Goal: Task Accomplishment & Management: Use online tool/utility

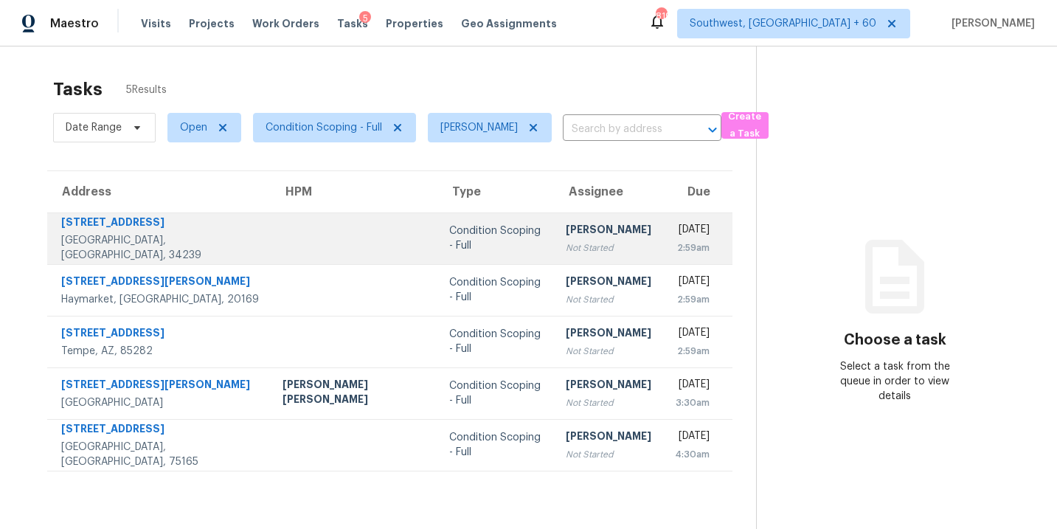
click at [449, 225] on div "Condition Scoping - Full" at bounding box center [495, 237] width 93 height 29
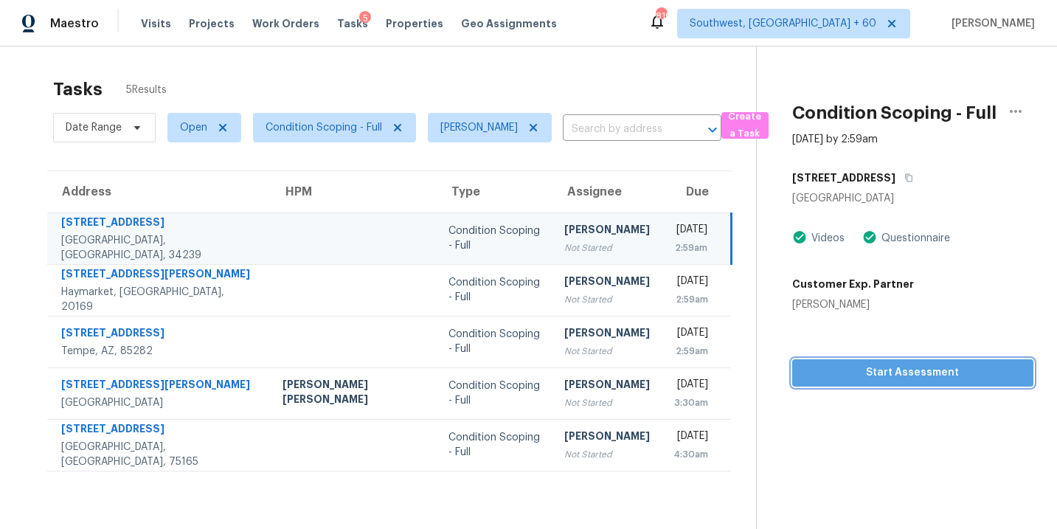
click at [878, 383] on button "Start Assessment" at bounding box center [912, 372] width 241 height 27
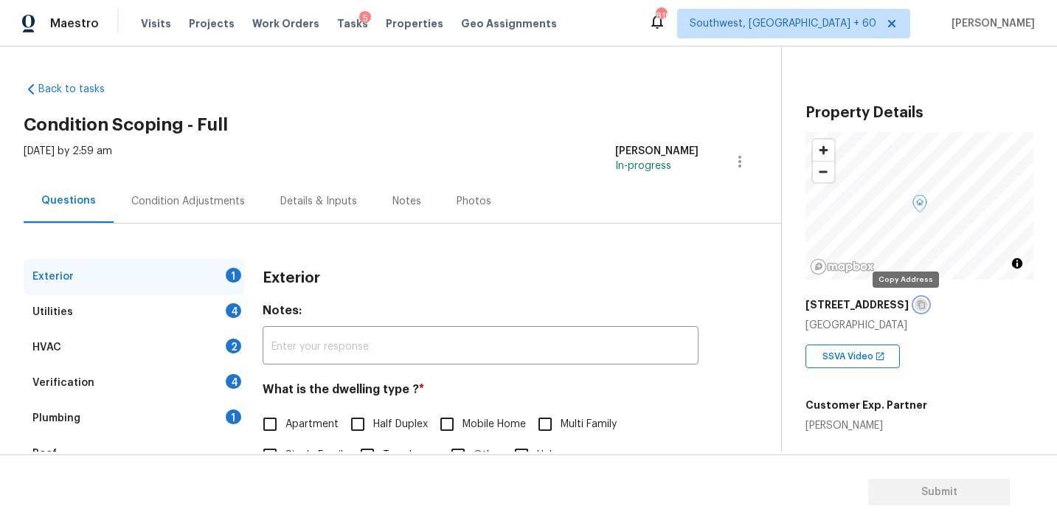
click at [917, 301] on icon "button" at bounding box center [921, 304] width 9 height 9
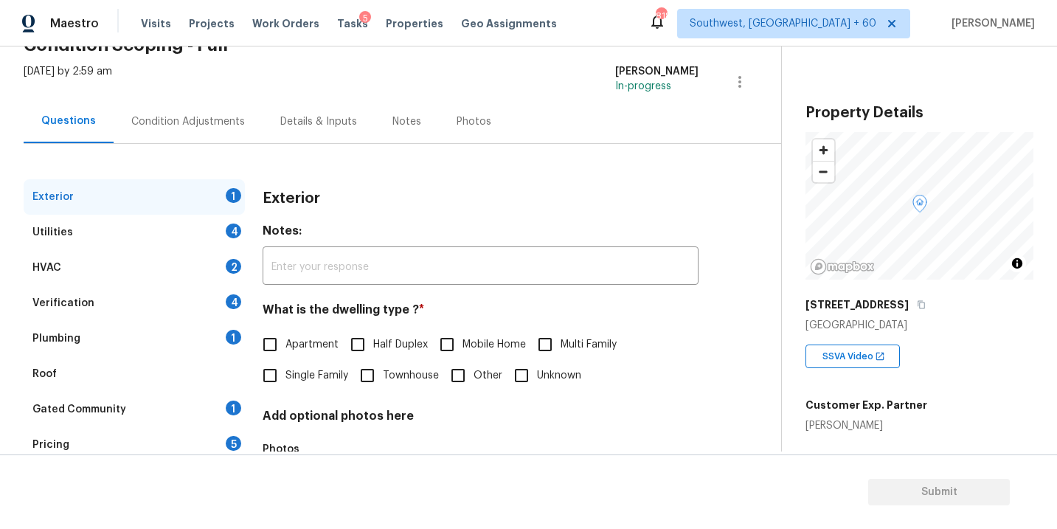
click at [272, 378] on input "Single Family" at bounding box center [269, 375] width 31 height 31
checkbox input "true"
click at [202, 229] on div "Utilities 4" at bounding box center [134, 232] width 221 height 35
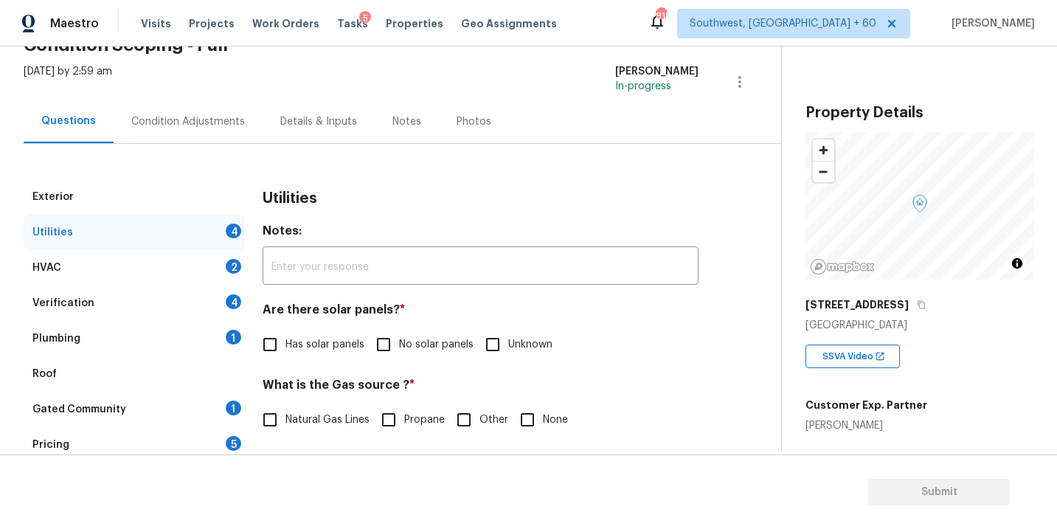
click at [408, 350] on span "No solar panels" at bounding box center [436, 344] width 74 height 15
click at [399, 350] on input "No solar panels" at bounding box center [383, 344] width 31 height 31
checkbox input "true"
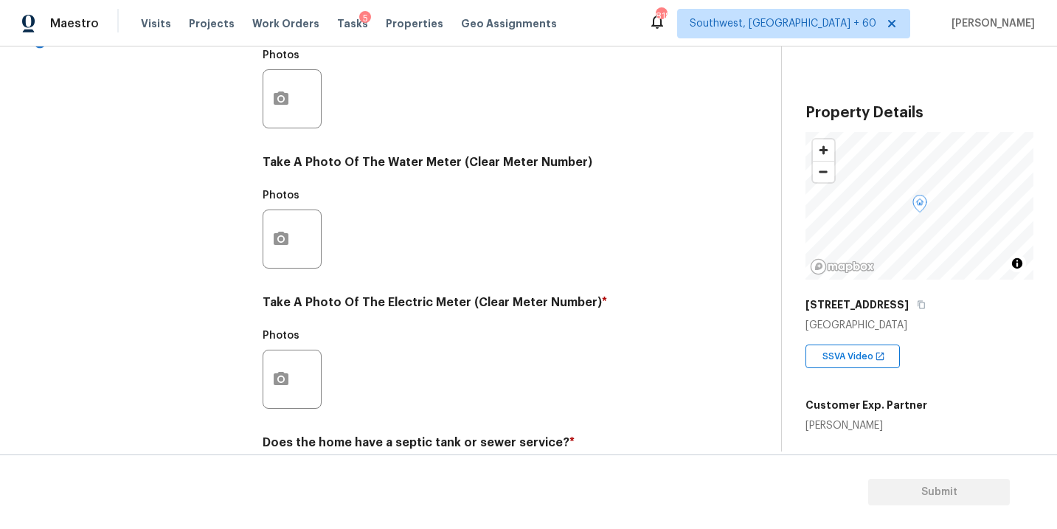
scroll to position [581, 0]
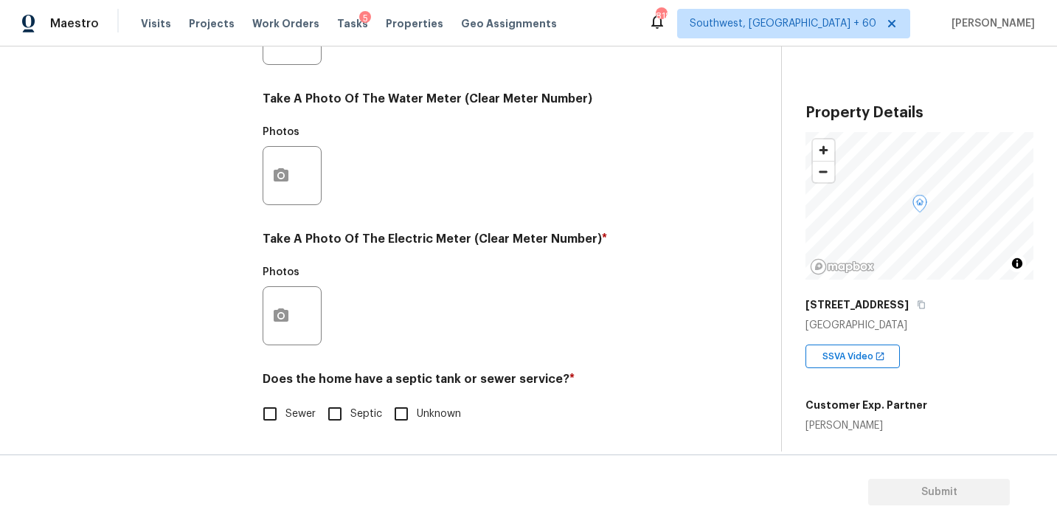
click at [288, 417] on span "Sewer" at bounding box center [300, 413] width 30 height 15
click at [285, 417] on input "Sewer" at bounding box center [269, 413] width 31 height 31
checkbox input "true"
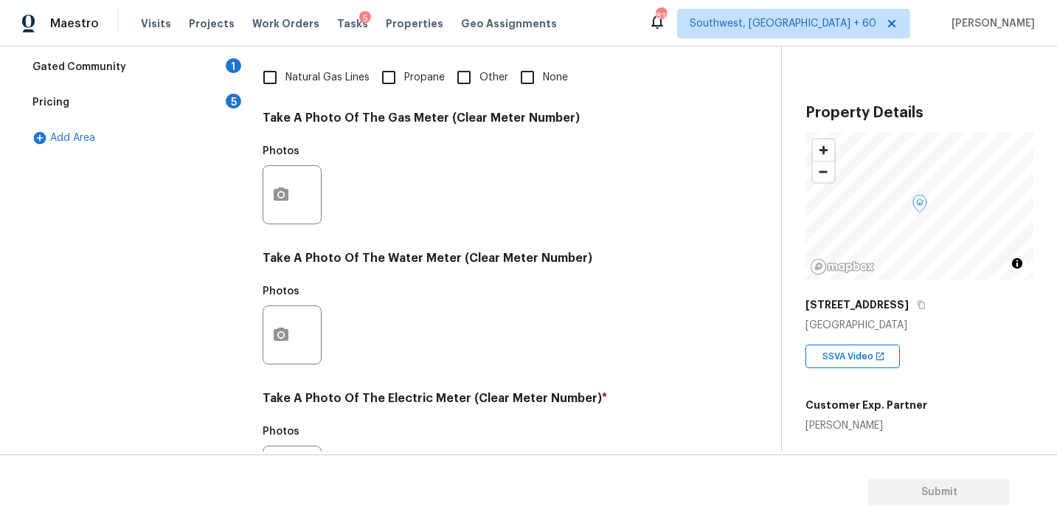
scroll to position [418, 0]
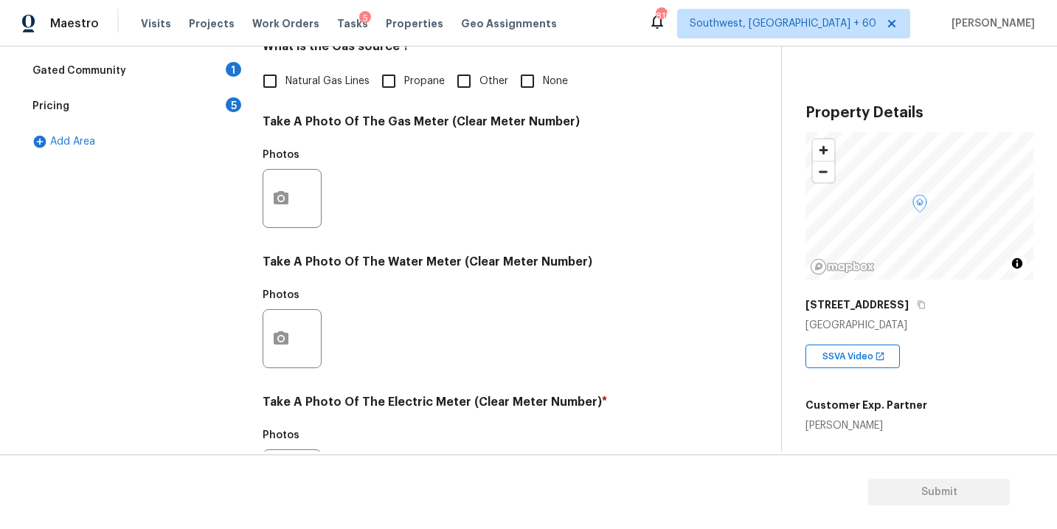
click at [910, 304] on div "[STREET_ADDRESS]" at bounding box center [919, 304] width 228 height 27
click at [914, 305] on button "button" at bounding box center [920, 304] width 13 height 13
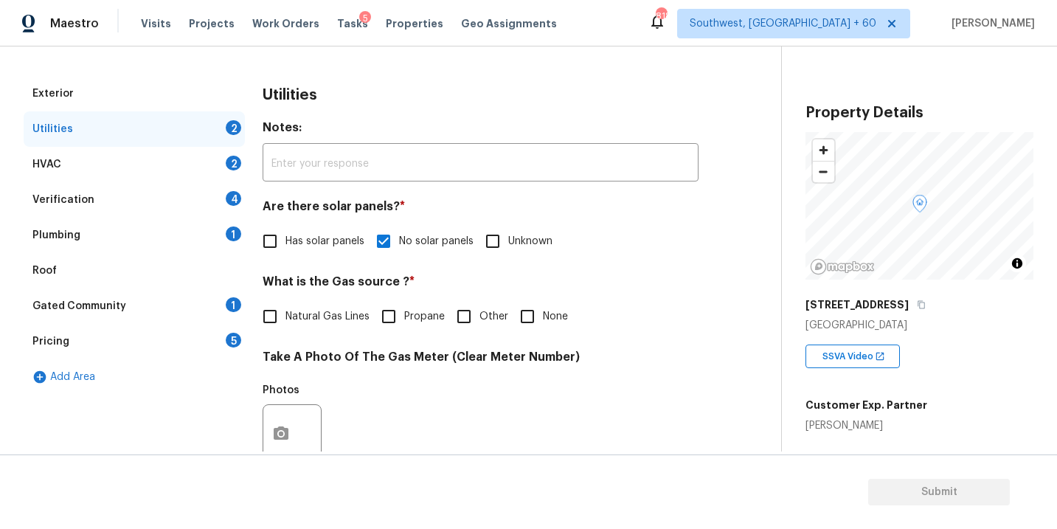
click at [132, 242] on div "Plumbing 1" at bounding box center [134, 235] width 221 height 35
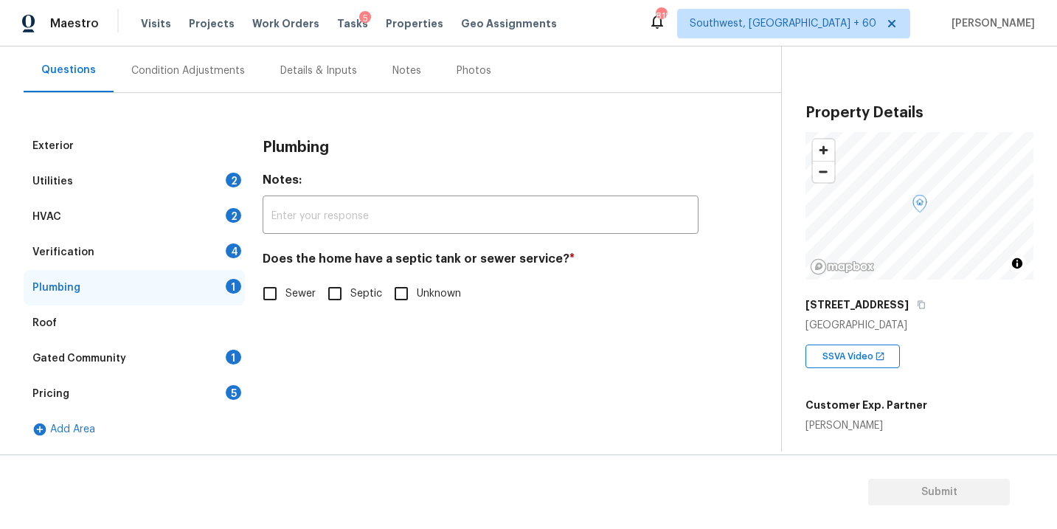
click at [285, 302] on label "Sewer" at bounding box center [284, 293] width 61 height 31
click at [285, 302] on input "Sewer" at bounding box center [269, 293] width 31 height 31
checkbox input "true"
click at [176, 367] on div "Gated Community 1" at bounding box center [134, 358] width 221 height 35
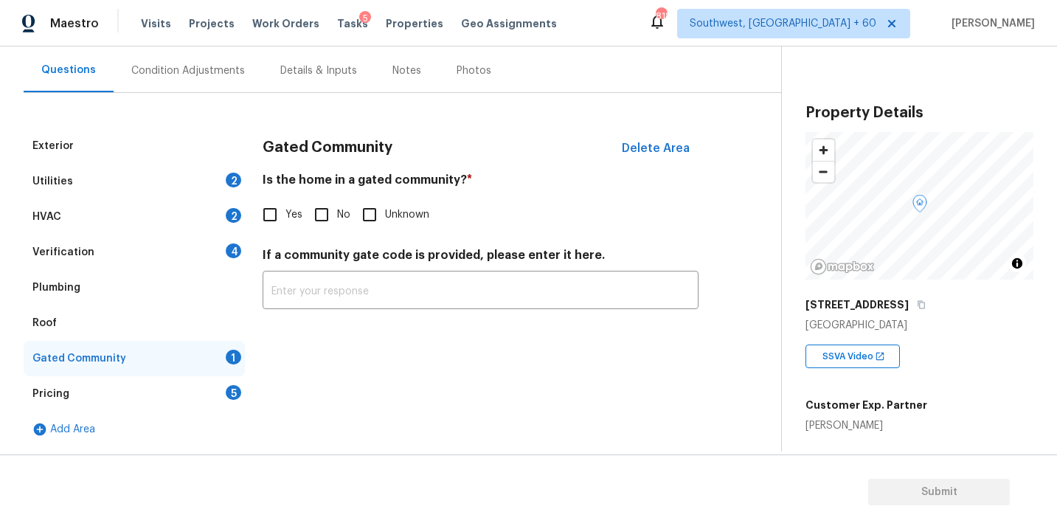
click at [324, 207] on input "No" at bounding box center [321, 214] width 31 height 31
checkbox input "true"
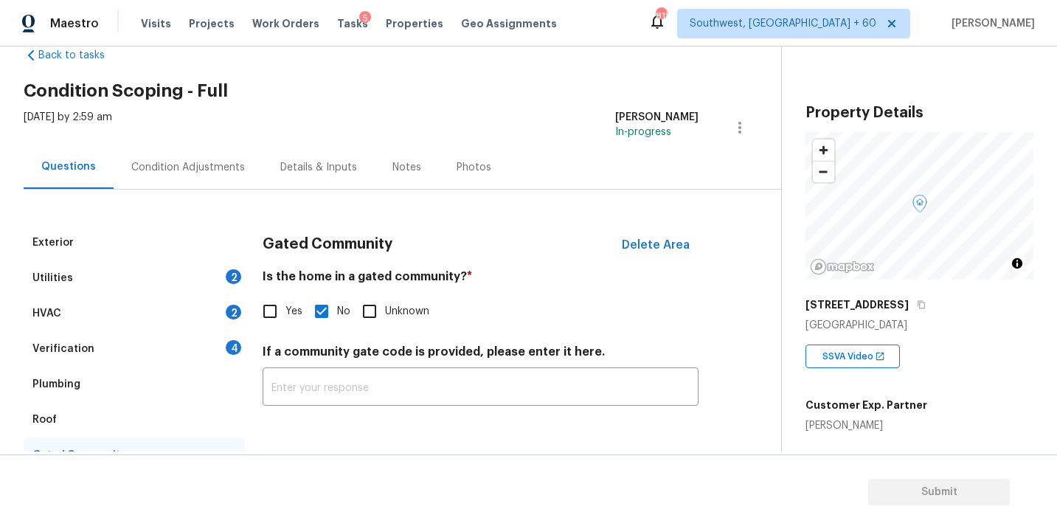
click at [217, 165] on div "Condition Adjustments" at bounding box center [188, 167] width 114 height 15
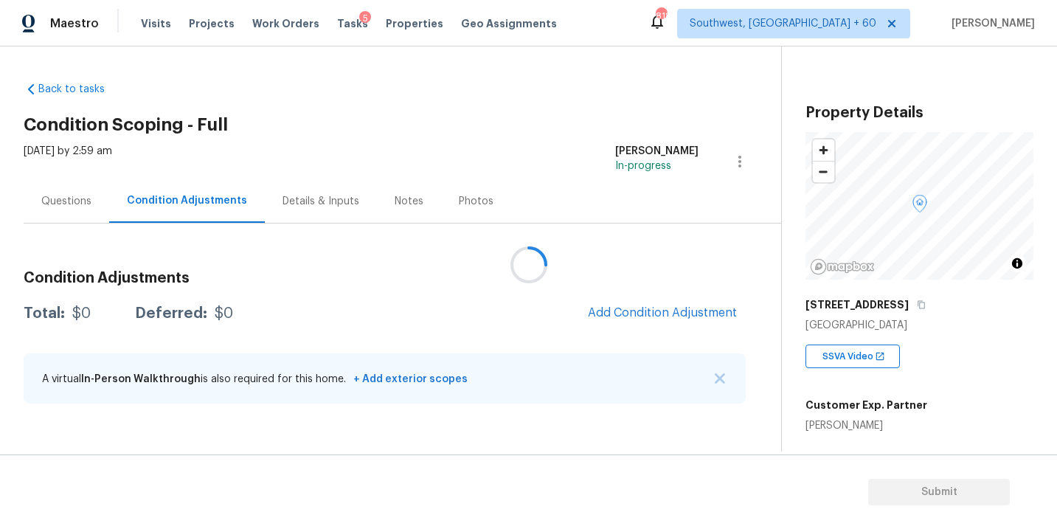
click at [640, 91] on div "Back to tasks Condition Scoping - Full Sat, Aug 30 2025 by 2:59 am Sakthivel Ch…" at bounding box center [402, 245] width 757 height 351
click at [628, 310] on span "Add Condition Adjustment" at bounding box center [662, 312] width 149 height 13
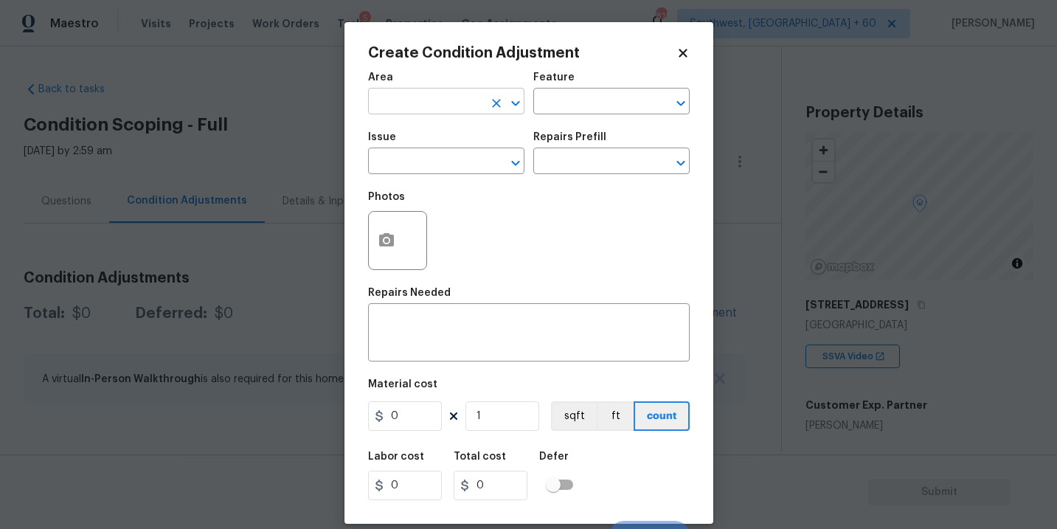
click at [423, 108] on input "text" at bounding box center [425, 102] width 115 height 23
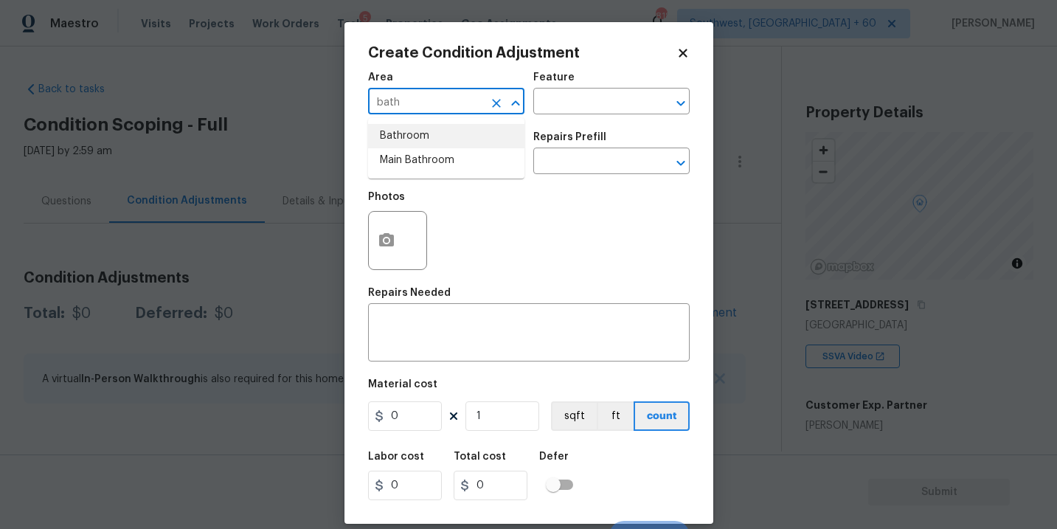
click at [429, 147] on li "Bathroom" at bounding box center [446, 136] width 156 height 24
type input "Bathroom"
click at [567, 105] on input "text" at bounding box center [590, 102] width 115 height 23
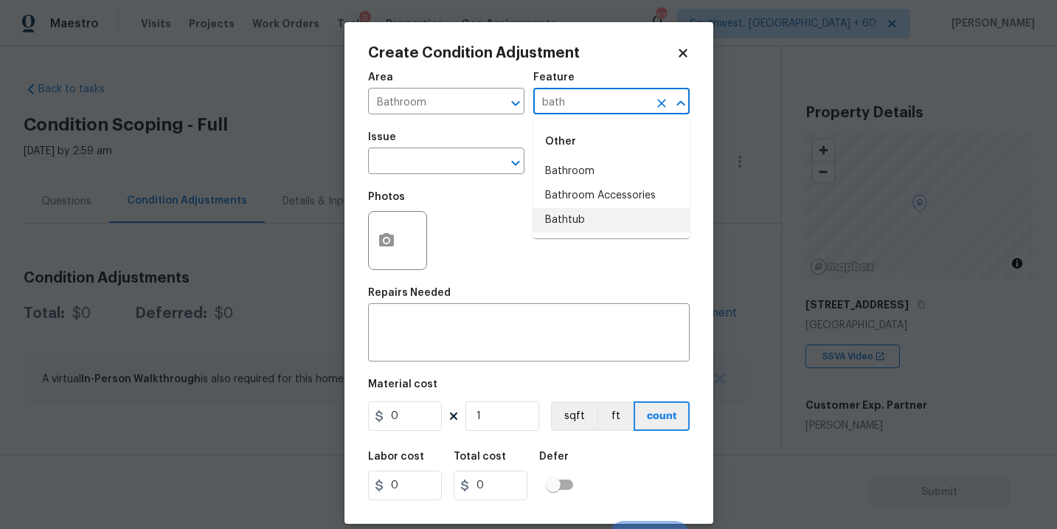
click at [590, 223] on li "Bathtub" at bounding box center [611, 220] width 156 height 24
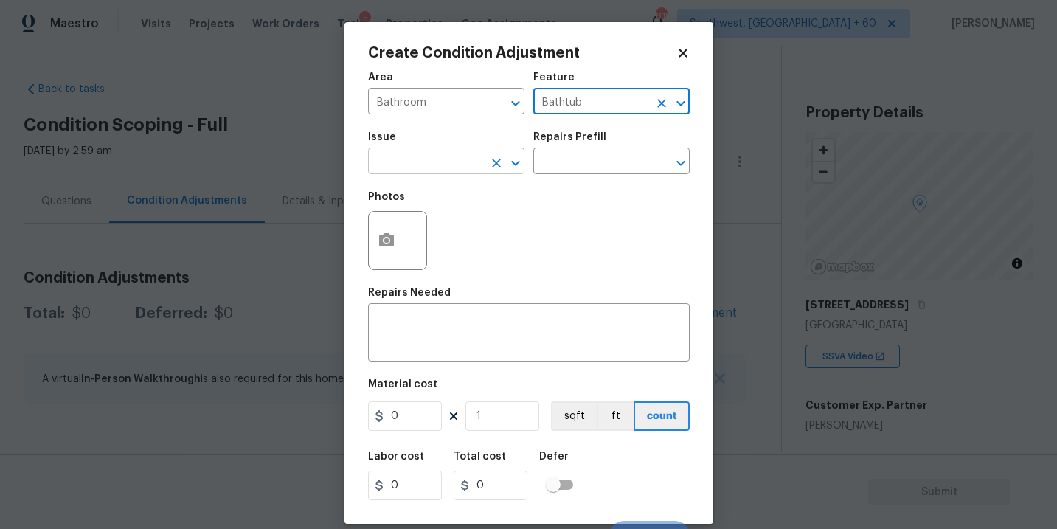
type input "Bathtub"
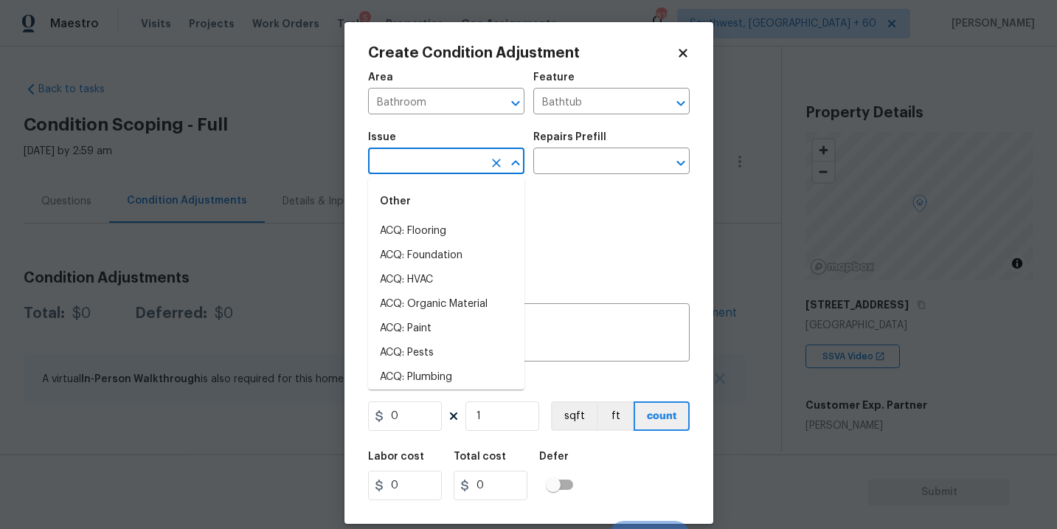
click at [442, 160] on input "text" at bounding box center [425, 162] width 115 height 23
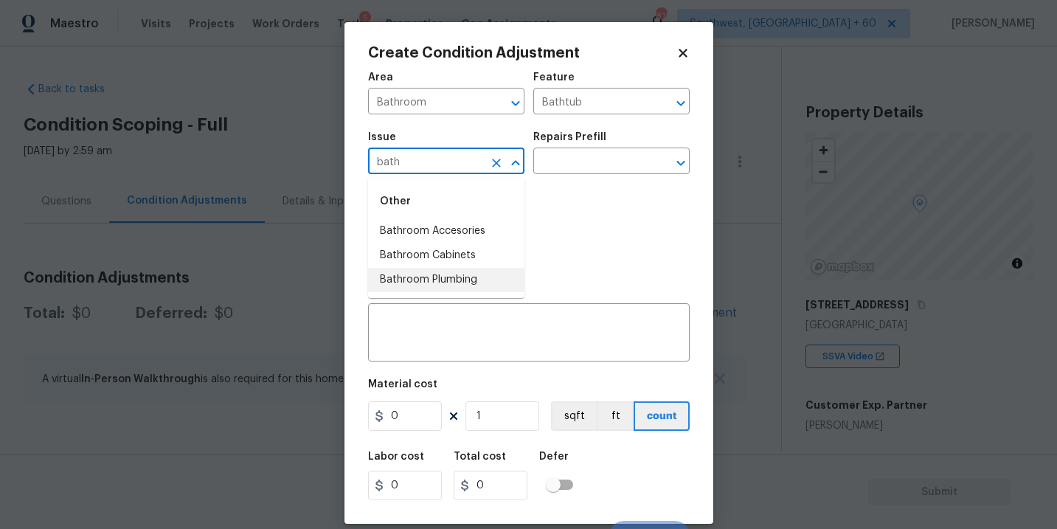
click at [442, 275] on li "Bathroom Plumbing" at bounding box center [446, 280] width 156 height 24
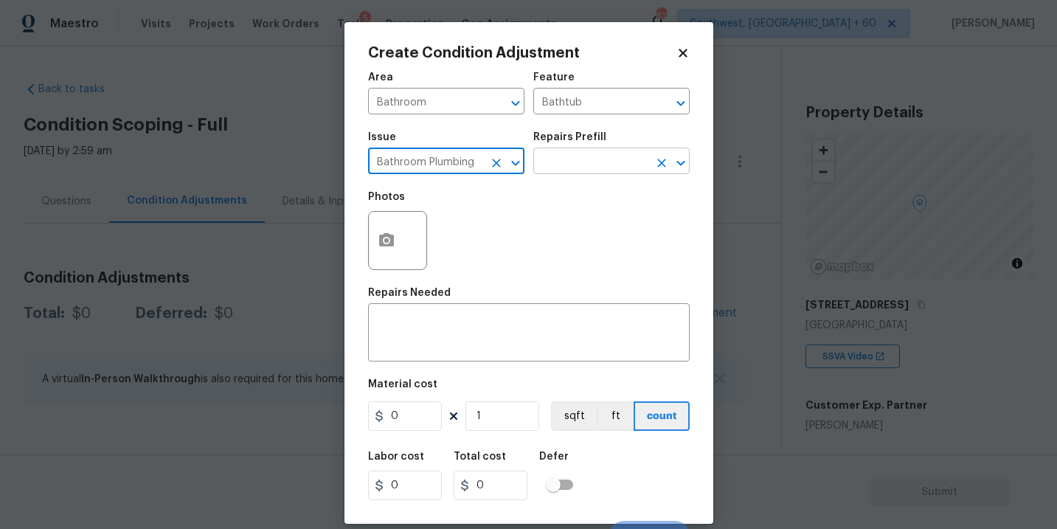
type input "Bathroom Plumbing"
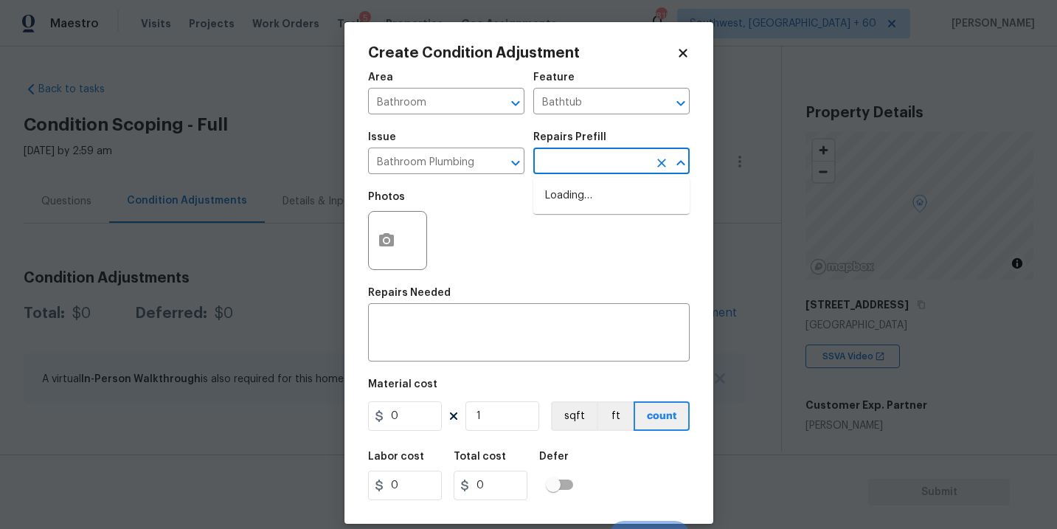
click at [554, 167] on input "text" at bounding box center [590, 162] width 115 height 23
type input "r"
type input "e"
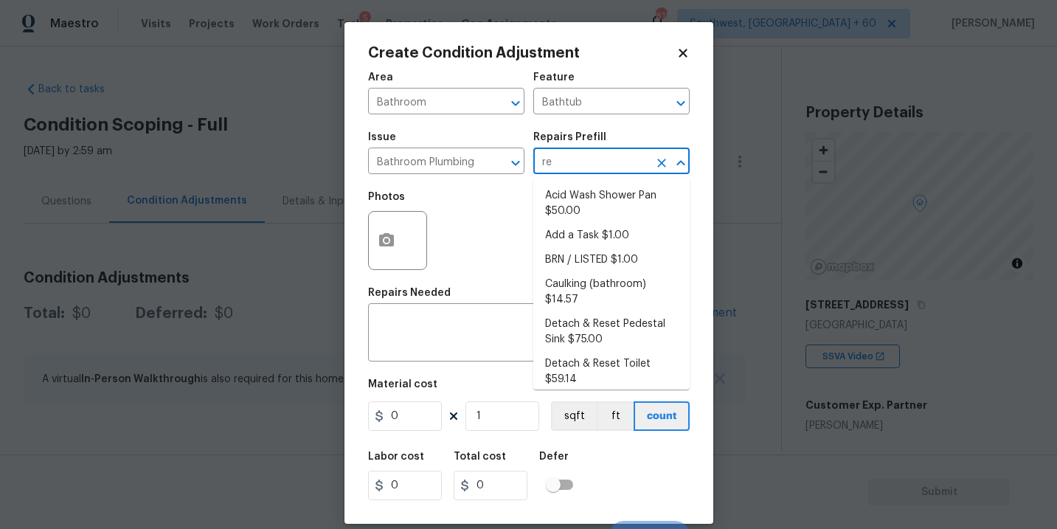
type input "ref"
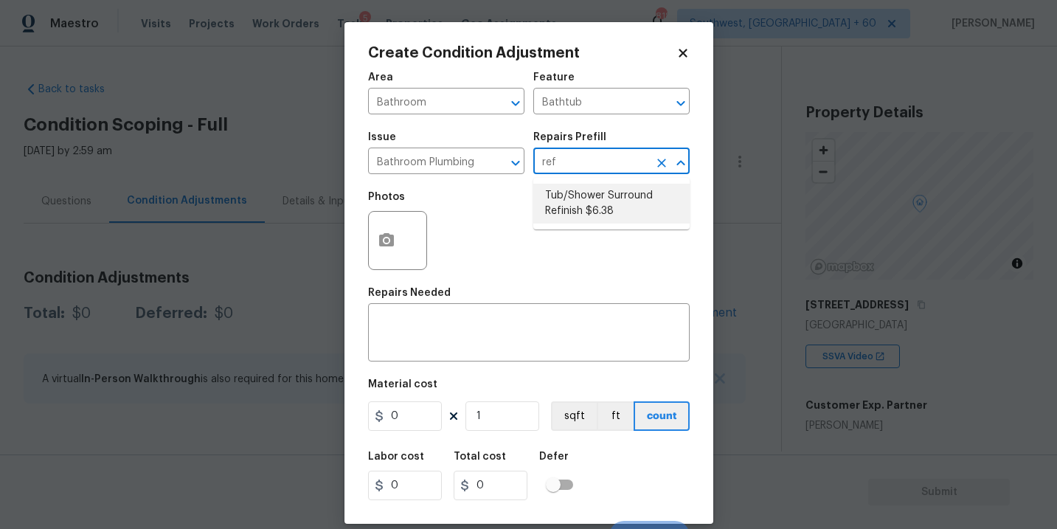
click at [568, 198] on li "Tub/Shower Surround Refinish $6.38" at bounding box center [611, 204] width 156 height 40
type input "Plumbing"
type textarea "Prep, mask, clean and refinish the tub/shower tile surround both all sides ensu…"
type input "6.38"
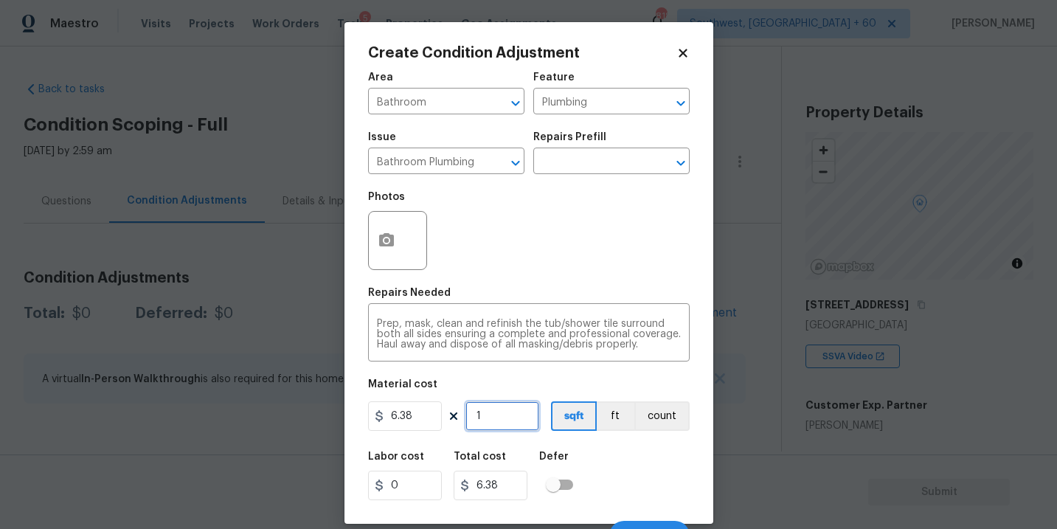
click at [509, 409] on input "1" at bounding box center [502, 415] width 74 height 29
type input "0"
type input "5"
type input "31.9"
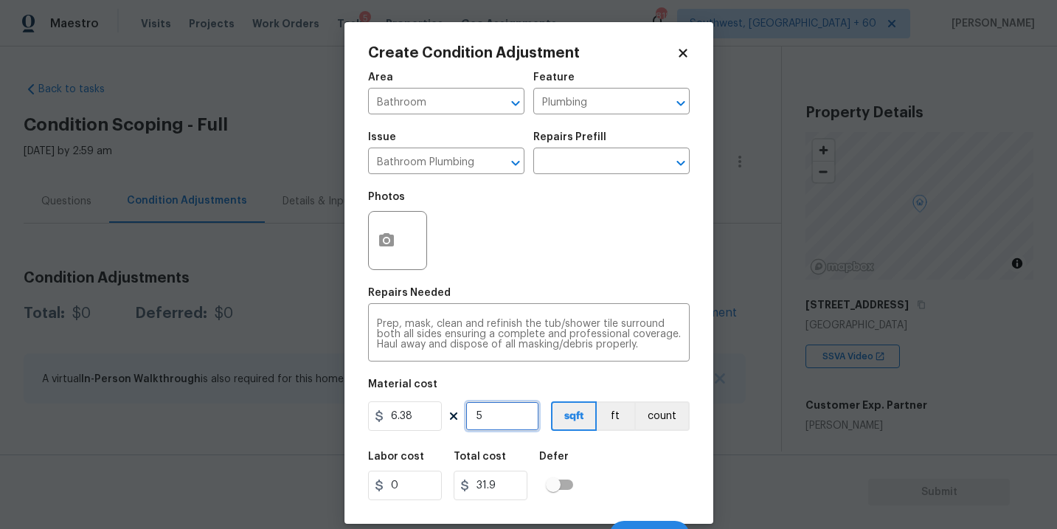
type input "56"
type input "357.28"
type input "56"
click at [374, 253] on button "button" at bounding box center [386, 241] width 35 height 58
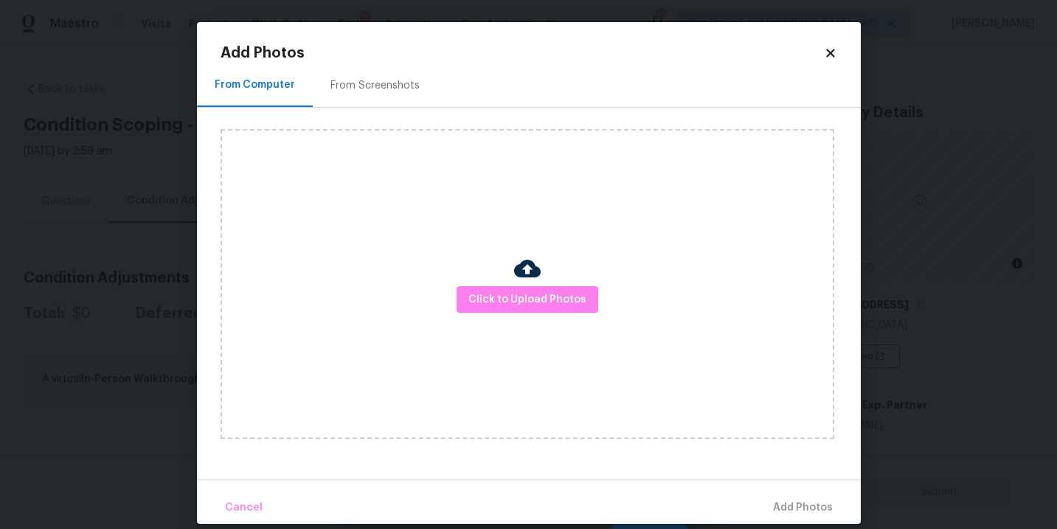
click at [479, 285] on div "Click to Upload Photos" at bounding box center [527, 284] width 614 height 310
click at [511, 293] on span "Click to Upload Photos" at bounding box center [527, 300] width 118 height 18
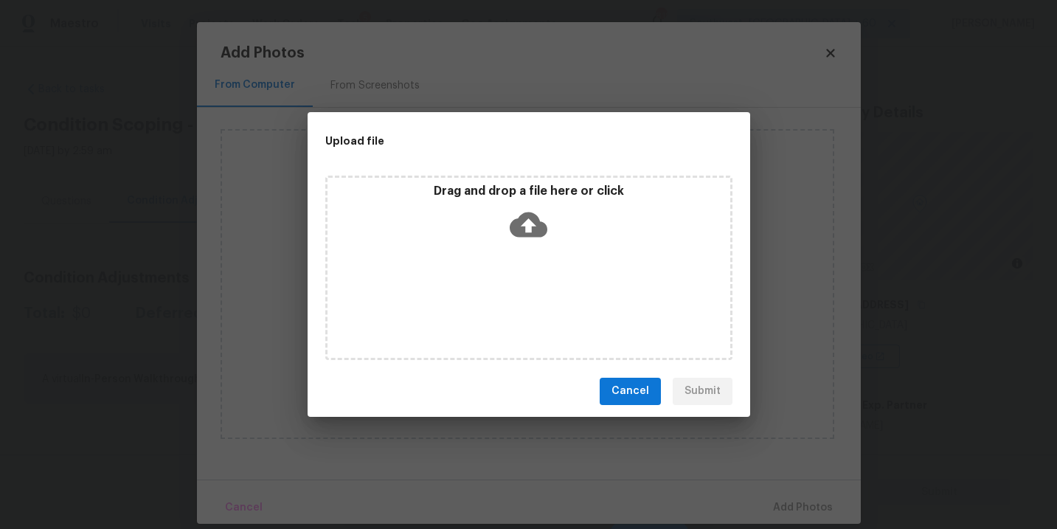
click at [540, 228] on icon at bounding box center [529, 224] width 38 height 25
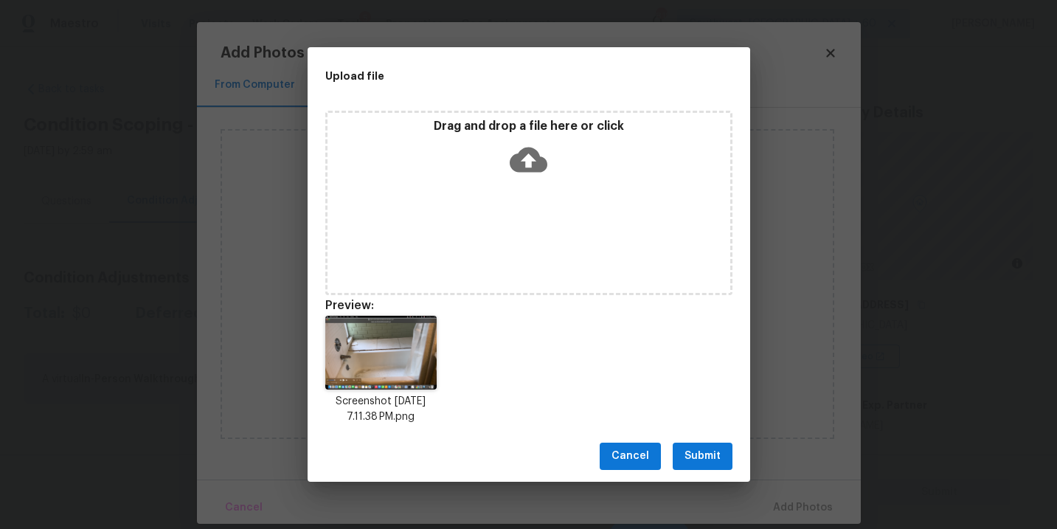
click at [704, 448] on span "Submit" at bounding box center [702, 456] width 36 height 18
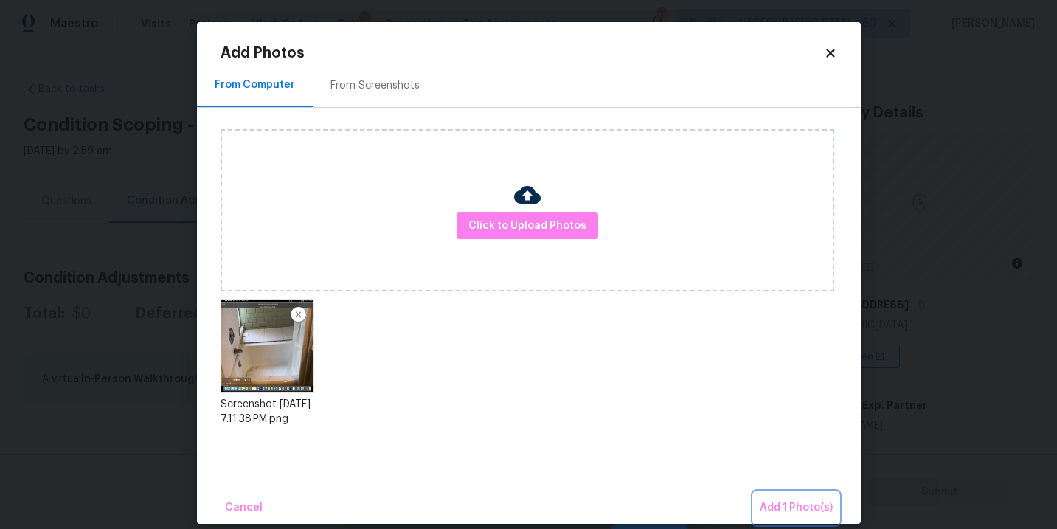
click at [780, 500] on span "Add 1 Photo(s)" at bounding box center [796, 508] width 73 height 18
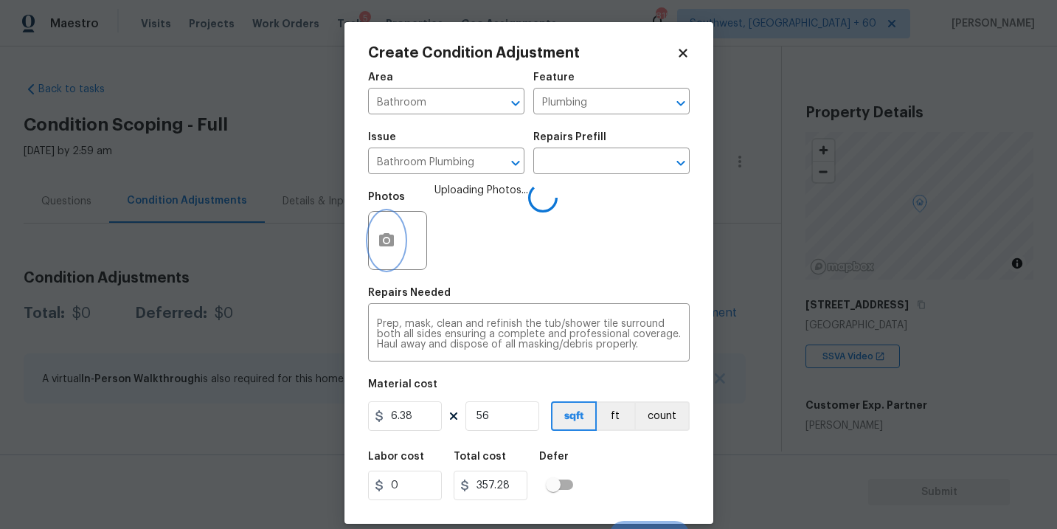
scroll to position [22, 0]
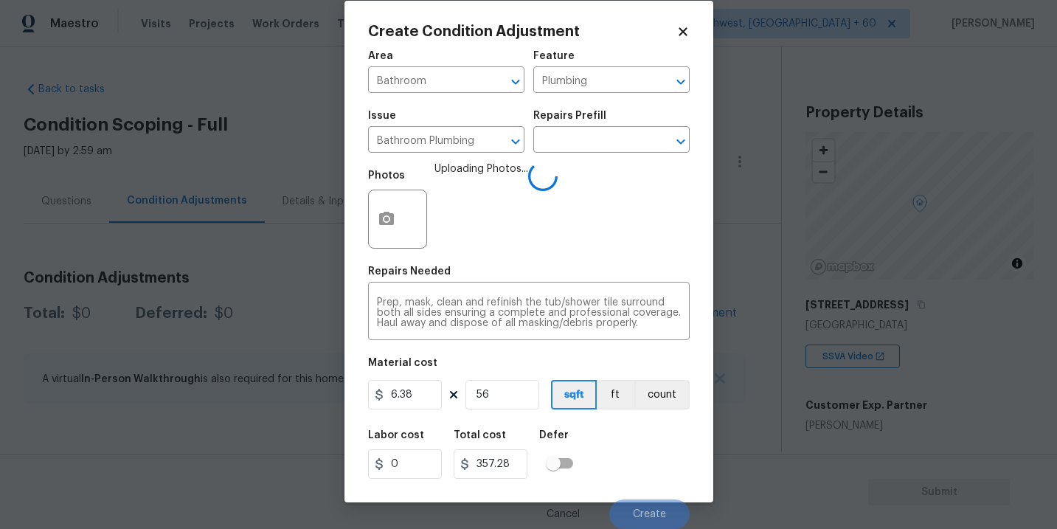
click at [636, 443] on div "Labor cost 0 Total cost 357.28 Defer" at bounding box center [529, 454] width 322 height 66
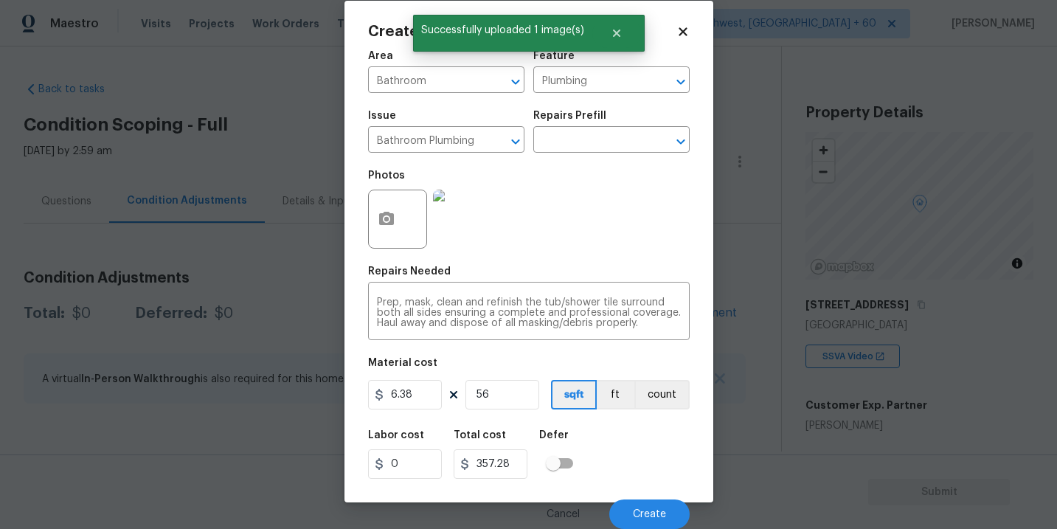
click at [642, 470] on div "Labor cost 0 Total cost 357.28 Defer" at bounding box center [529, 454] width 322 height 66
click at [652, 513] on span "Create" at bounding box center [649, 514] width 33 height 11
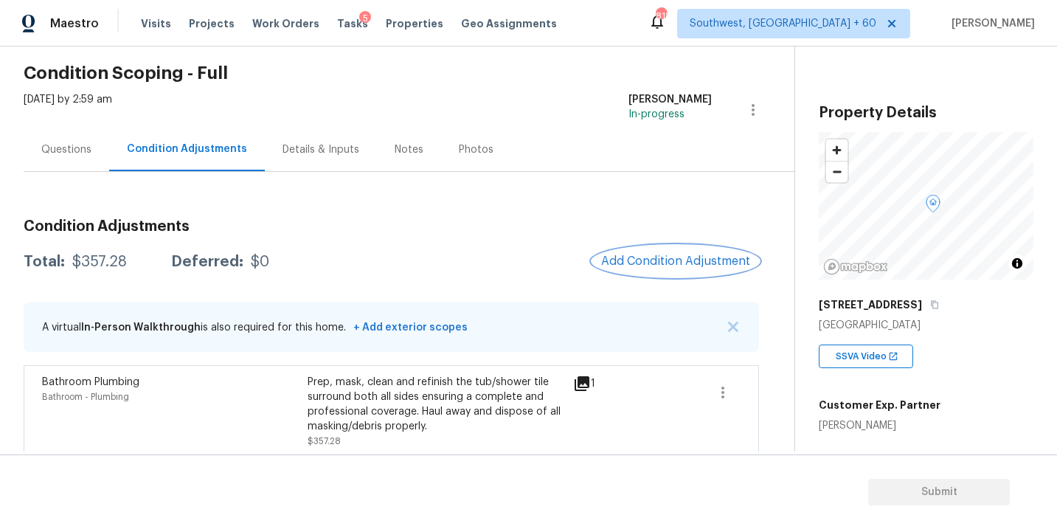
scroll to position [63, 0]
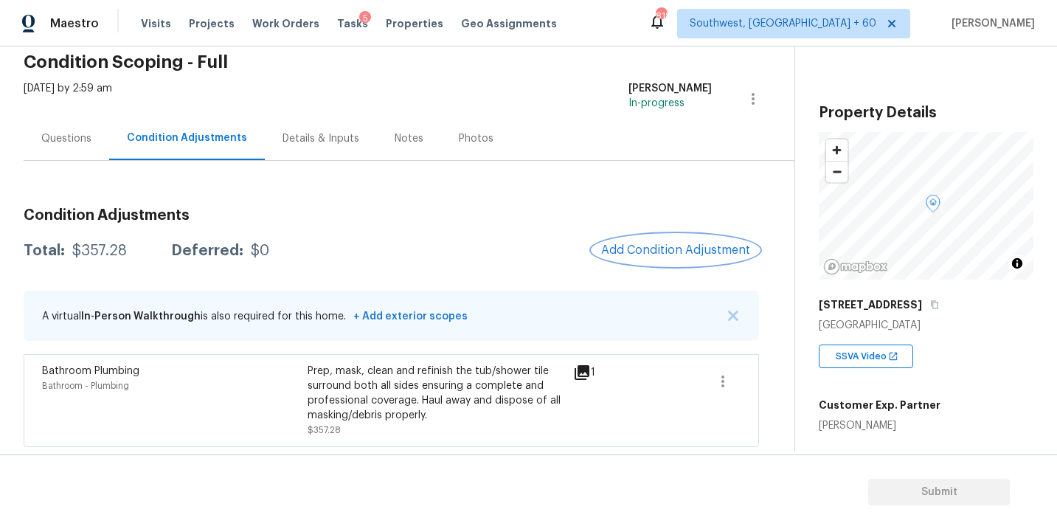
click at [678, 240] on button "Add Condition Adjustment" at bounding box center [675, 250] width 167 height 31
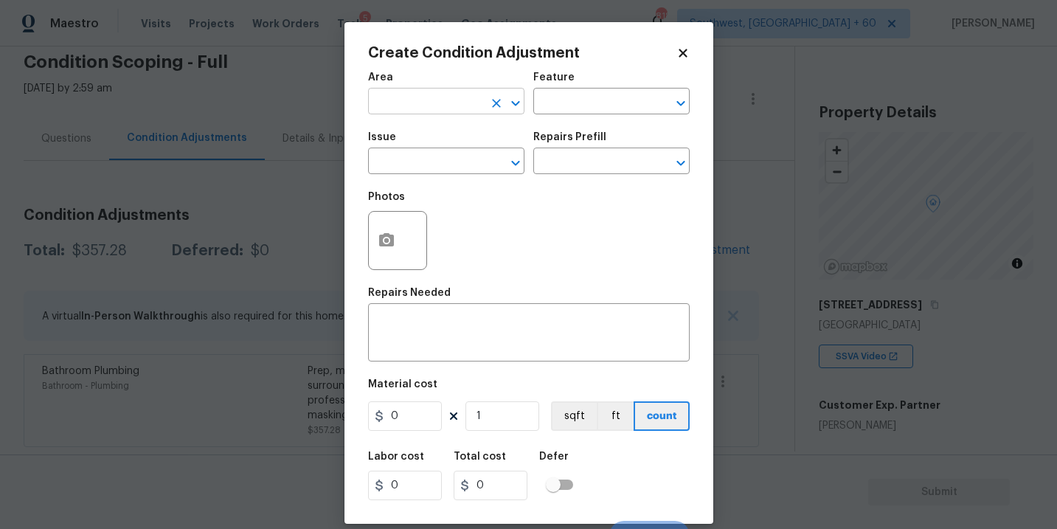
click at [438, 104] on input "text" at bounding box center [425, 102] width 115 height 23
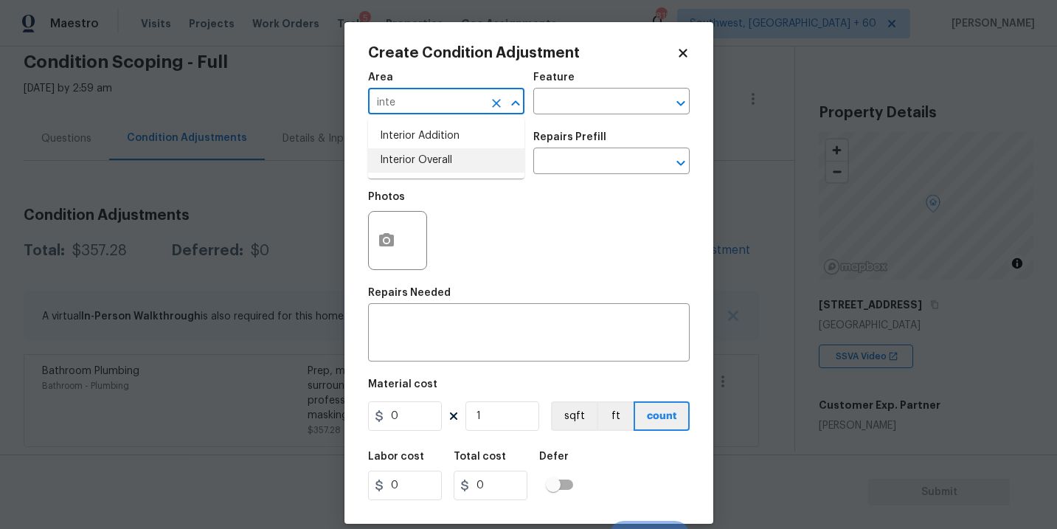
click at [443, 167] on li "Interior Overall" at bounding box center [446, 160] width 156 height 24
type input "Interior Overall"
click at [443, 167] on input "text" at bounding box center [425, 162] width 115 height 23
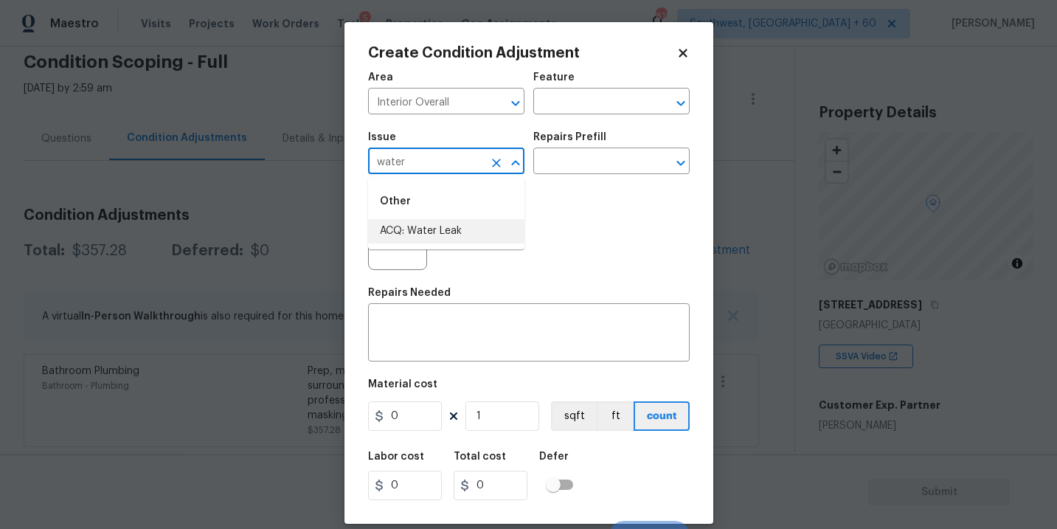
click at [452, 226] on li "ACQ: Water Leak" at bounding box center [446, 231] width 156 height 24
type input "ACQ: Water Leak"
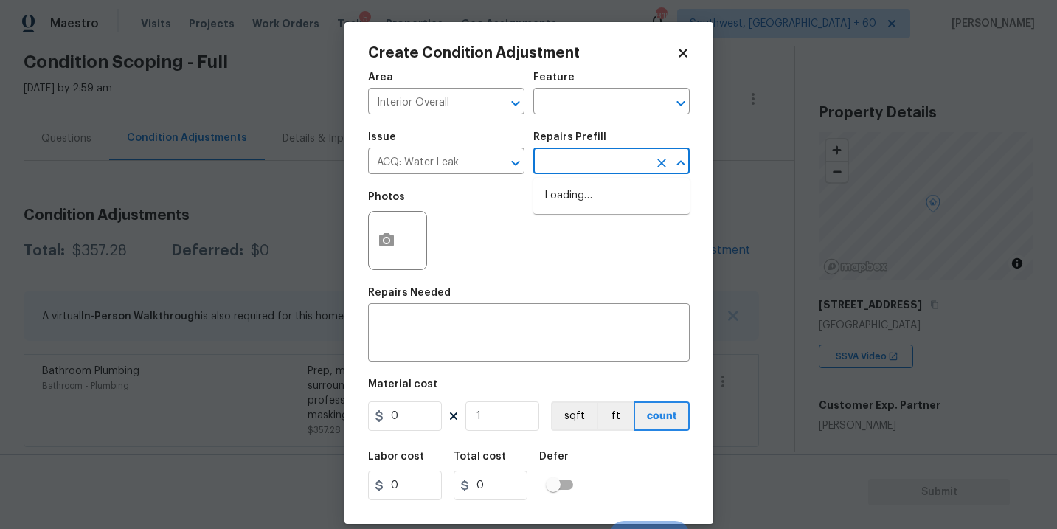
click at [584, 164] on input "text" at bounding box center [590, 162] width 115 height 23
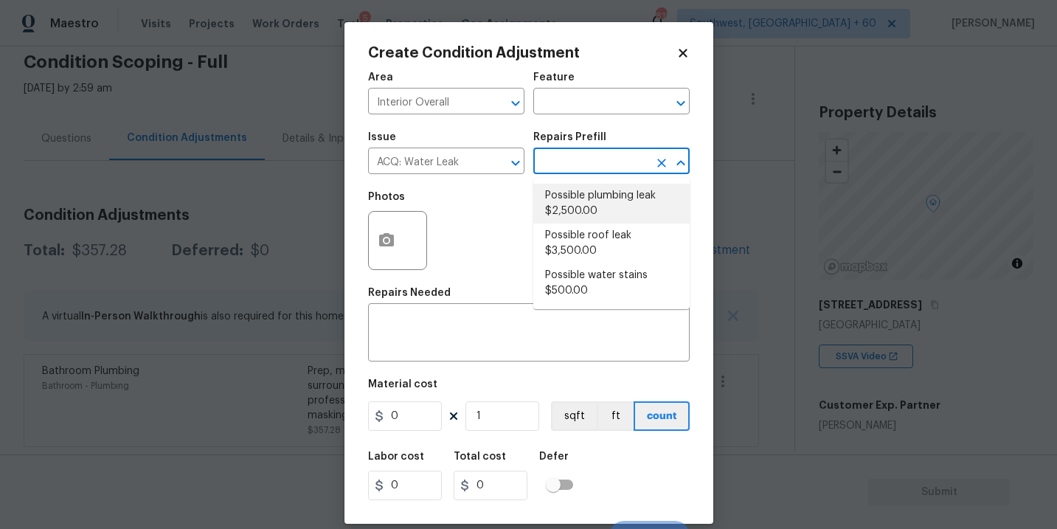
click at [593, 204] on li "Possible plumbing leak $2,500.00" at bounding box center [611, 204] width 156 height 40
type input "Acquisition"
type textarea "Acquisition Scope: Possible plumbing leak"
type input "2500"
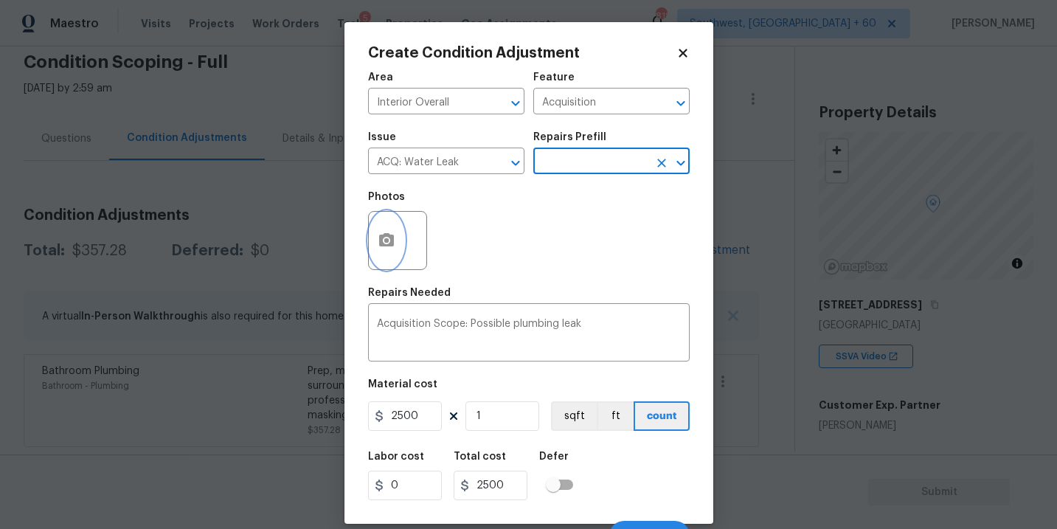
click at [385, 244] on icon "button" at bounding box center [386, 239] width 15 height 13
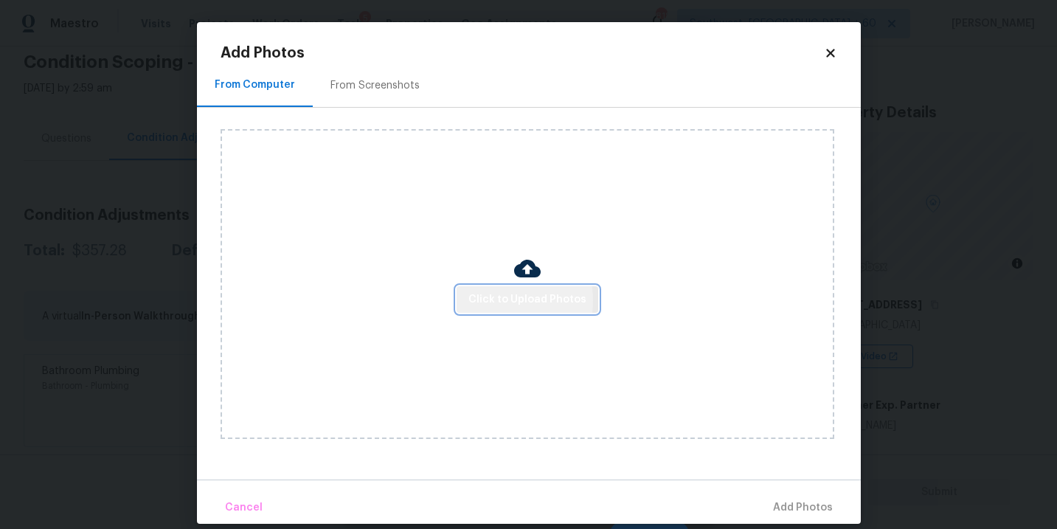
click at [487, 301] on span "Click to Upload Photos" at bounding box center [527, 300] width 118 height 18
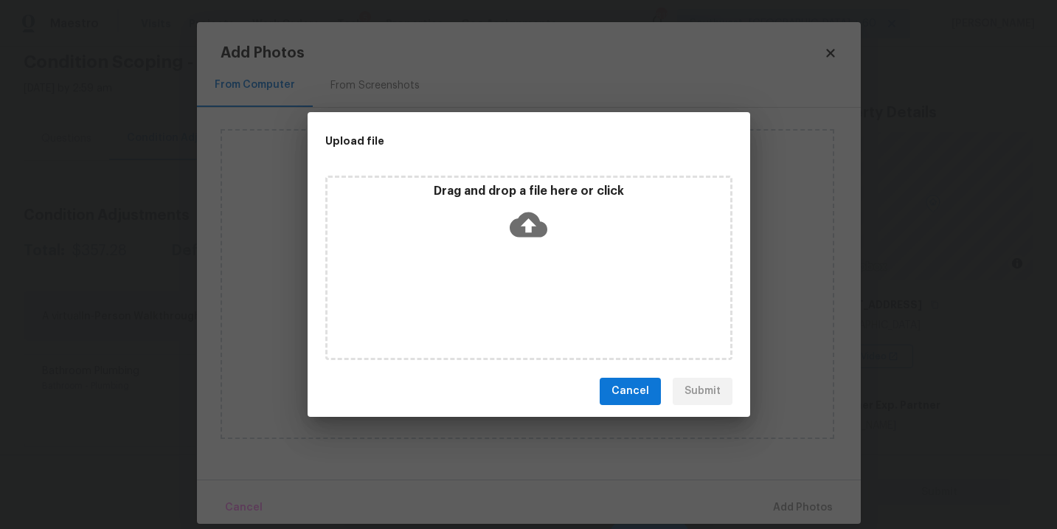
click at [515, 250] on div "Drag and drop a file here or click" at bounding box center [528, 268] width 407 height 184
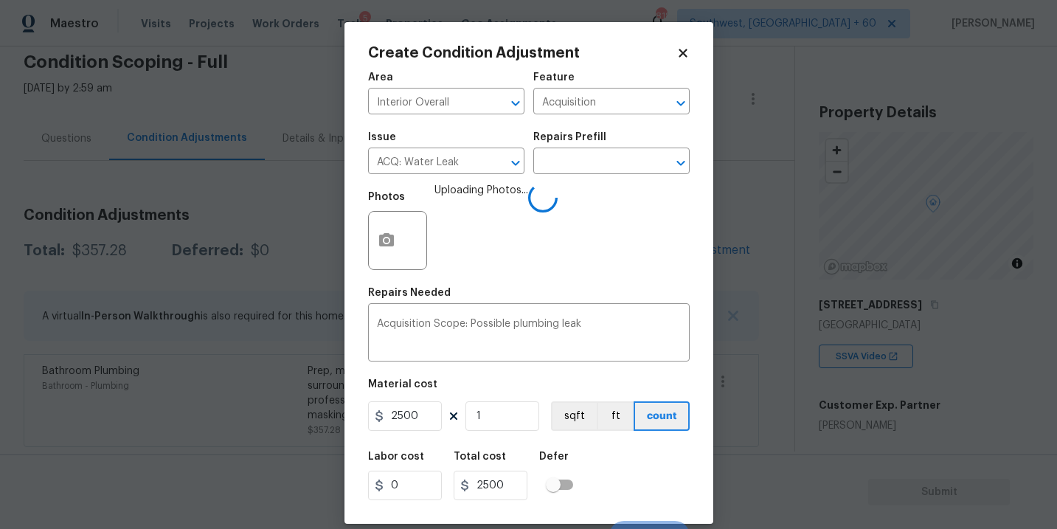
scroll to position [22, 0]
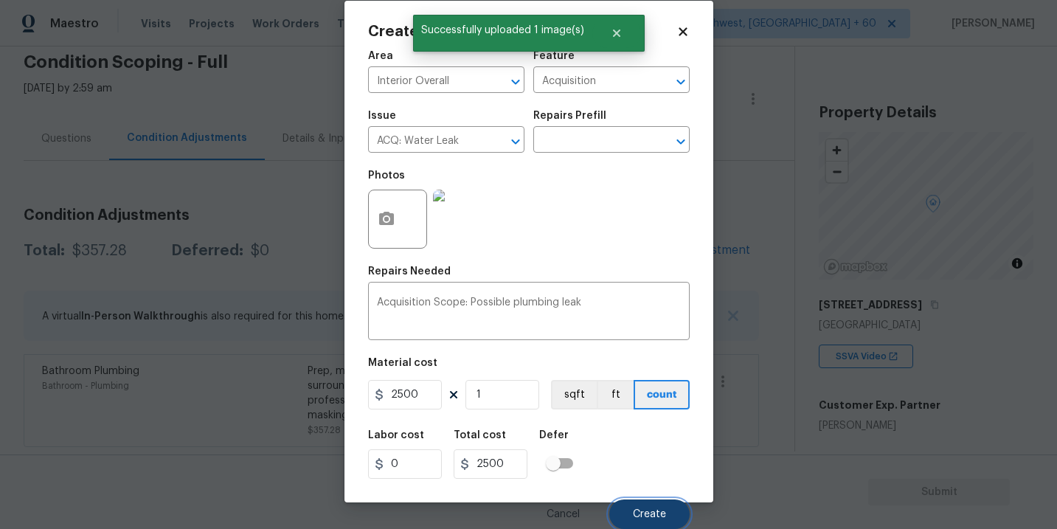
click at [650, 510] on span "Create" at bounding box center [649, 514] width 33 height 11
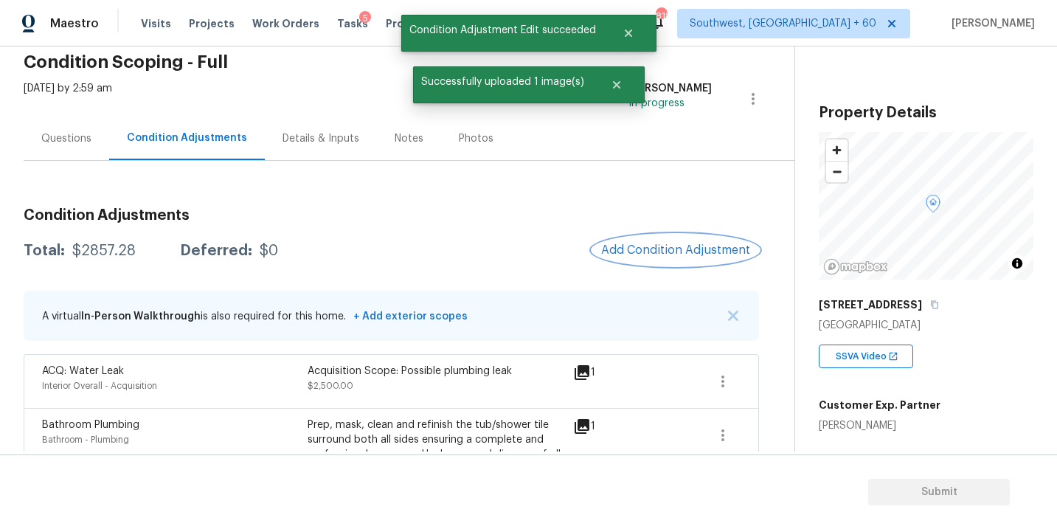
scroll to position [0, 0]
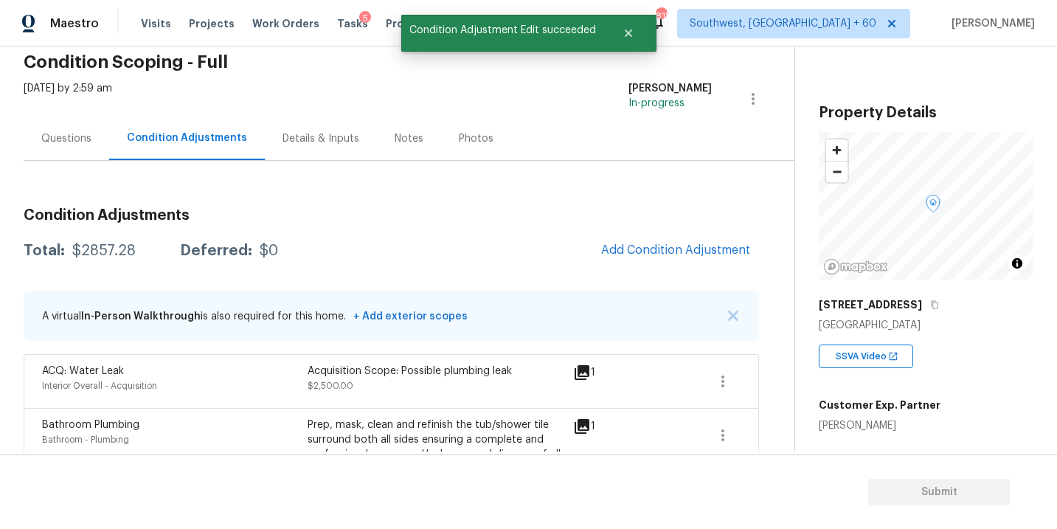
click at [610, 428] on div "1" at bounding box center [607, 426] width 69 height 18
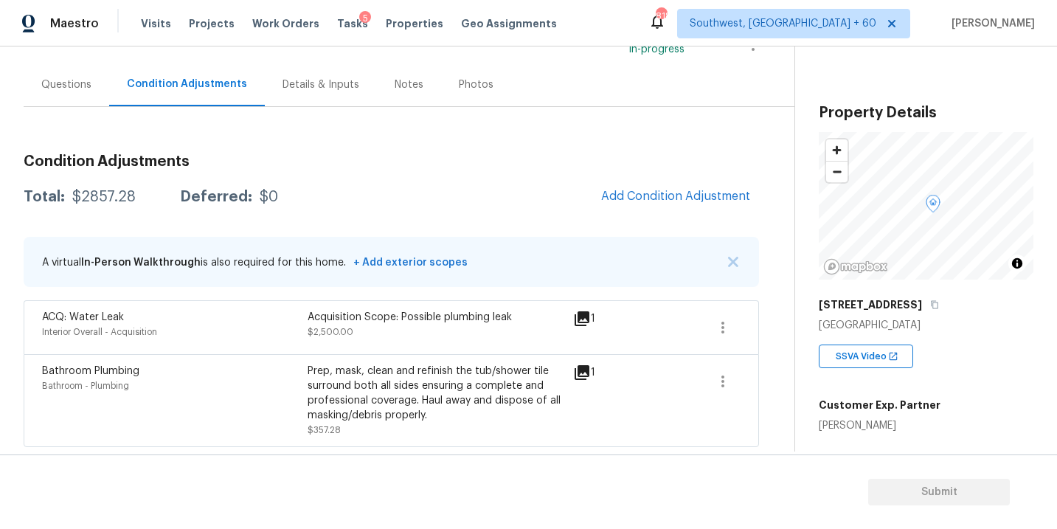
click at [695, 179] on div "Condition Adjustments Total: $2857.28 Deferred: $0 Add Condition Adjustment A v…" at bounding box center [391, 294] width 735 height 305
click at [670, 201] on span "Add Condition Adjustment" at bounding box center [675, 196] width 149 height 13
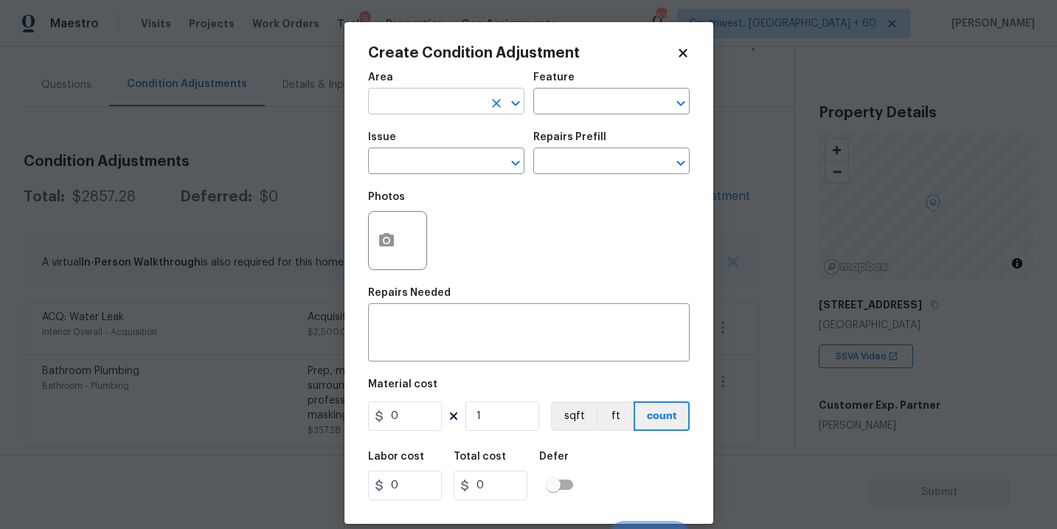
click at [459, 100] on input "text" at bounding box center [425, 102] width 115 height 23
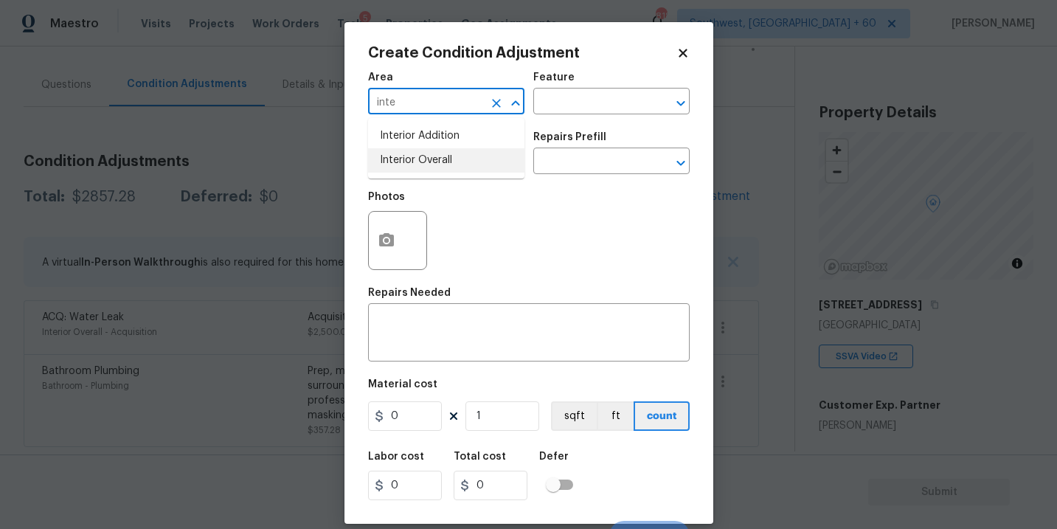
click at [456, 156] on li "Interior Overall" at bounding box center [446, 160] width 156 height 24
type input "Interior Overall"
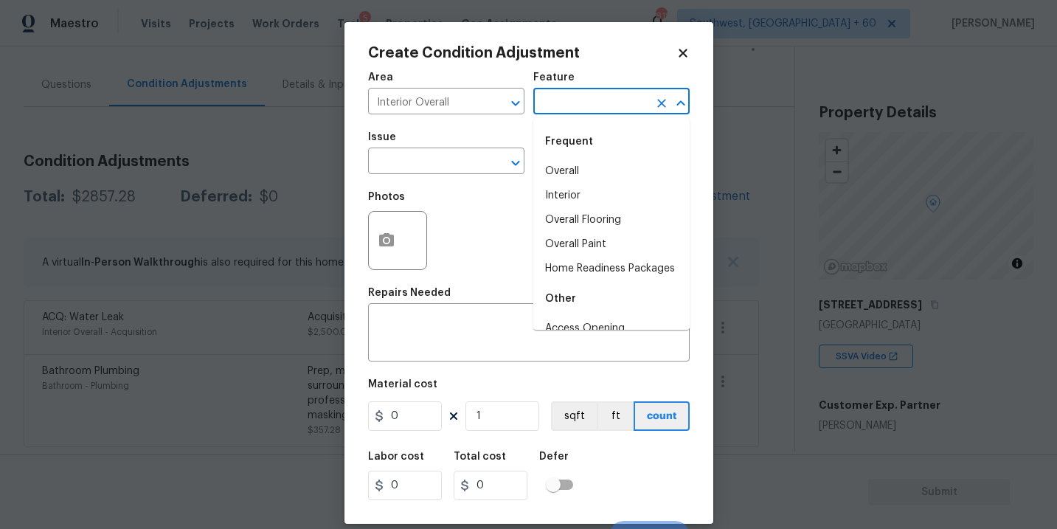
click at [584, 100] on input "text" at bounding box center [590, 102] width 115 height 23
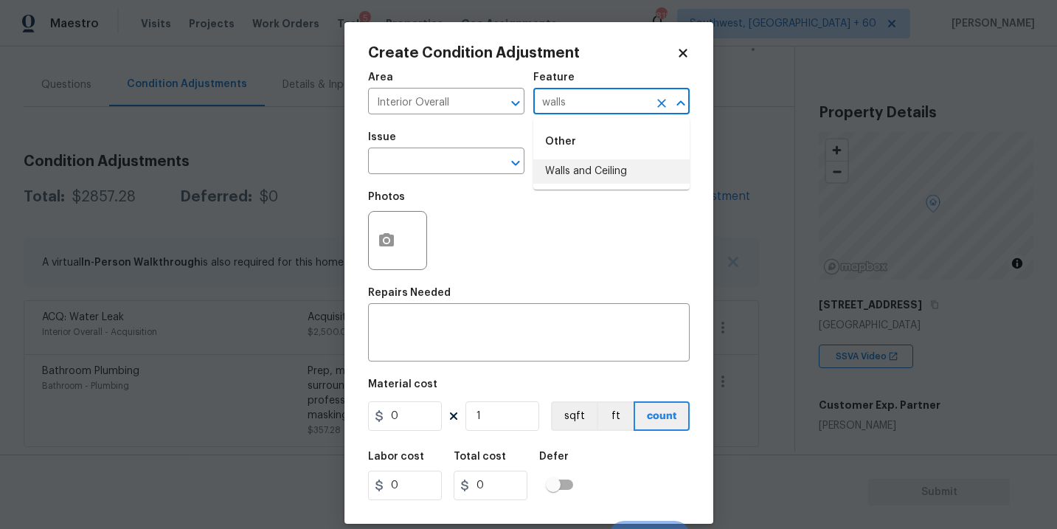
click at [591, 168] on li "Walls and Ceiling" at bounding box center [611, 171] width 156 height 24
type input "Walls and Ceiling"
click at [456, 168] on input "text" at bounding box center [425, 162] width 115 height 23
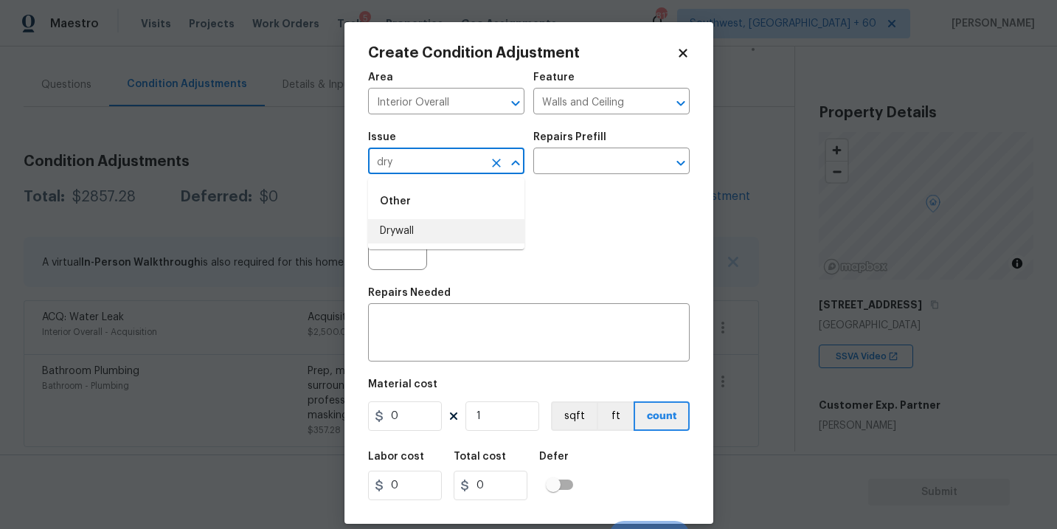
click at [463, 235] on li "Drywall" at bounding box center [446, 231] width 156 height 24
type input "Drywall"
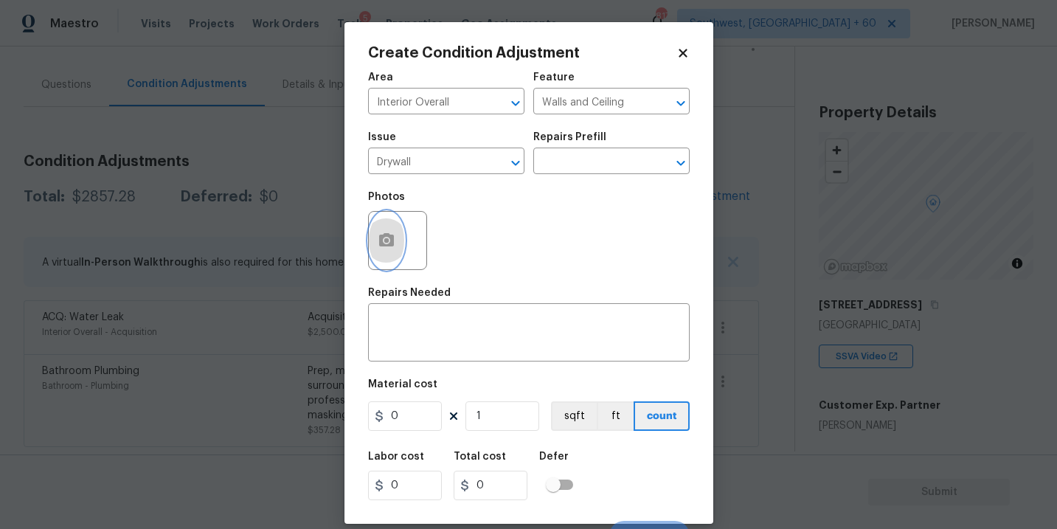
click at [395, 217] on button "button" at bounding box center [386, 241] width 35 height 58
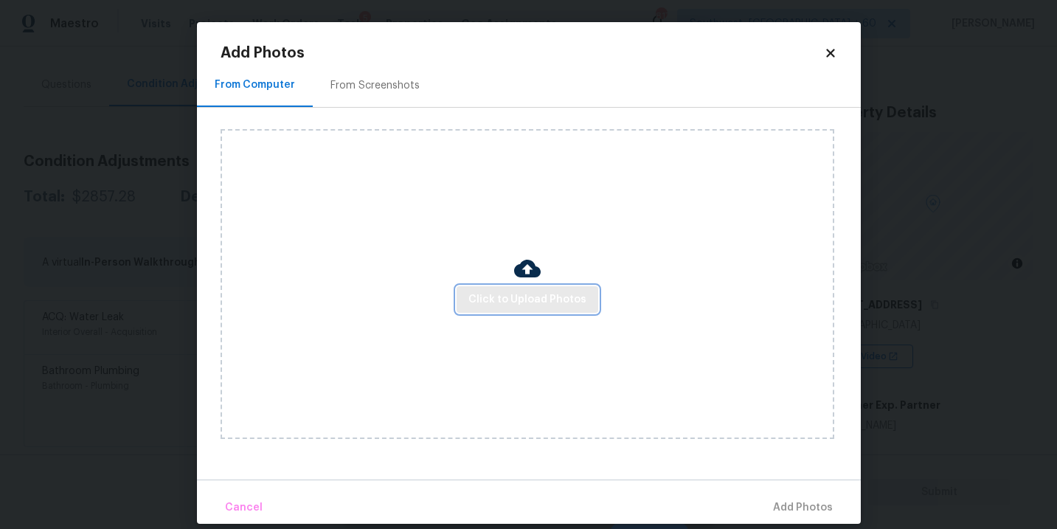
click at [509, 290] on button "Click to Upload Photos" at bounding box center [527, 299] width 142 height 27
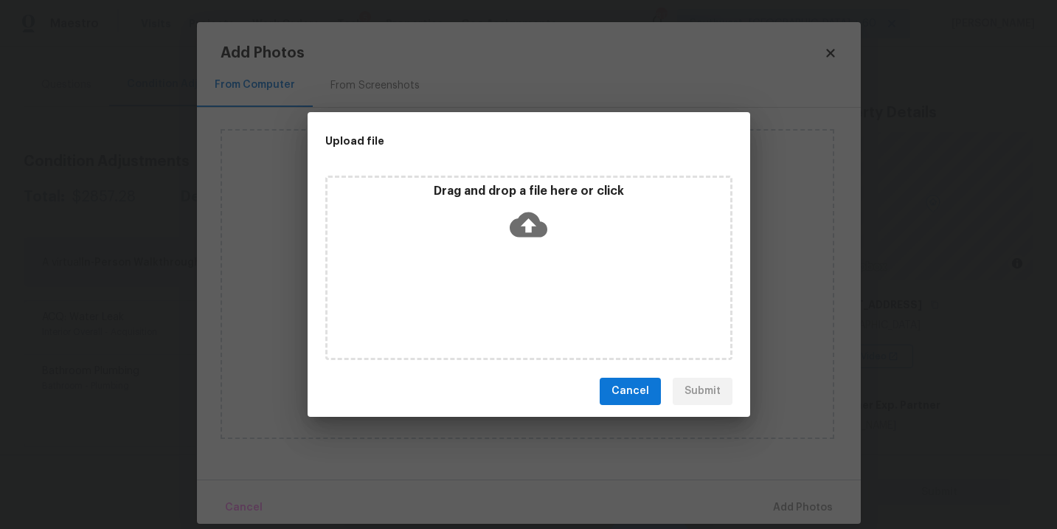
click at [529, 230] on icon at bounding box center [529, 225] width 38 height 38
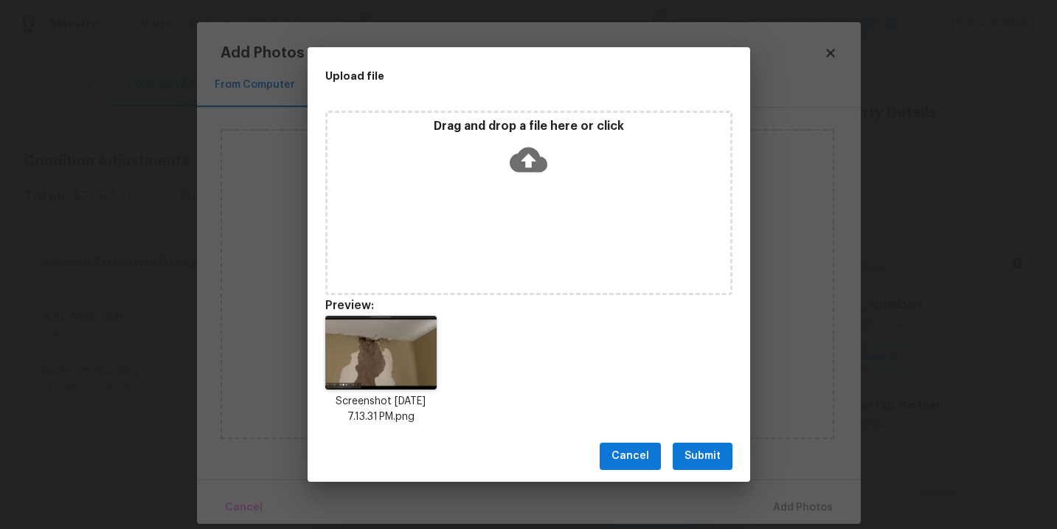
click at [712, 453] on span "Submit" at bounding box center [702, 456] width 36 height 18
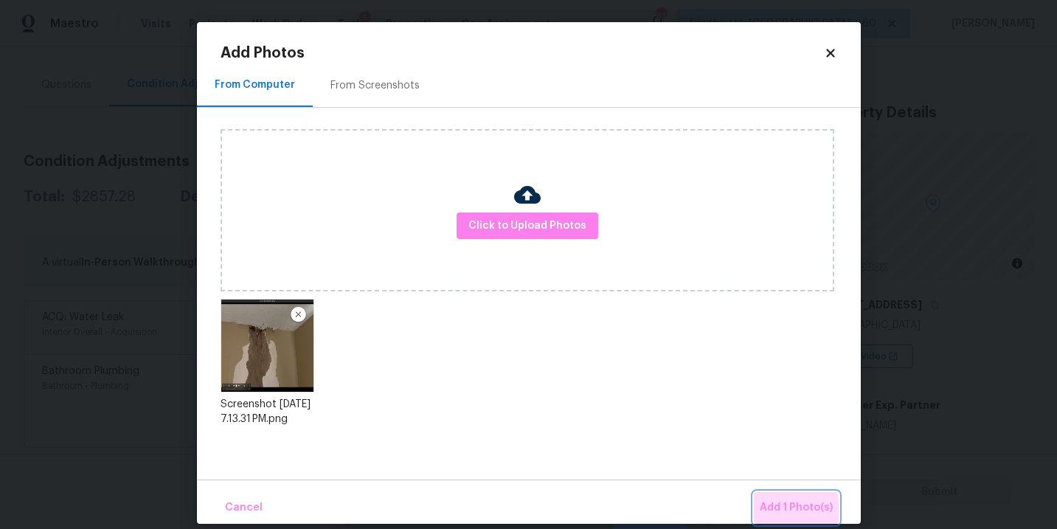
click at [788, 511] on span "Add 1 Photo(s)" at bounding box center [796, 508] width 73 height 18
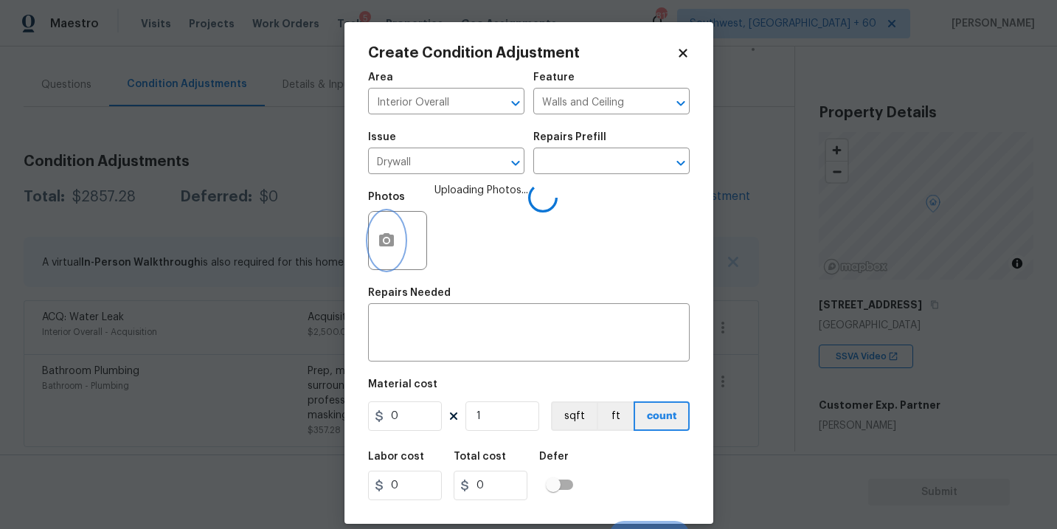
scroll to position [22, 0]
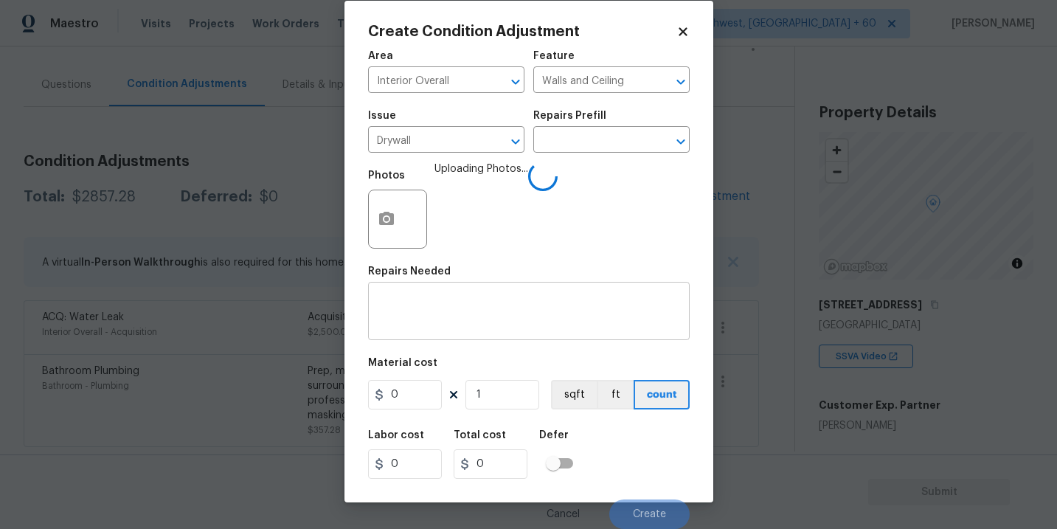
click at [470, 325] on textarea at bounding box center [529, 312] width 304 height 31
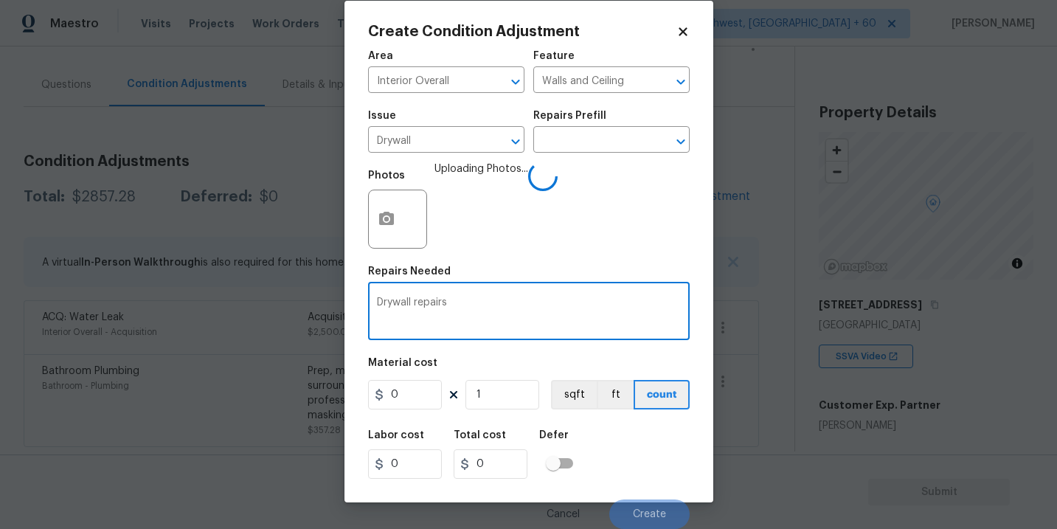
type textarea "Drywall repairs"
drag, startPoint x: 423, startPoint y: 391, endPoint x: 353, endPoint y: 400, distance: 71.3
click at [353, 400] on div "Create Condition Adjustment Area Interior Overall ​ Feature Walls and Ceiling ​…" at bounding box center [528, 251] width 369 height 501
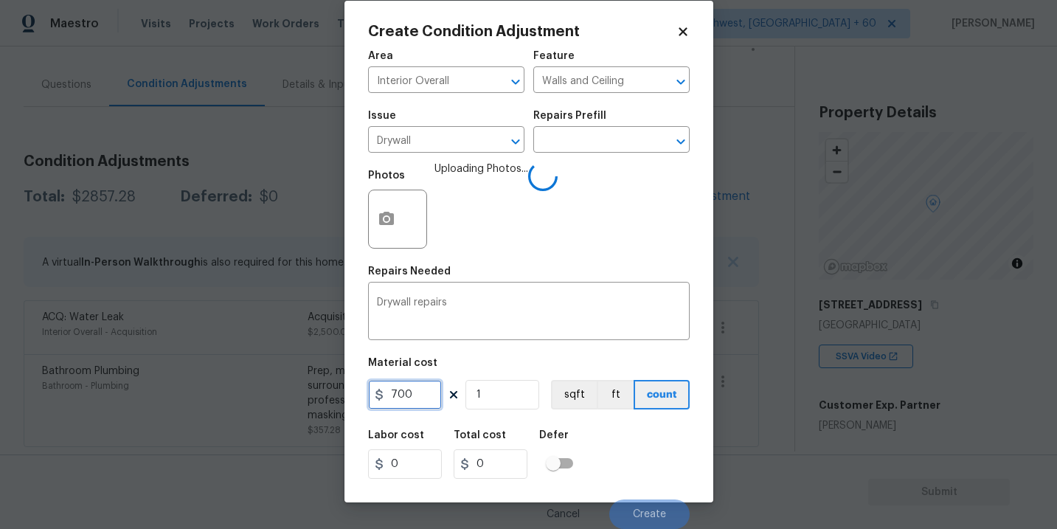
type input "700"
click at [631, 442] on div "Labor cost 0 Total cost 700 Defer" at bounding box center [529, 454] width 322 height 66
click at [633, 441] on div "Labor cost 0 Total cost 700 Defer" at bounding box center [529, 454] width 322 height 66
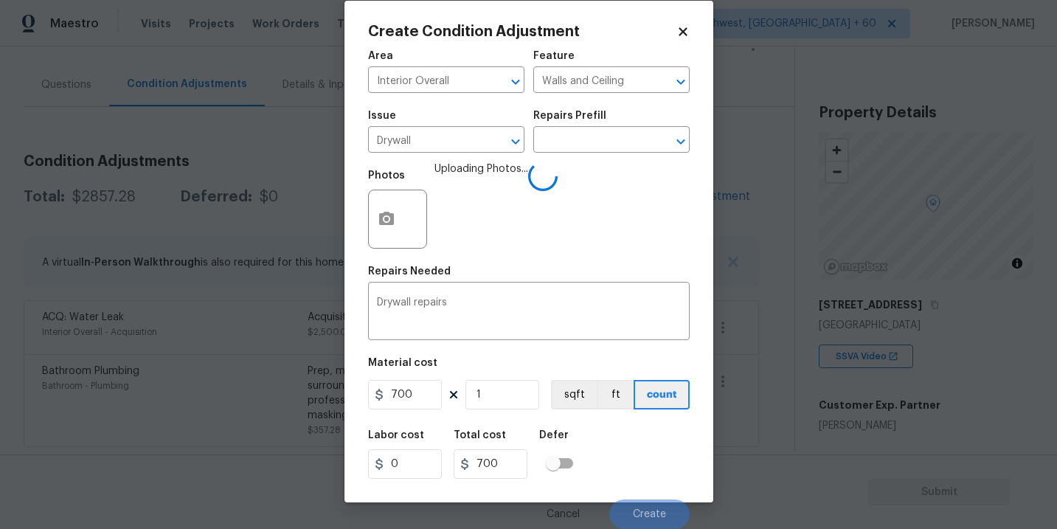
click at [633, 441] on div "Labor cost 0 Total cost 700 Defer" at bounding box center [529, 454] width 322 height 66
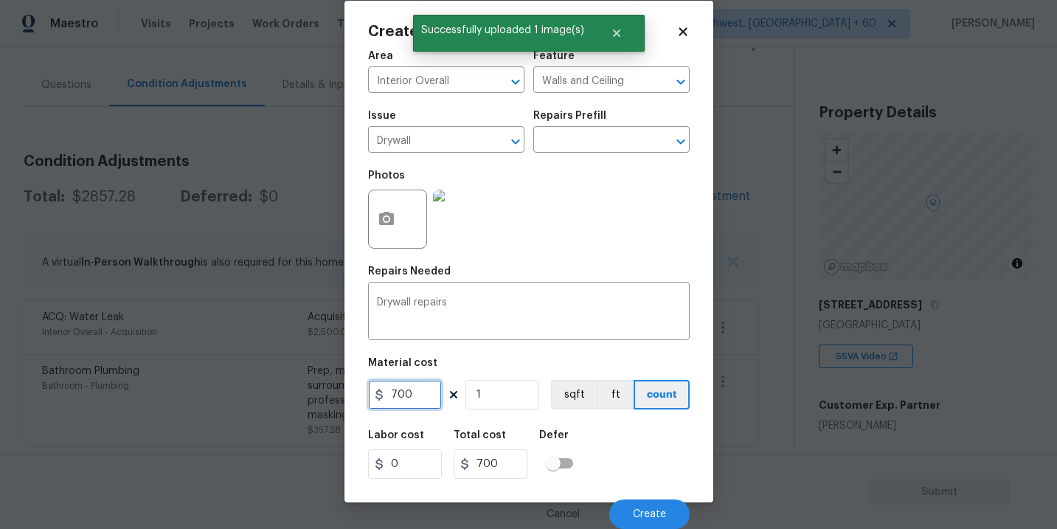
drag, startPoint x: 409, startPoint y: 394, endPoint x: 361, endPoint y: 394, distance: 47.9
click at [361, 394] on div "Create Condition Adjustment Area Interior Overall ​ Feature Walls and Ceiling ​…" at bounding box center [528, 251] width 369 height 501
type input "500"
click at [635, 467] on div "Labor cost 0 Total cost 500 Defer" at bounding box center [529, 454] width 322 height 66
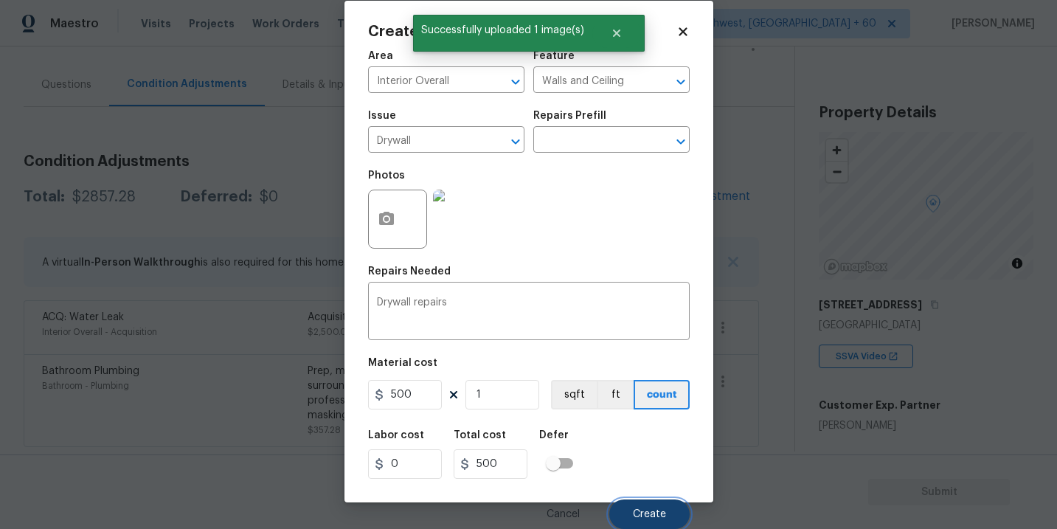
click at [641, 510] on span "Create" at bounding box center [649, 514] width 33 height 11
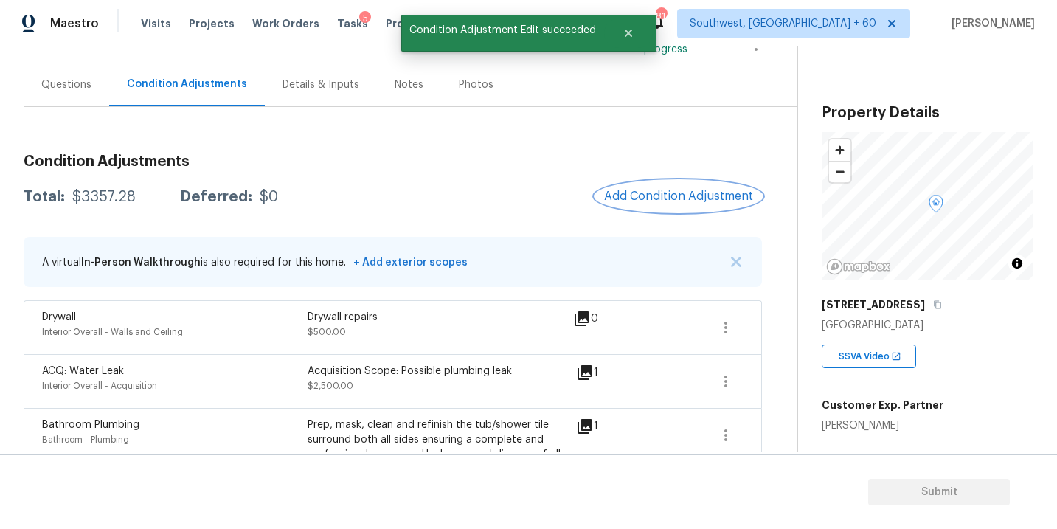
scroll to position [0, 0]
click at [684, 195] on span "Add Condition Adjustment" at bounding box center [675, 196] width 149 height 13
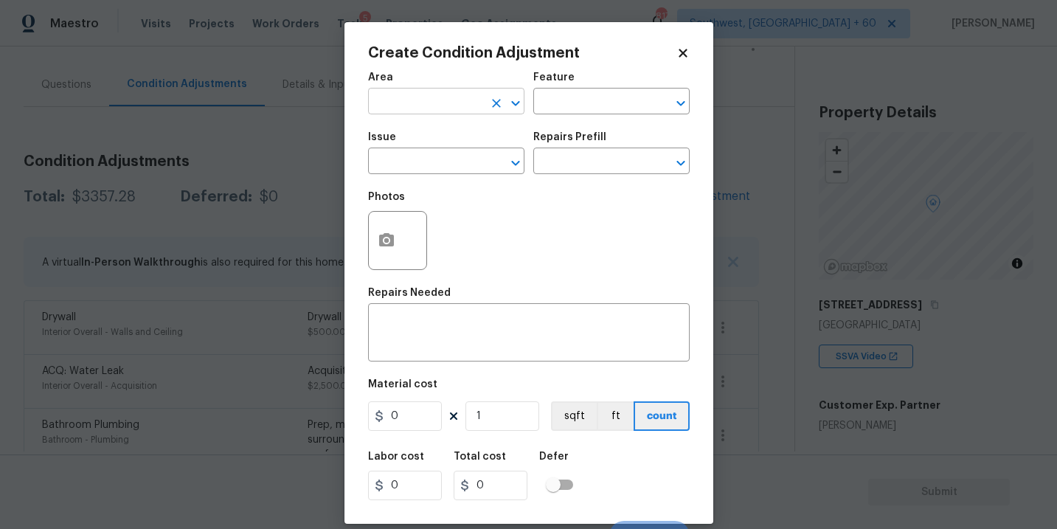
click at [471, 99] on input "text" at bounding box center [425, 102] width 115 height 23
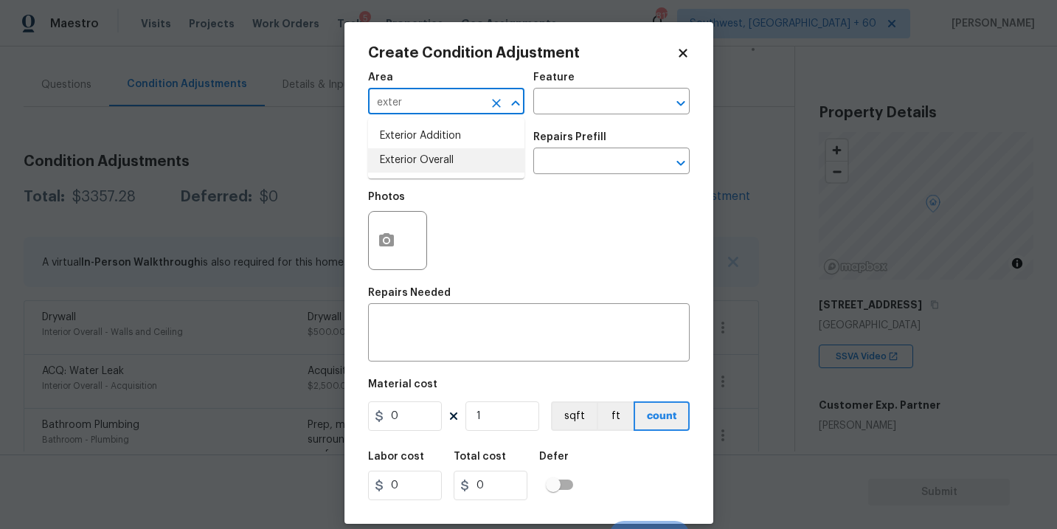
click at [467, 169] on li "Exterior Overall" at bounding box center [446, 160] width 156 height 24
type input "Exterior Overall"
click at [570, 114] on input "text" at bounding box center [590, 102] width 115 height 23
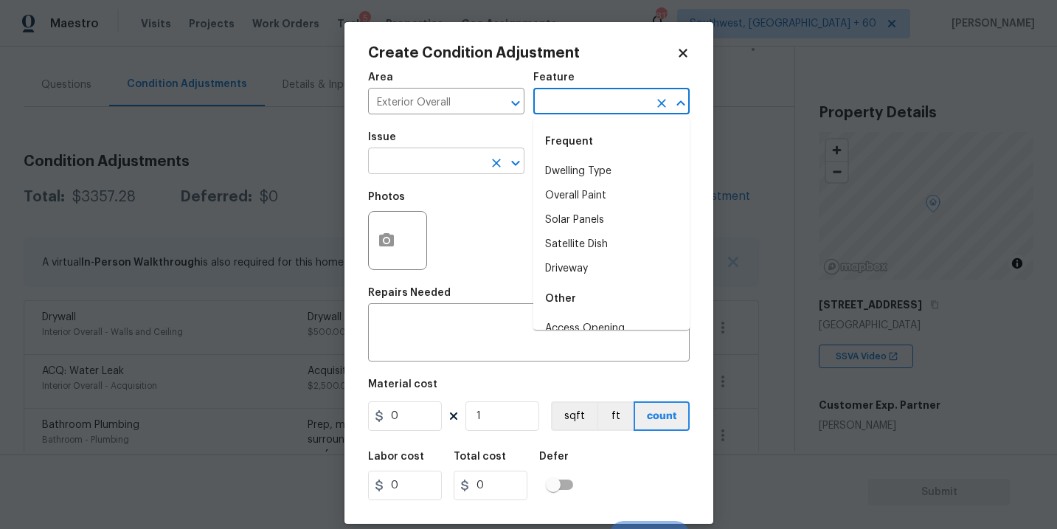
click at [428, 160] on input "text" at bounding box center [425, 162] width 115 height 23
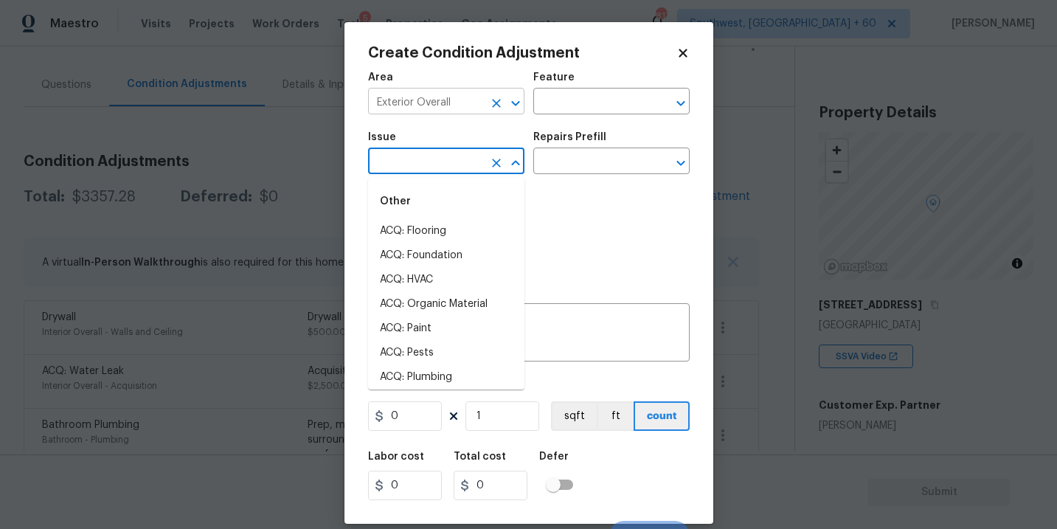
click at [495, 107] on icon "Clear" at bounding box center [496, 103] width 15 height 15
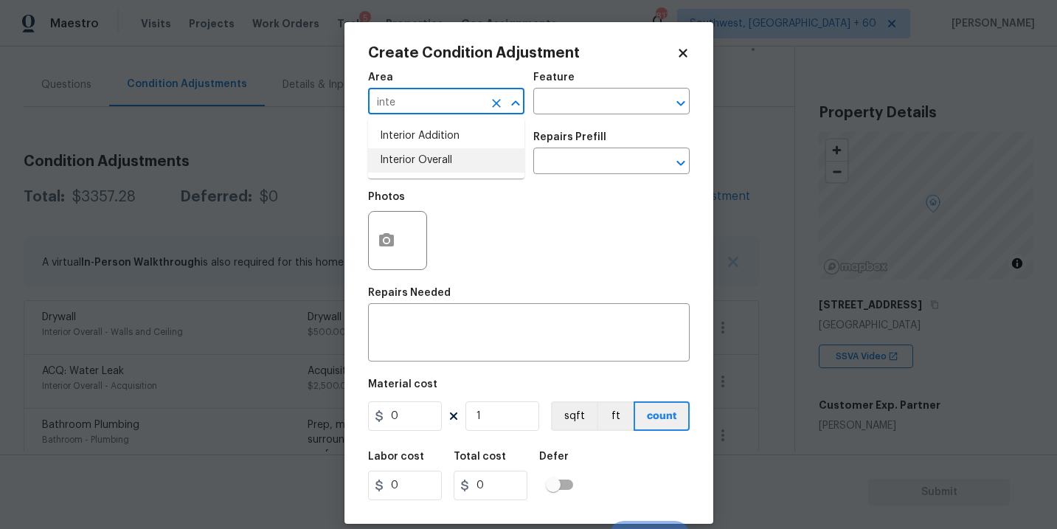
click at [480, 157] on li "Interior Overall" at bounding box center [446, 160] width 156 height 24
type input "Interior Overall"
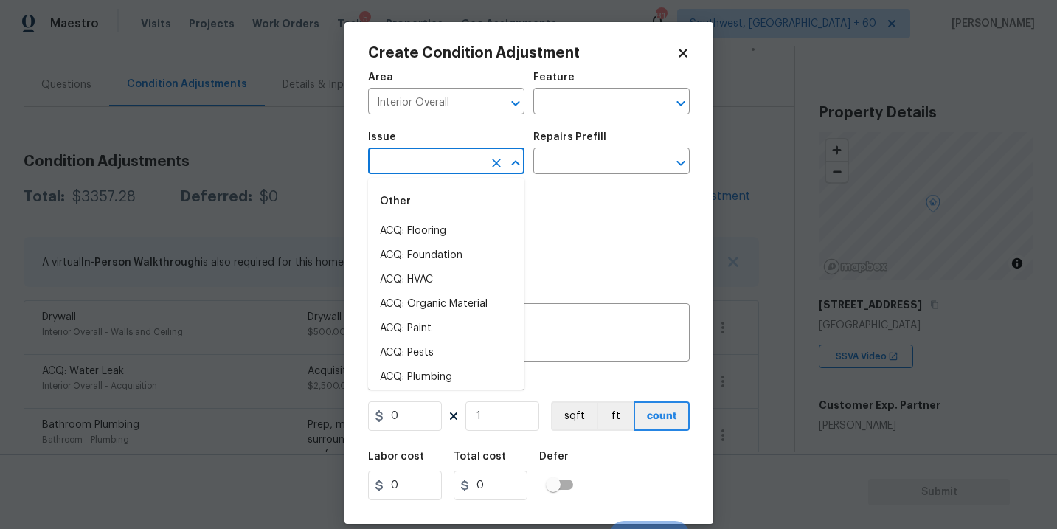
click at [435, 167] on input "text" at bounding box center [425, 162] width 115 height 23
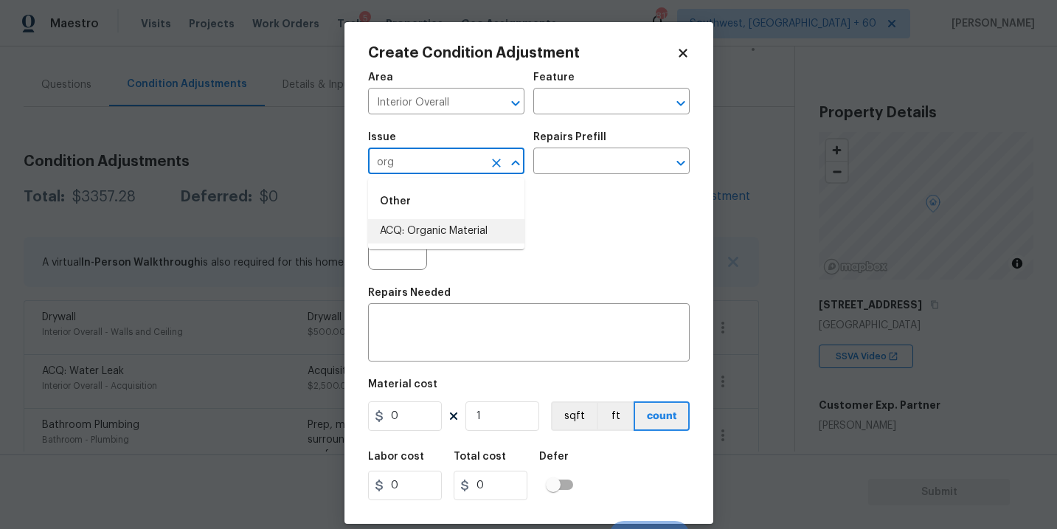
click at [439, 233] on li "ACQ: Organic Material" at bounding box center [446, 231] width 156 height 24
type input "ACQ: Organic Material"
click at [572, 185] on div "Photos" at bounding box center [529, 231] width 322 height 96
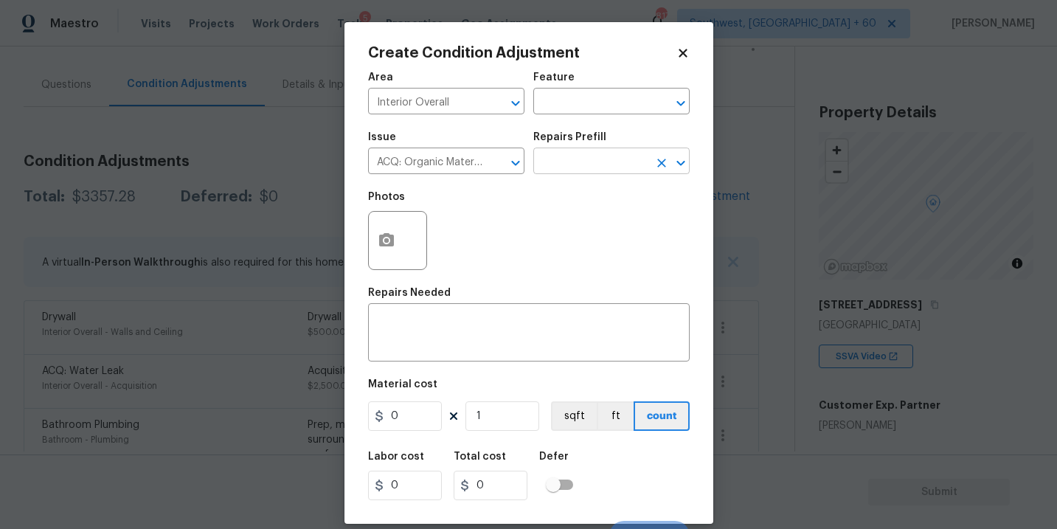
click at [596, 163] on input "text" at bounding box center [590, 162] width 115 height 23
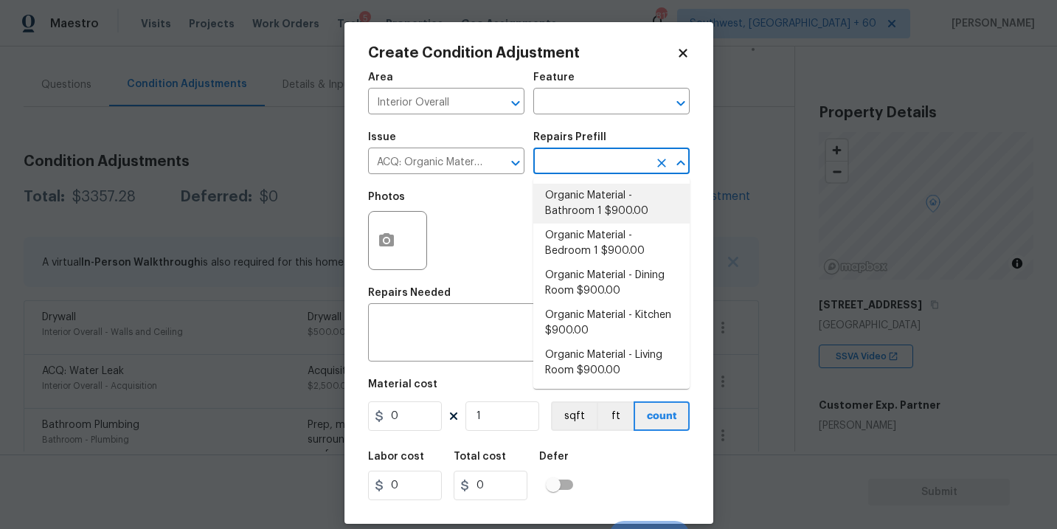
click at [592, 211] on li "Organic Material - Bathroom 1 $900.00" at bounding box center [611, 204] width 156 height 40
type input "Acquisition"
type textarea "Acquisition Scope: Conditions Conducive to Organic Material - Bathroom 1 Discla…"
type input "900"
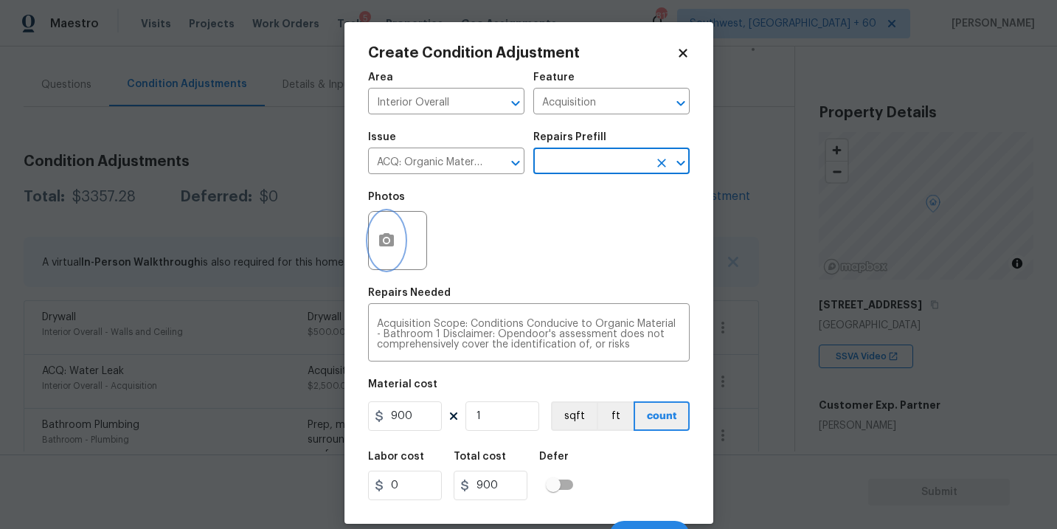
click at [381, 254] on button "button" at bounding box center [386, 241] width 35 height 58
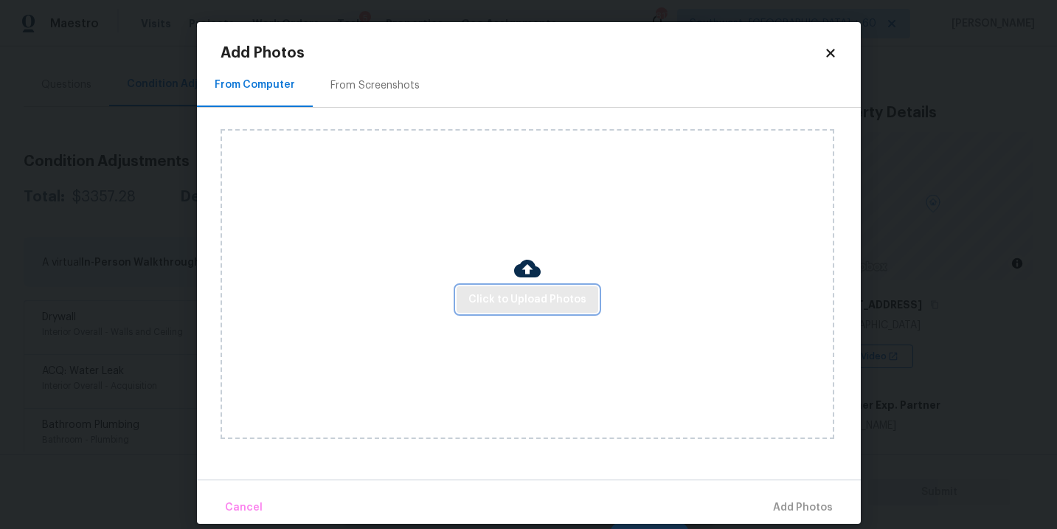
click at [492, 290] on button "Click to Upload Photos" at bounding box center [527, 299] width 142 height 27
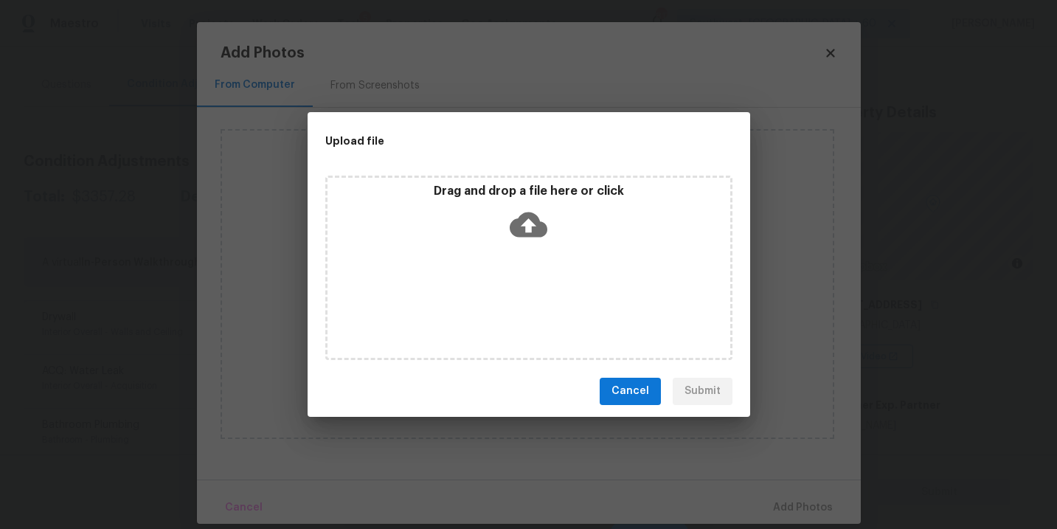
click at [527, 233] on icon at bounding box center [529, 224] width 38 height 25
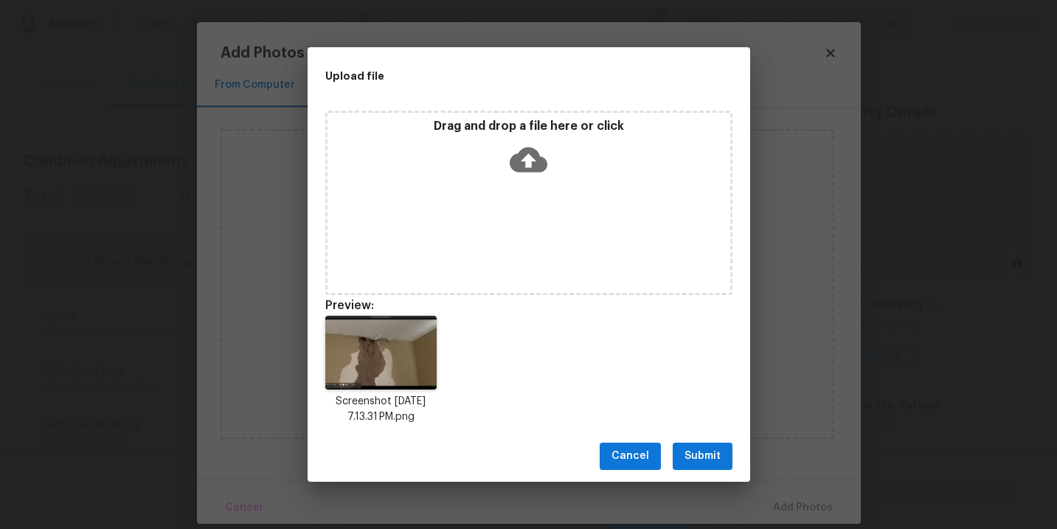
click at [708, 456] on span "Submit" at bounding box center [702, 456] width 36 height 18
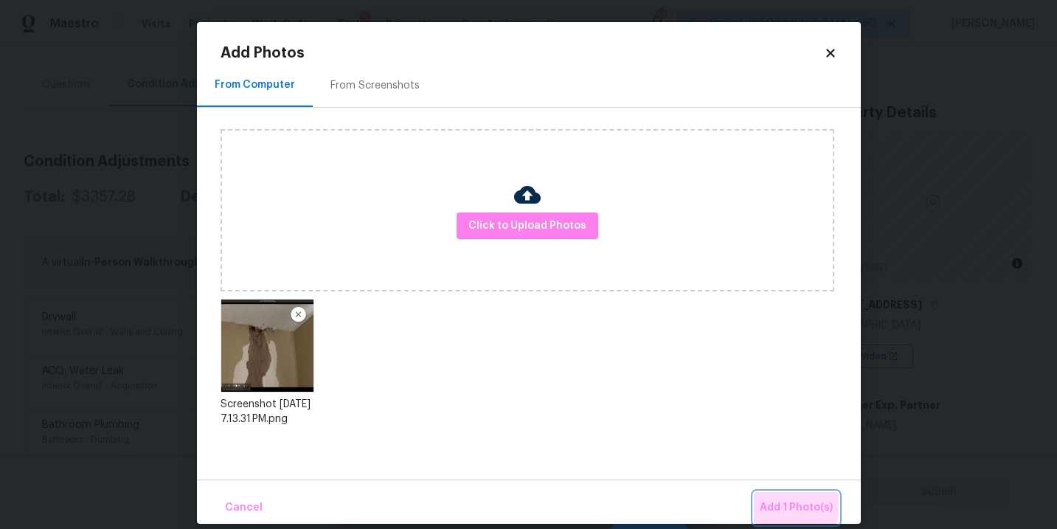
click at [771, 501] on span "Add 1 Photo(s)" at bounding box center [796, 508] width 73 height 18
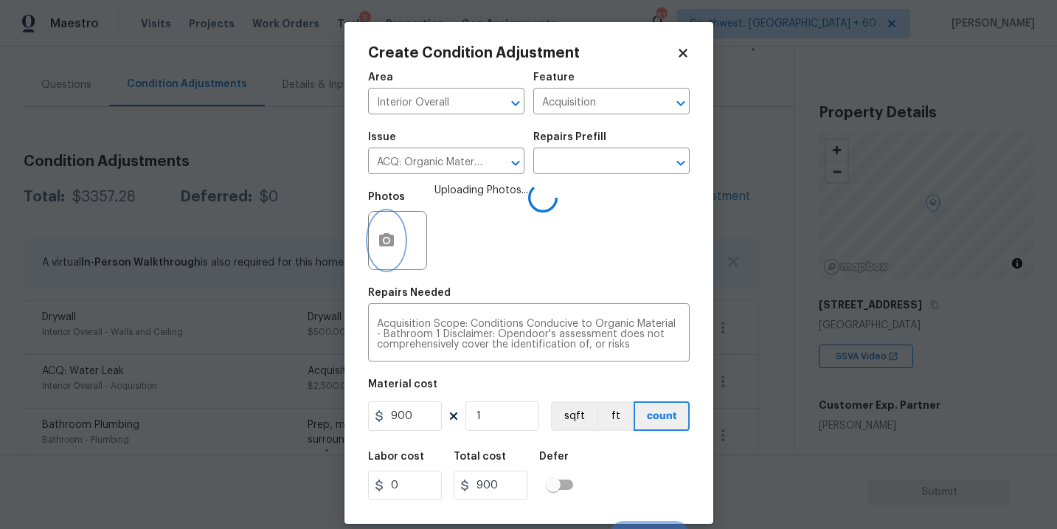
scroll to position [22, 0]
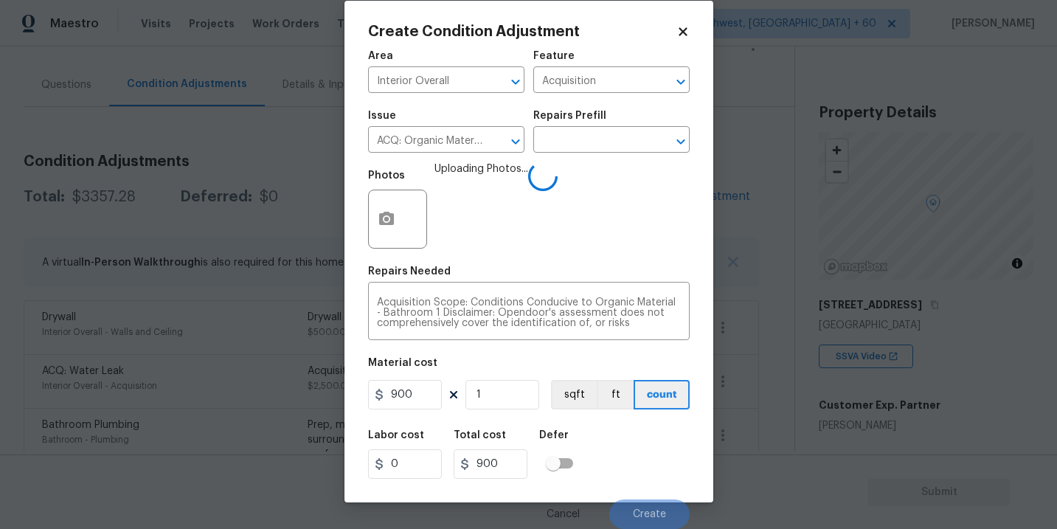
click at [662, 455] on div "Labor cost 0 Total cost 900 Defer" at bounding box center [529, 454] width 322 height 66
click at [653, 456] on div "Labor cost 0 Total cost 900 Defer" at bounding box center [529, 454] width 322 height 66
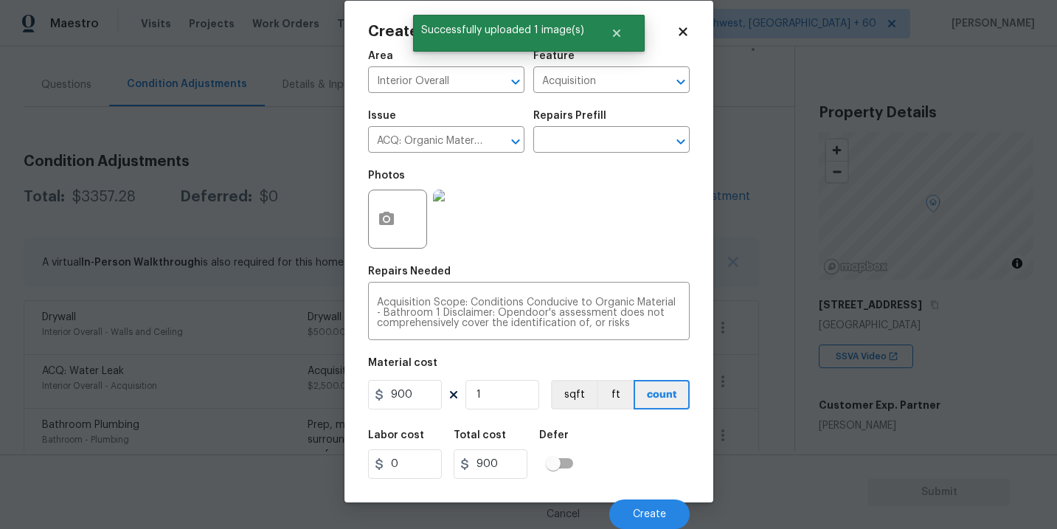
click at [653, 456] on div "Labor cost 0 Total cost 900 Defer" at bounding box center [529, 454] width 322 height 66
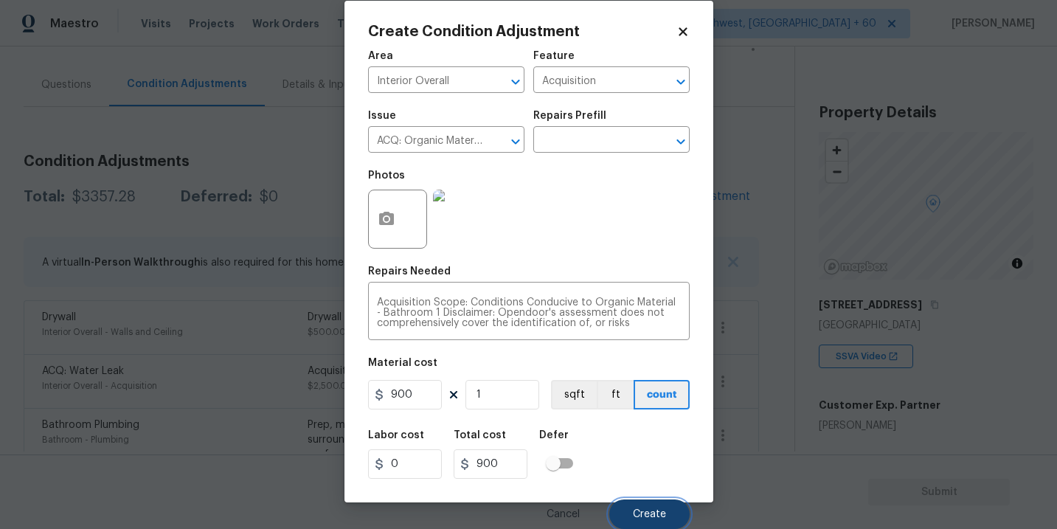
click at [650, 513] on span "Create" at bounding box center [649, 514] width 33 height 11
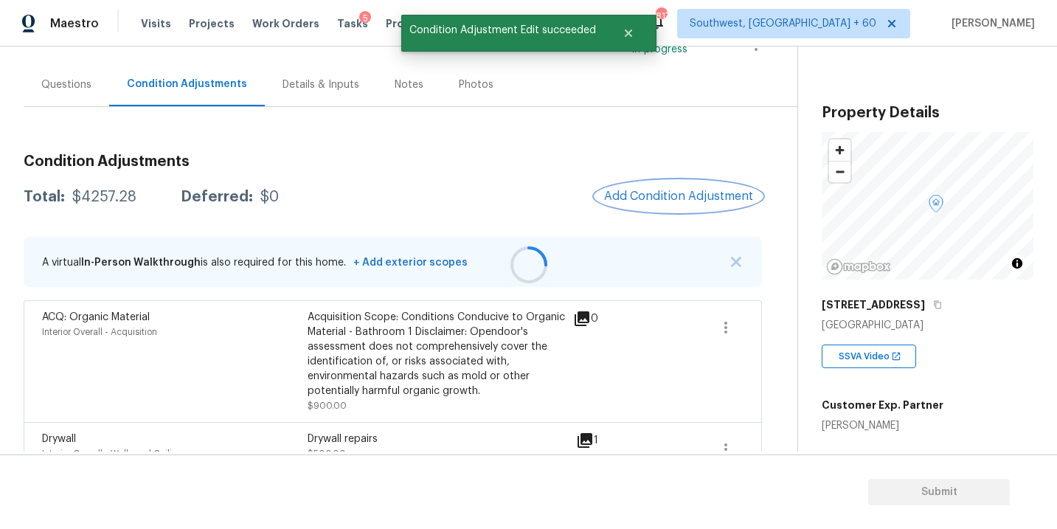
scroll to position [0, 0]
click at [71, 82] on div "Questions" at bounding box center [66, 84] width 50 height 15
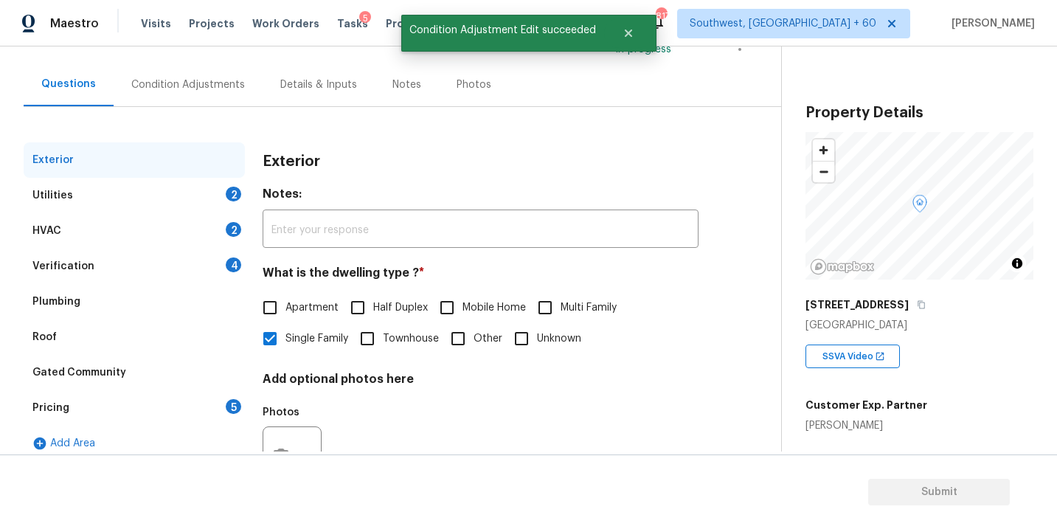
click at [90, 268] on div "Verification 4" at bounding box center [134, 266] width 221 height 35
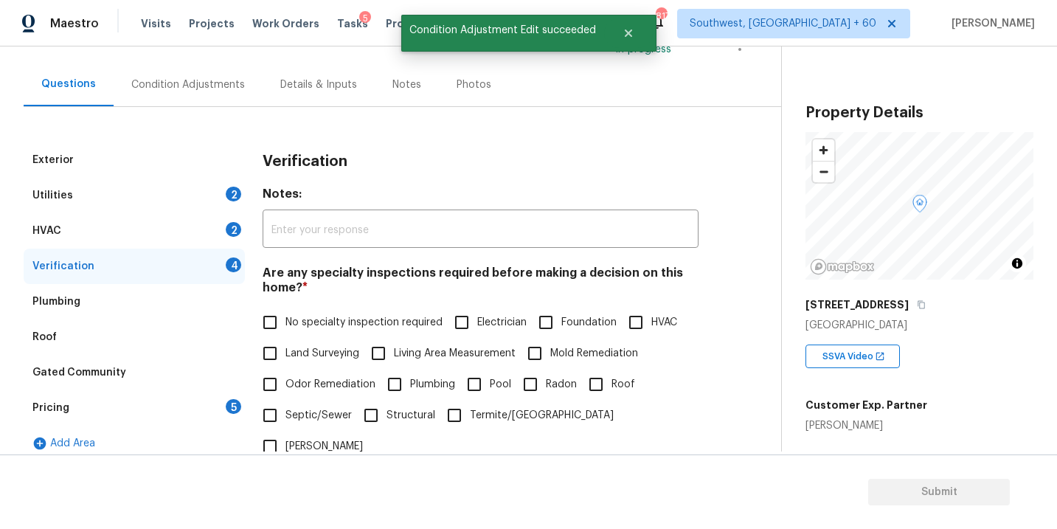
scroll to position [215, 0]
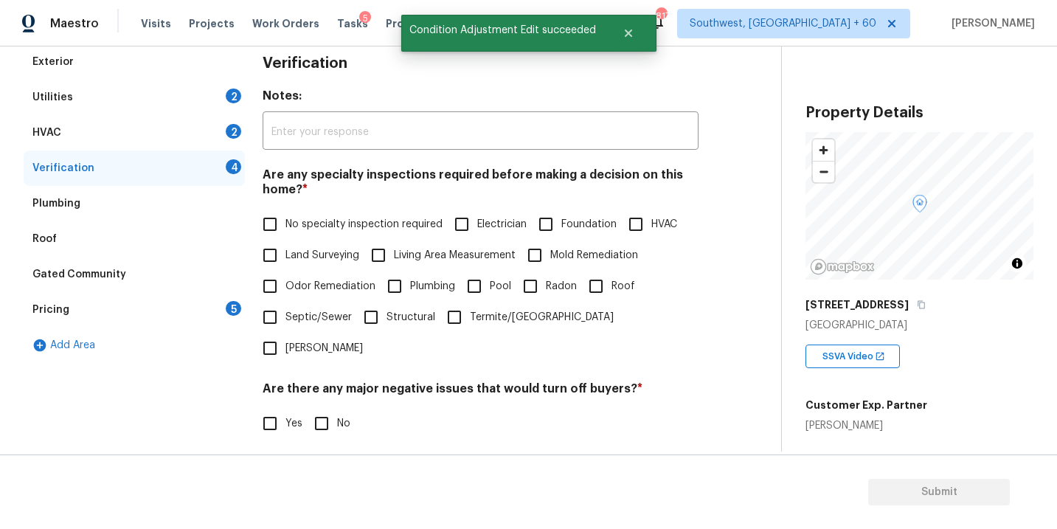
click at [347, 223] on span "No specialty inspection required" at bounding box center [363, 224] width 157 height 15
click at [285, 223] on input "No specialty inspection required" at bounding box center [269, 224] width 31 height 31
checkbox input "true"
click at [566, 255] on span "Mold Remediation" at bounding box center [594, 255] width 88 height 15
click at [550, 255] on input "Mold Remediation" at bounding box center [534, 255] width 31 height 31
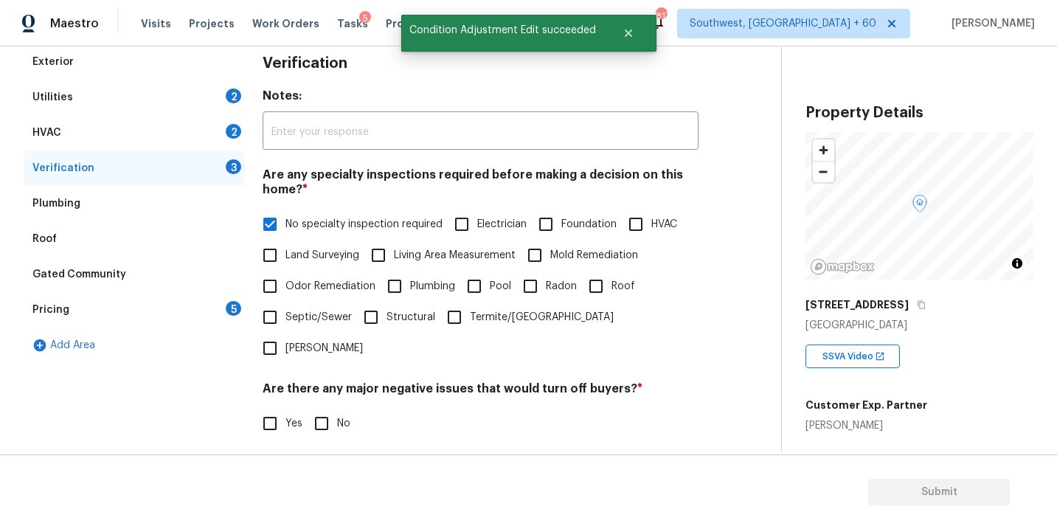
checkbox input "true"
click at [275, 219] on input "No specialty inspection required" at bounding box center [269, 224] width 31 height 31
checkbox input "false"
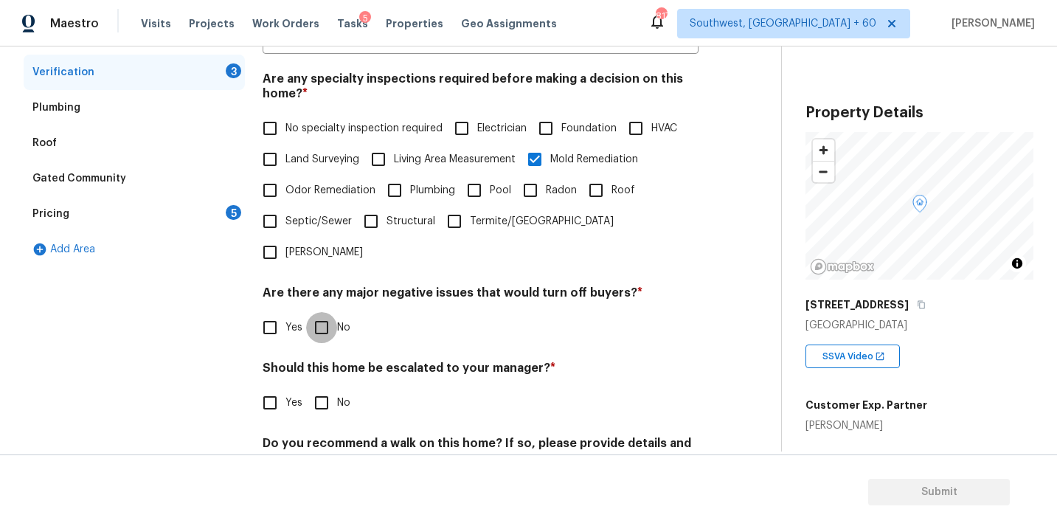
click at [316, 312] on input "No" at bounding box center [321, 327] width 31 height 31
checkbox input "true"
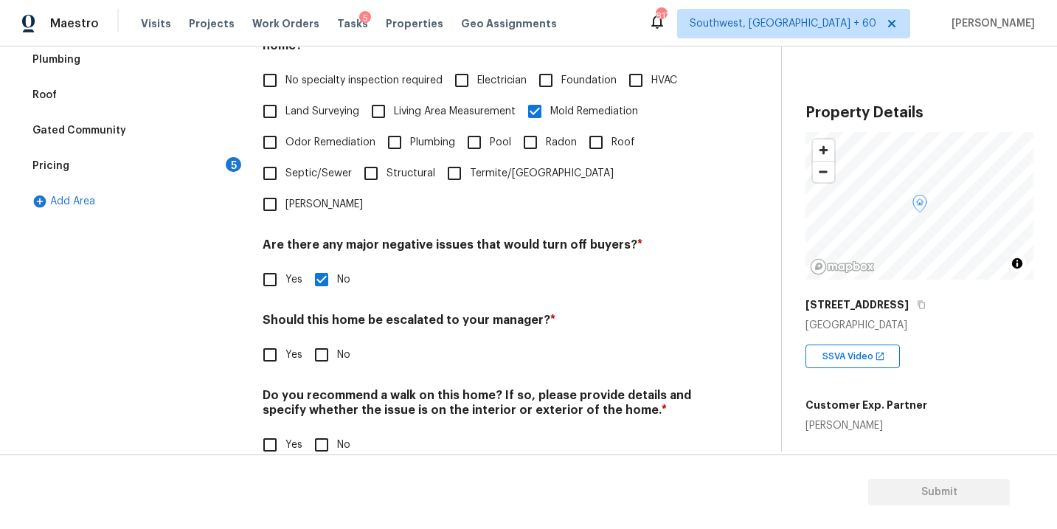
click at [322, 429] on input "No" at bounding box center [321, 444] width 31 height 31
checkbox input "true"
click at [282, 339] on input "Yes" at bounding box center [269, 354] width 31 height 31
checkbox input "true"
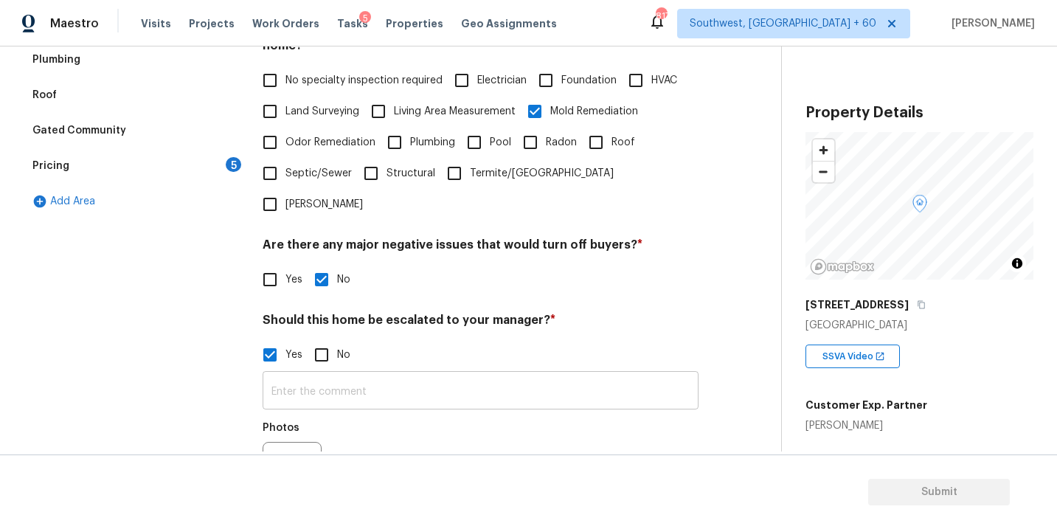
click at [306, 375] on input "text" at bounding box center [481, 392] width 436 height 35
click at [284, 464] on icon "button" at bounding box center [281, 473] width 18 height 18
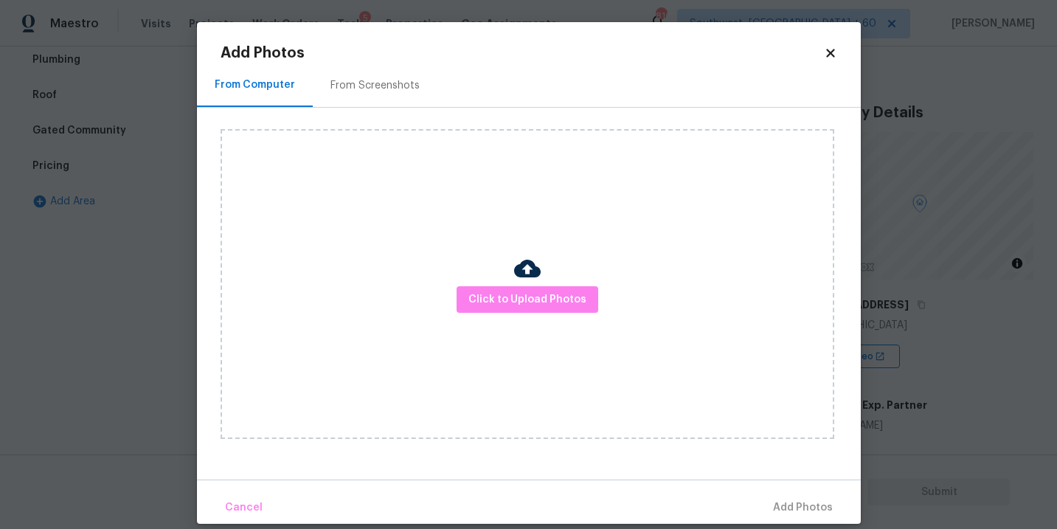
click at [470, 359] on div "Click to Upload Photos" at bounding box center [527, 284] width 614 height 310
click at [518, 308] on span "Click to Upload Photos" at bounding box center [527, 300] width 118 height 18
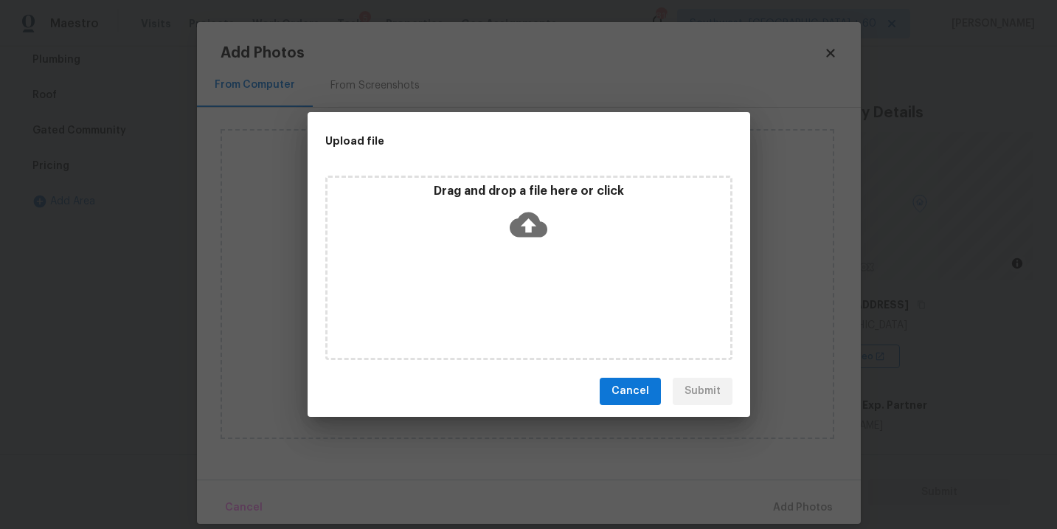
click at [523, 270] on div "Drag and drop a file here or click" at bounding box center [528, 268] width 407 height 184
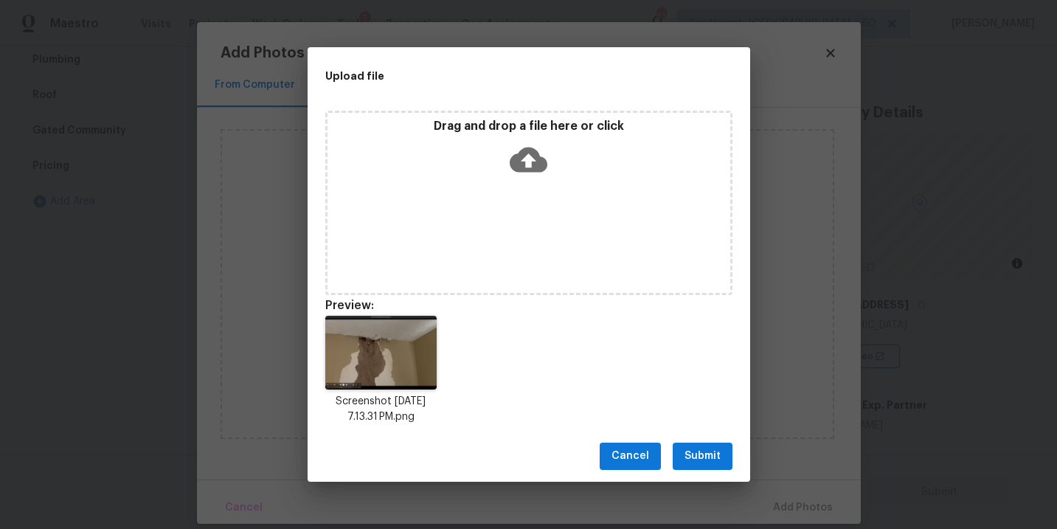
click at [708, 454] on span "Submit" at bounding box center [702, 456] width 36 height 18
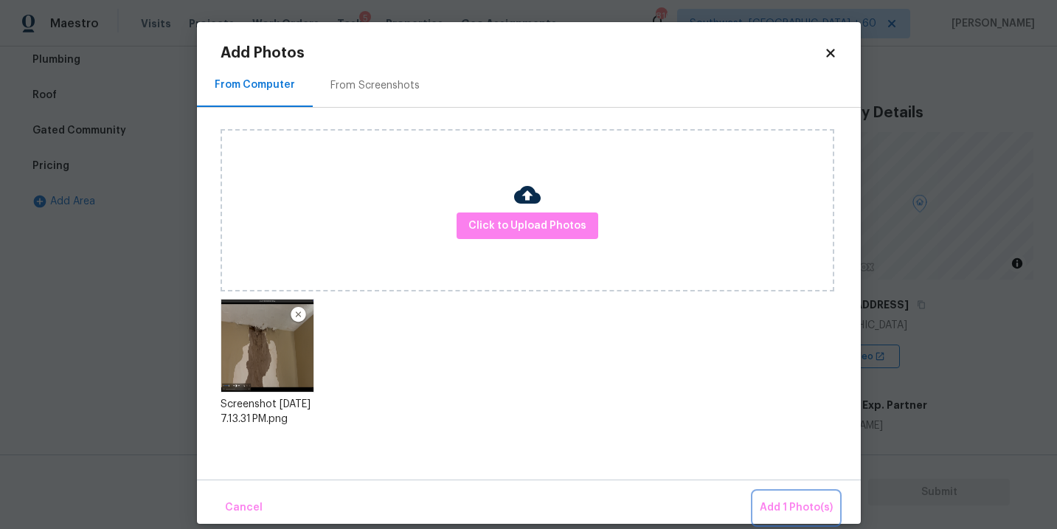
click at [773, 503] on span "Add 1 Photo(s)" at bounding box center [796, 508] width 73 height 18
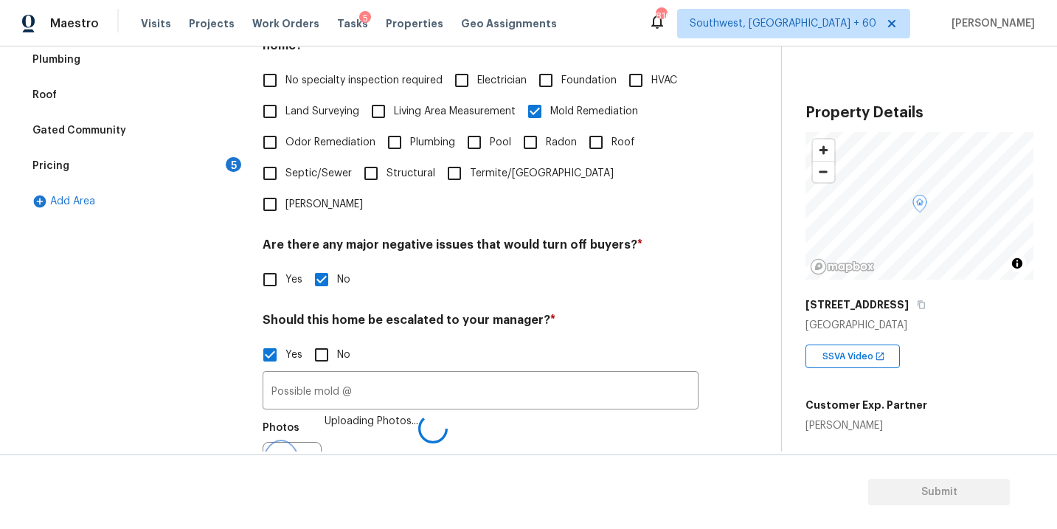
scroll to position [377, 0]
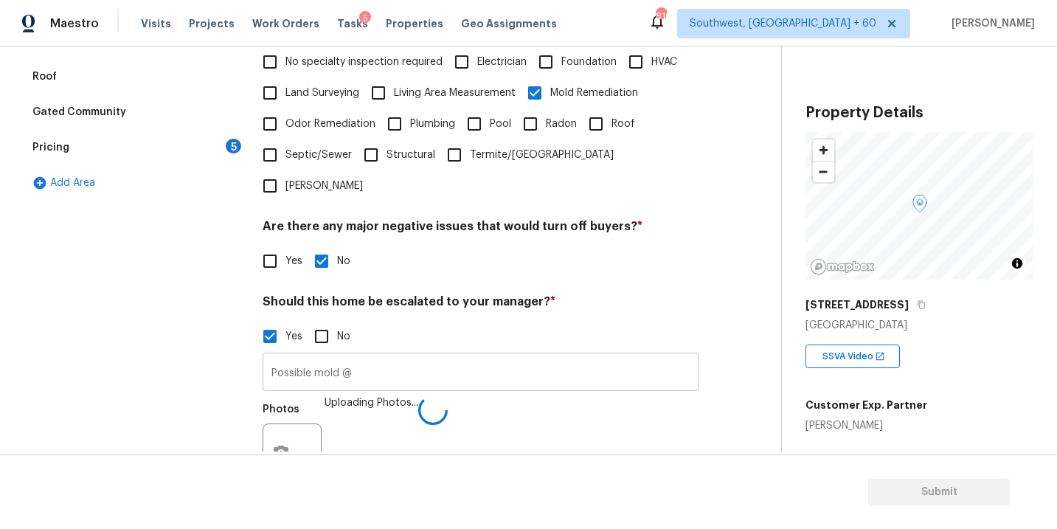
click at [513, 356] on input "Possible mold @" at bounding box center [481, 373] width 436 height 35
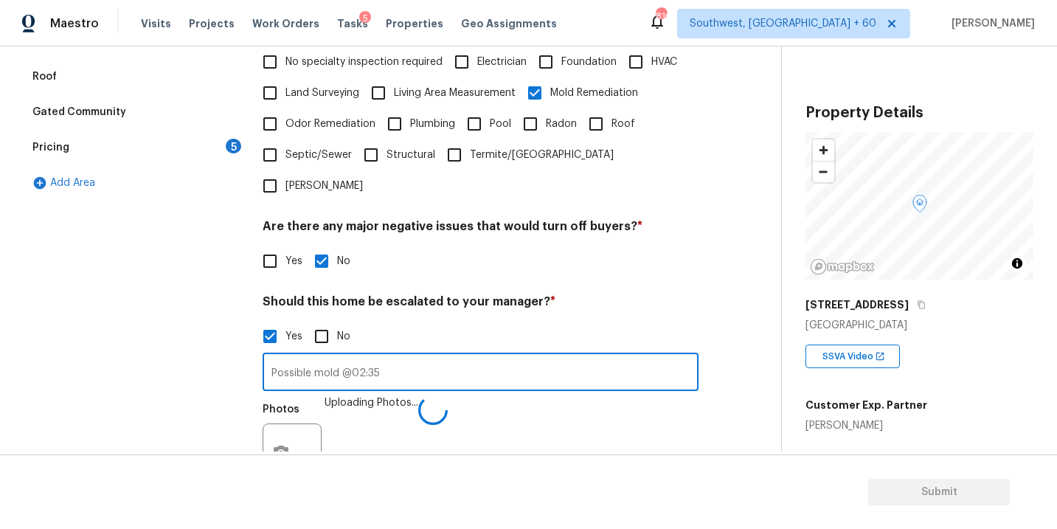
type input "Possible mold @02:35"
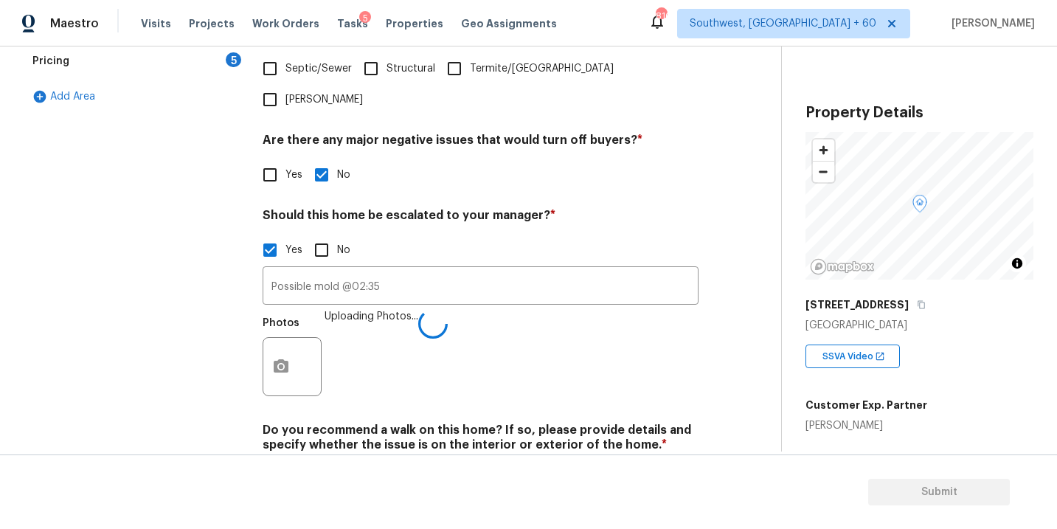
click at [555, 426] on div "Verification Notes: ​ Are any specialty inspections required before making a de…" at bounding box center [481, 154] width 436 height 717
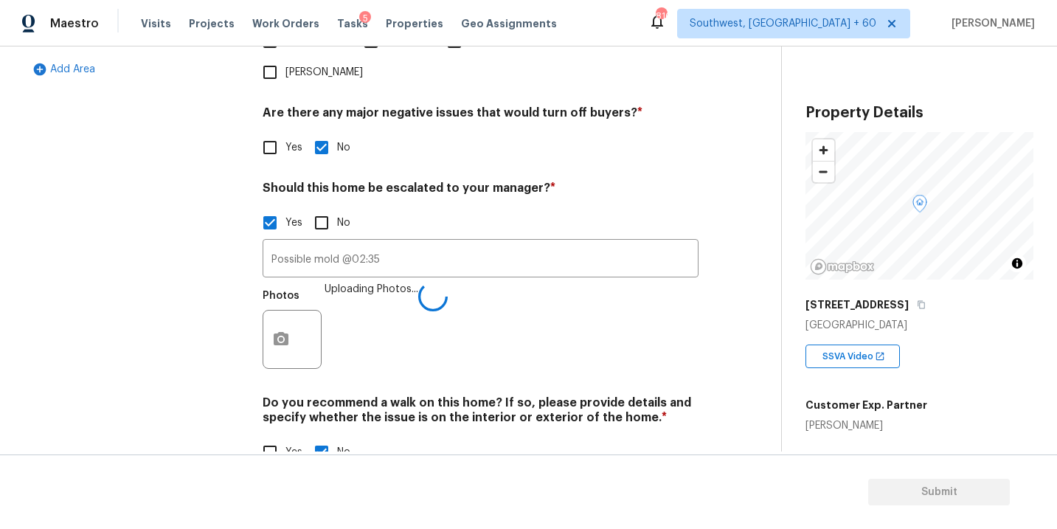
click at [554, 330] on div "Photos Uploading Photos..." at bounding box center [481, 330] width 436 height 96
click at [563, 316] on div "Photos" at bounding box center [481, 330] width 436 height 96
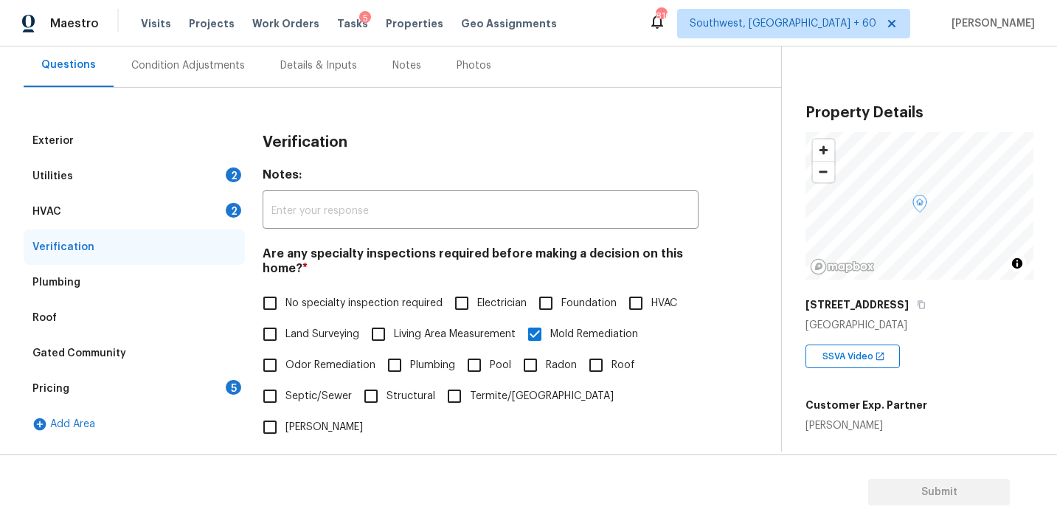
scroll to position [87, 0]
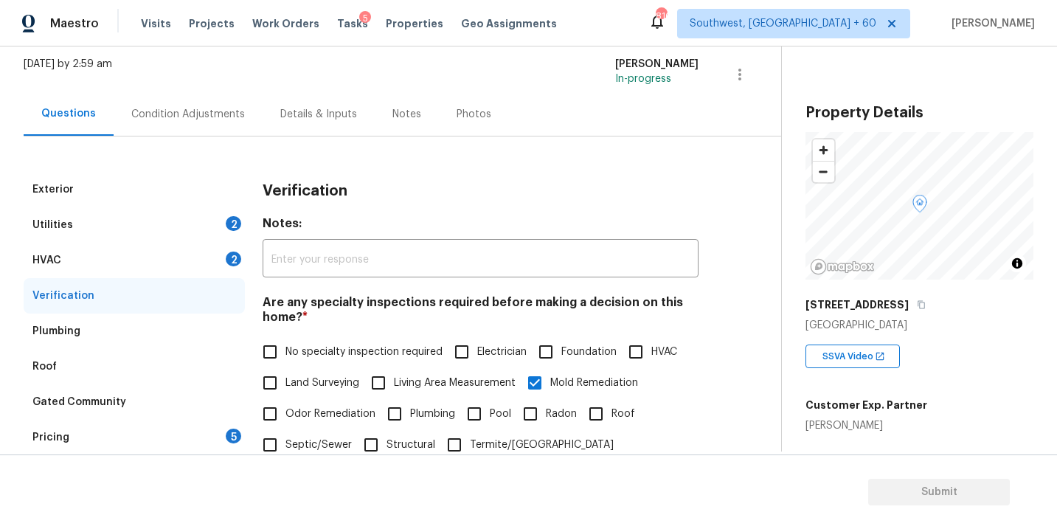
click at [183, 139] on div "Exterior Utilities 2 HVAC 2 Verification Plumbing Roof Gated Community Pricing …" at bounding box center [385, 512] width 722 height 752
click at [229, 113] on div "Condition Adjustments" at bounding box center [188, 114] width 114 height 15
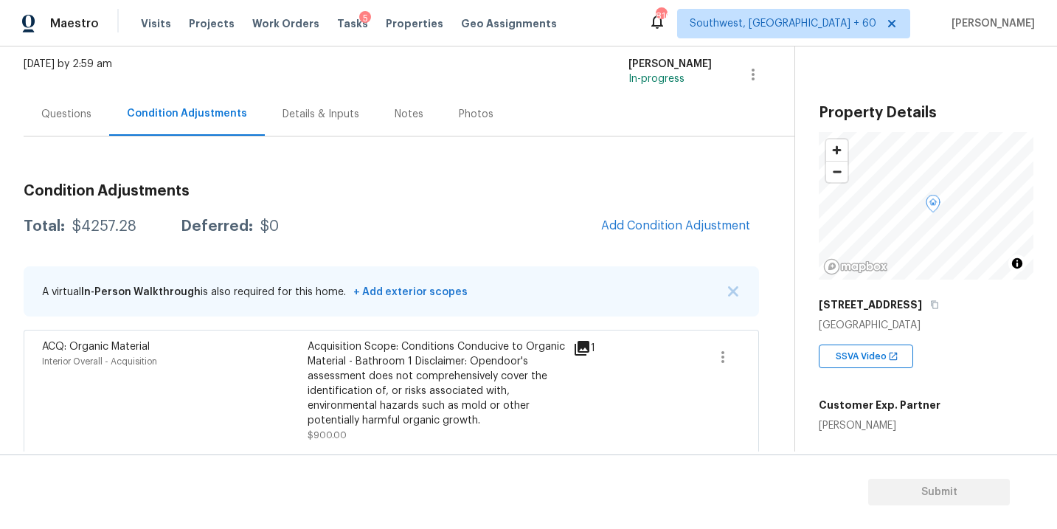
click at [448, 201] on div "Condition Adjustments Total: $4257.28 Deferred: $0 Add Condition Adjustment A v…" at bounding box center [391, 412] width 735 height 480
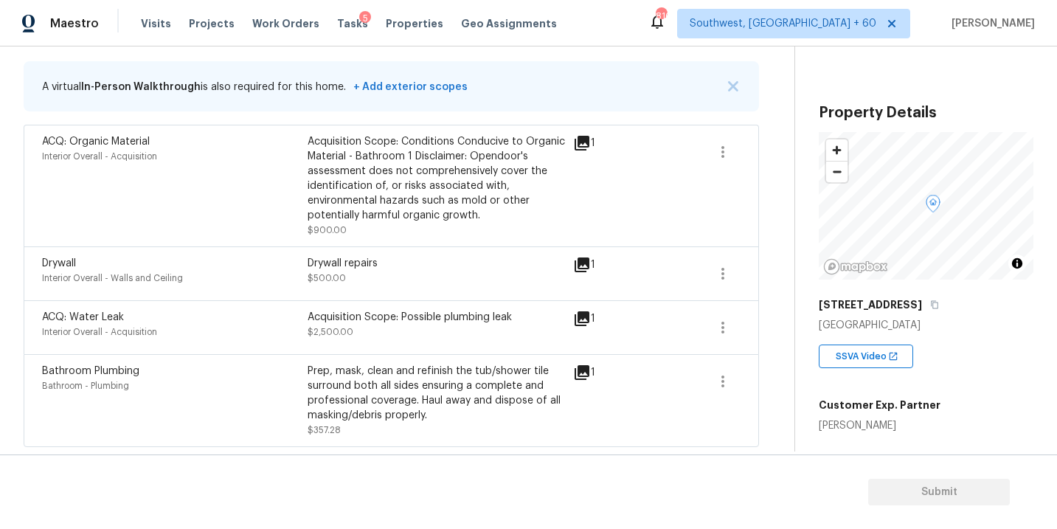
scroll to position [213, 0]
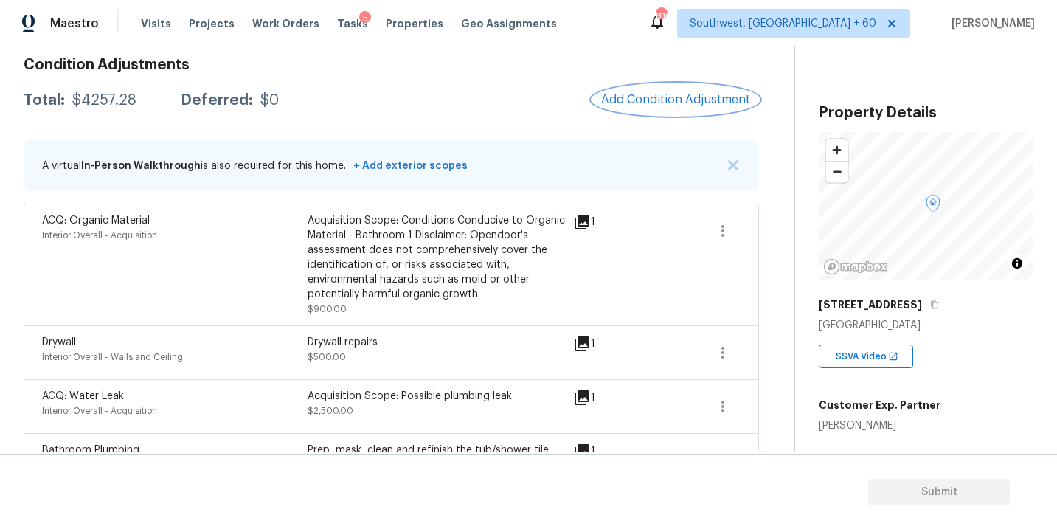
click at [658, 114] on button "Add Condition Adjustment" at bounding box center [675, 99] width 167 height 31
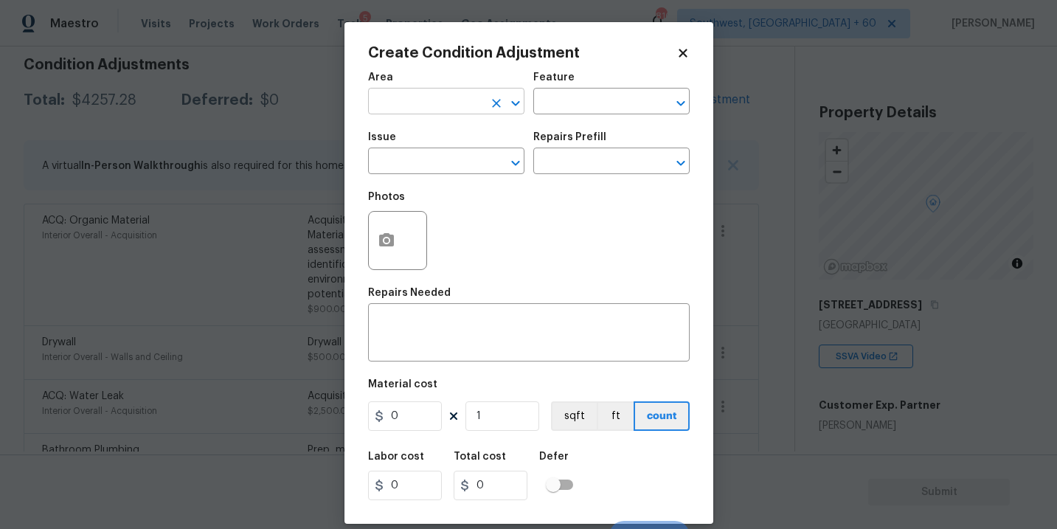
click at [507, 95] on icon "Open" at bounding box center [516, 103] width 18 height 18
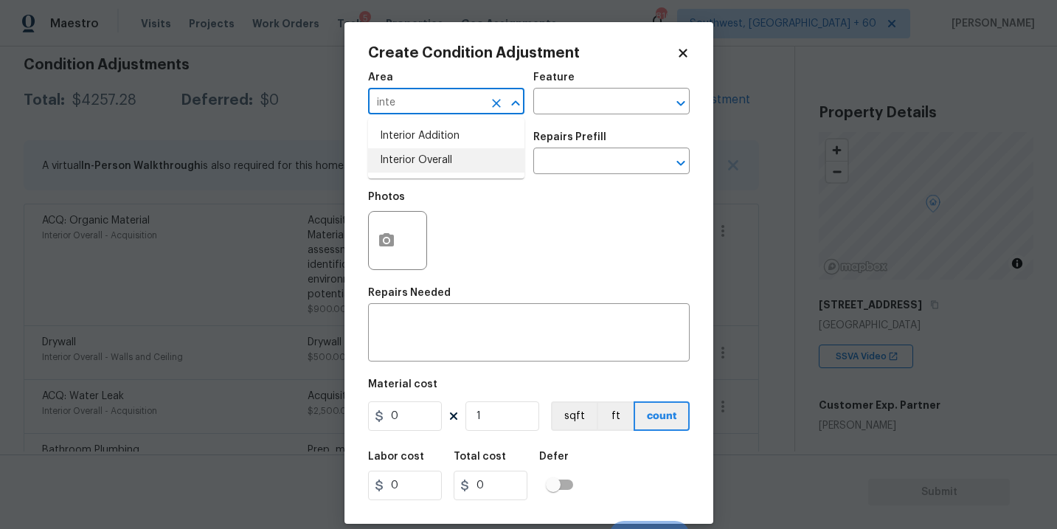
click at [472, 157] on li "Interior Overall" at bounding box center [446, 160] width 156 height 24
type input "Interior Overall"
click at [577, 111] on input "text" at bounding box center [590, 102] width 115 height 23
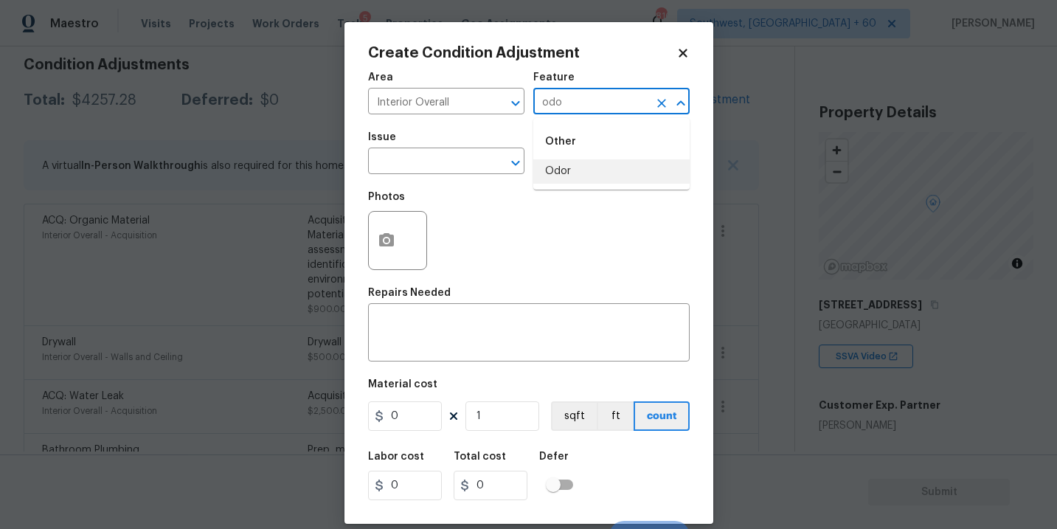
click at [574, 170] on li "Odor" at bounding box center [611, 171] width 156 height 24
type input "Odor"
click at [452, 164] on input "text" at bounding box center [425, 162] width 115 height 23
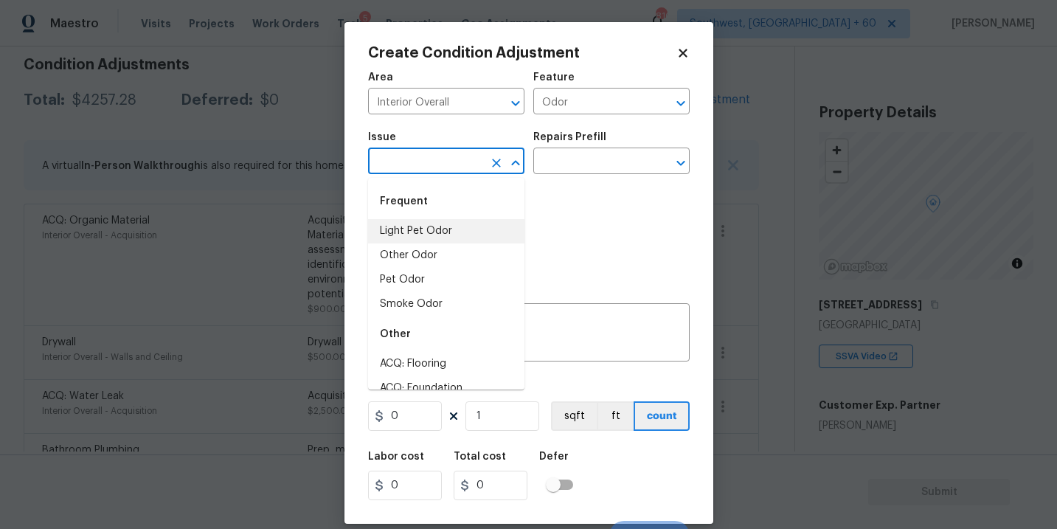
click at [451, 222] on li "Light Pet Odor" at bounding box center [446, 231] width 156 height 24
type input "Light Pet Odor"
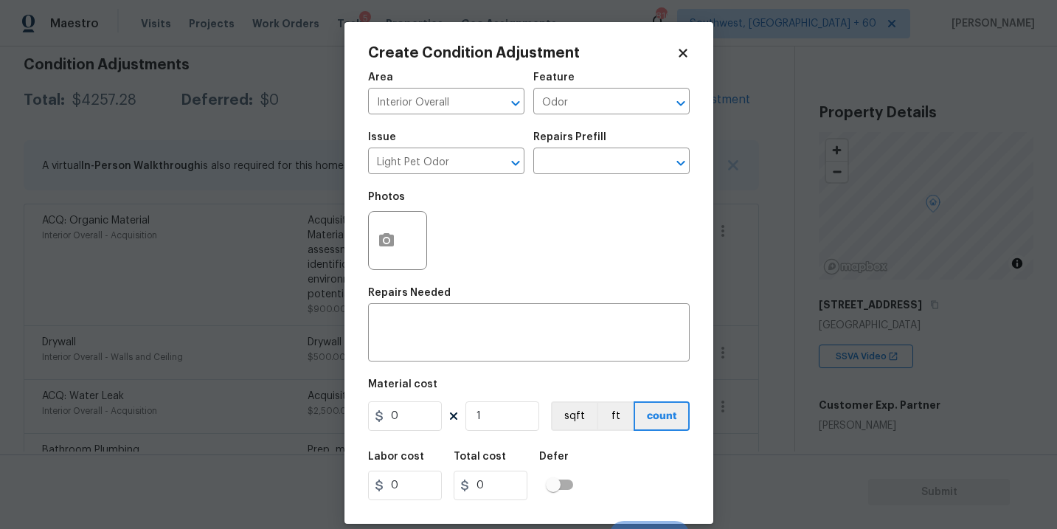
click at [546, 183] on div "Issue Light Pet Odor ​ Repairs Prefill ​" at bounding box center [529, 153] width 322 height 60
click at [578, 164] on input "text" at bounding box center [590, 162] width 115 height 23
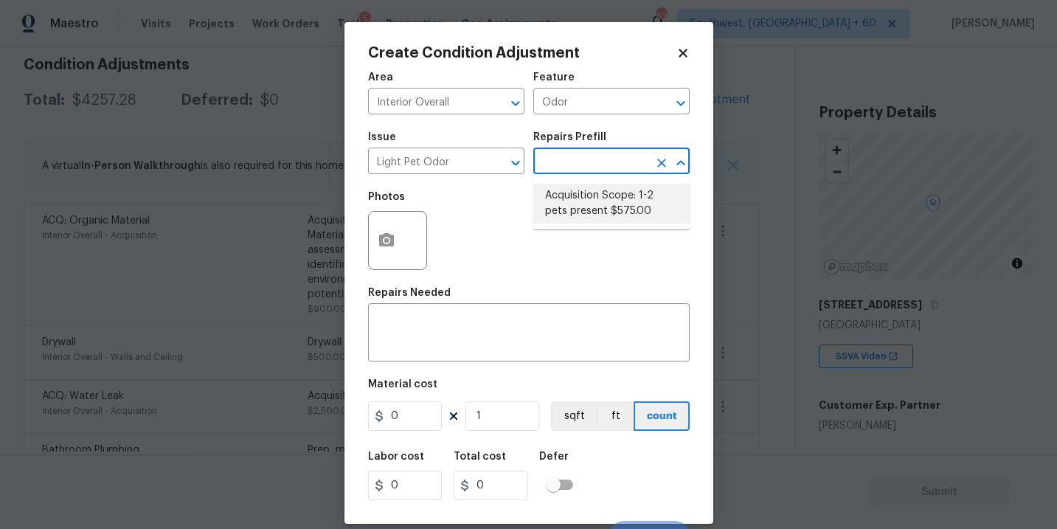
click at [580, 200] on li "Acquisition Scope: 1-2 pets present $575.00" at bounding box center [611, 204] width 156 height 40
type textarea "Acquisition Scope: 1-2 pets present"
type input "575"
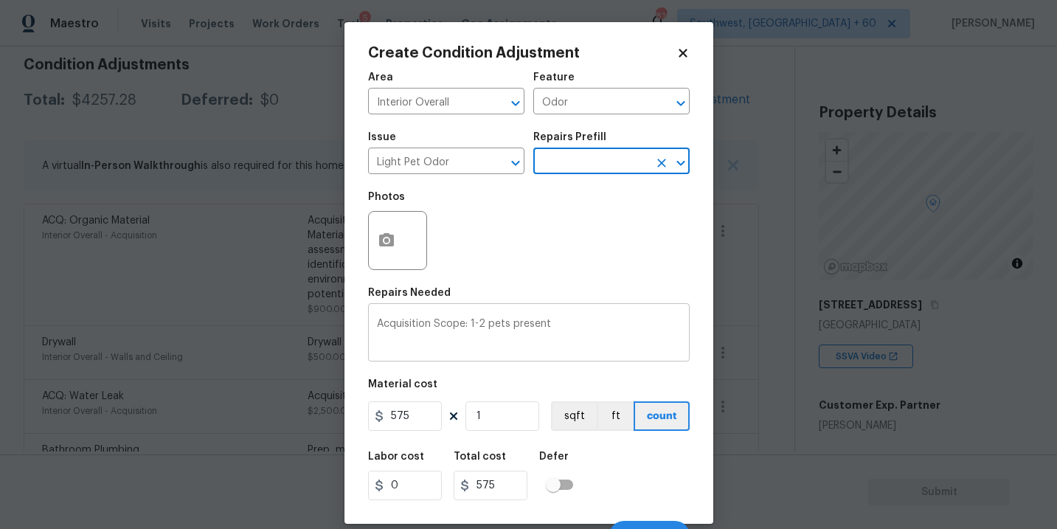
scroll to position [22, 0]
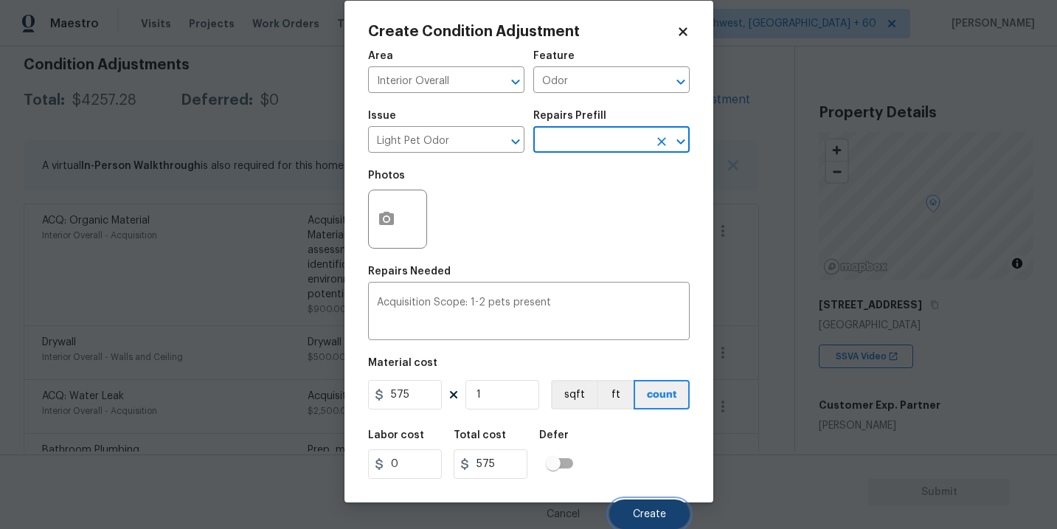
click at [654, 511] on span "Create" at bounding box center [649, 514] width 33 height 11
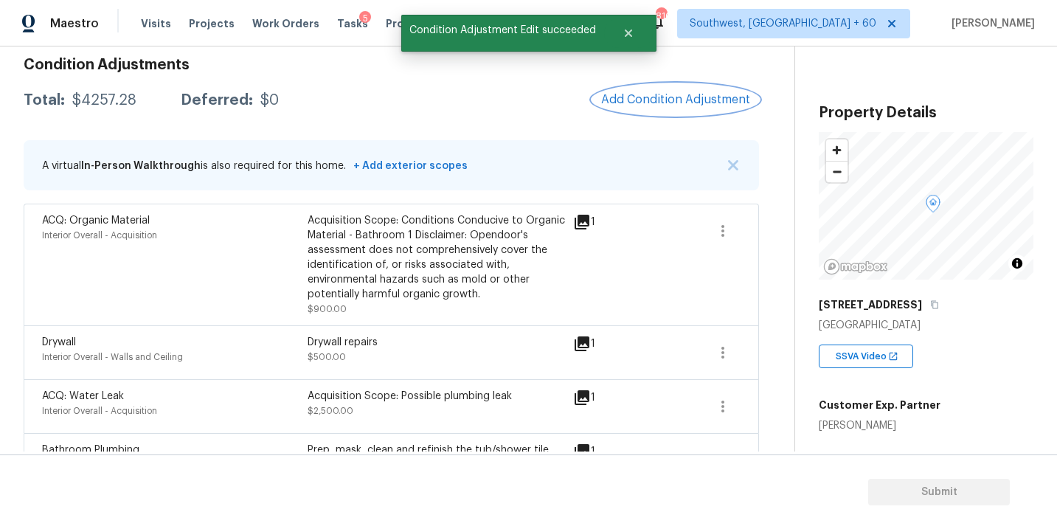
scroll to position [0, 0]
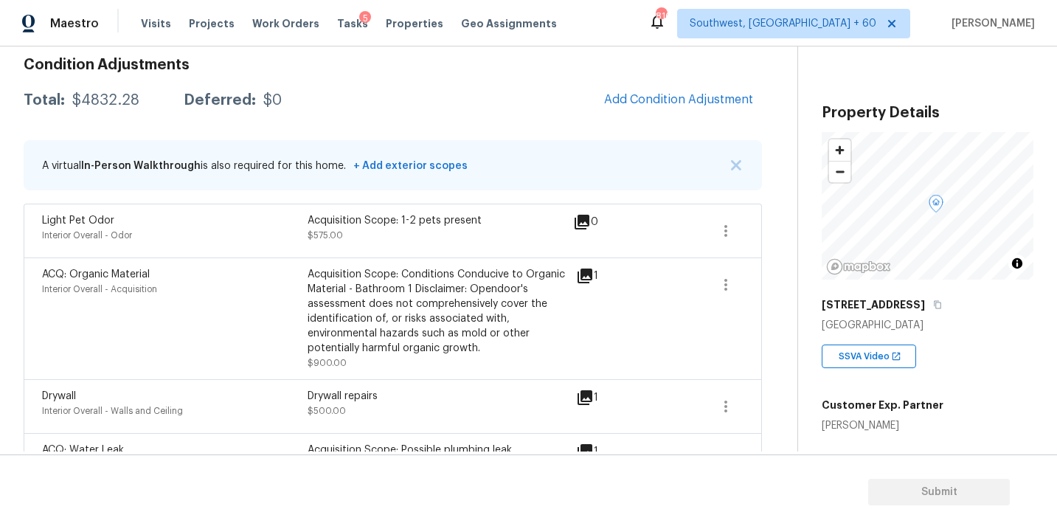
click at [353, 317] on div "Acquisition Scope: Conditions Conducive to Organic Material - Bathroom 1 Discla…" at bounding box center [440, 311] width 265 height 88
click at [541, 316] on div "Acquisition Scope: Conditions Conducive to Organic Material - Bathroom 1 Discla…" at bounding box center [440, 311] width 265 height 88
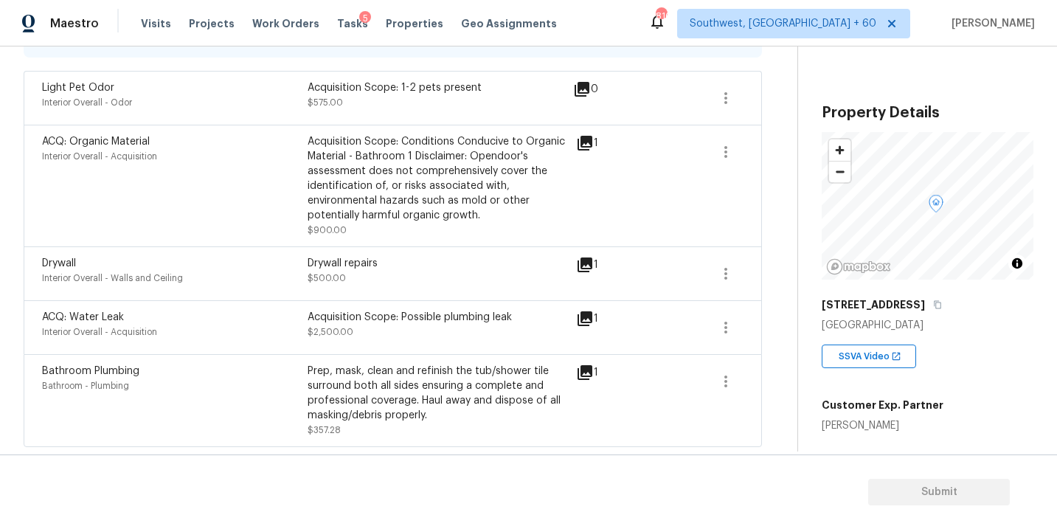
click at [493, 268] on div "Drywall repairs" at bounding box center [440, 263] width 265 height 15
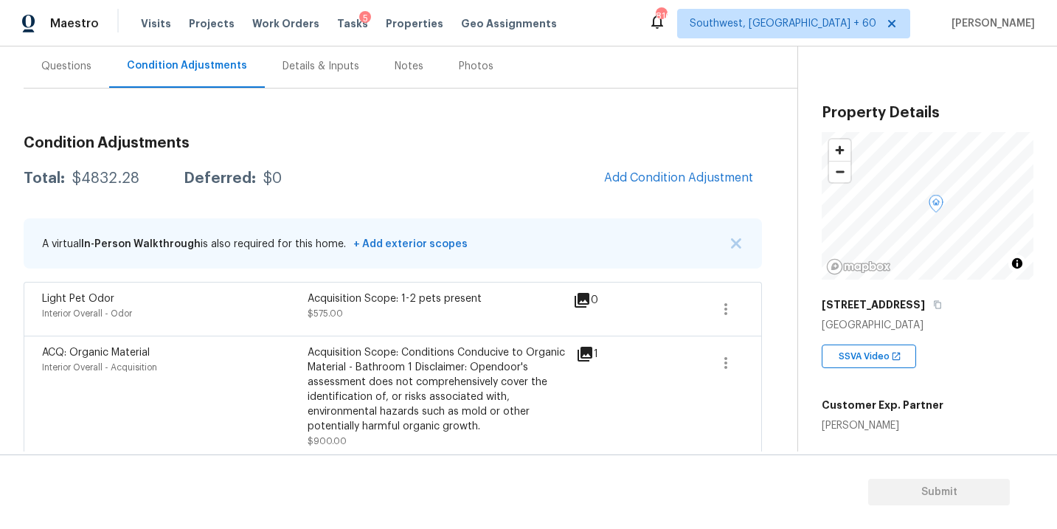
scroll to position [72, 0]
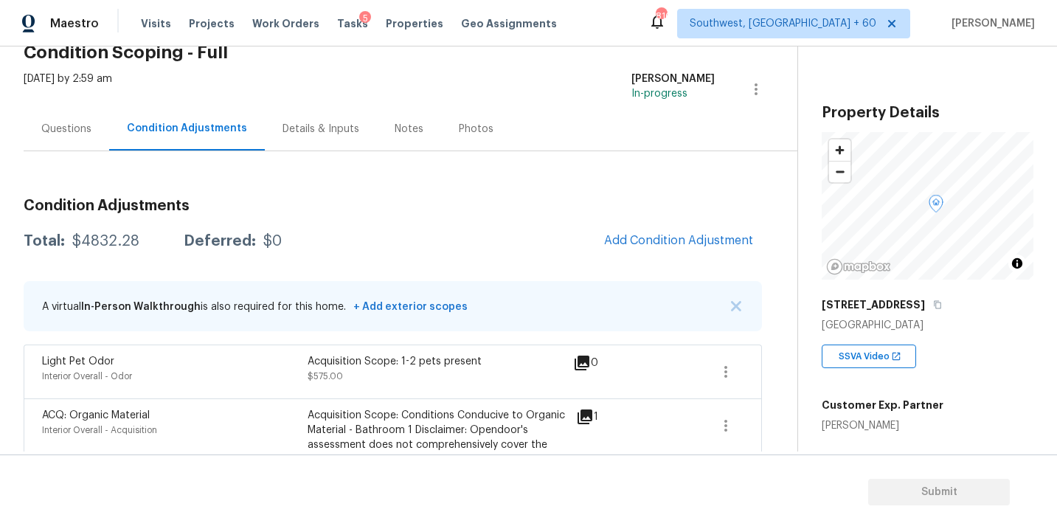
click at [55, 139] on div "Questions" at bounding box center [67, 129] width 86 height 44
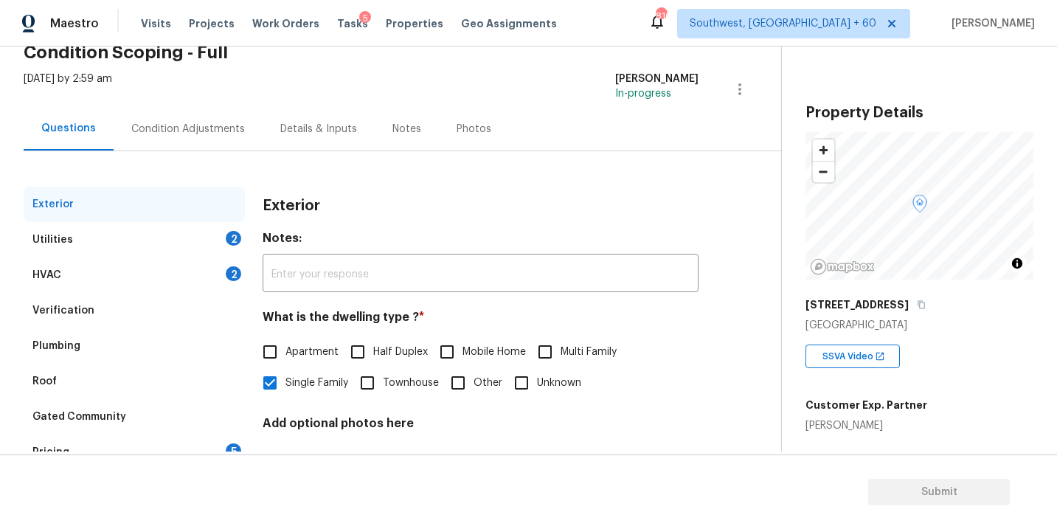
click at [154, 117] on div "Condition Adjustments" at bounding box center [188, 129] width 149 height 44
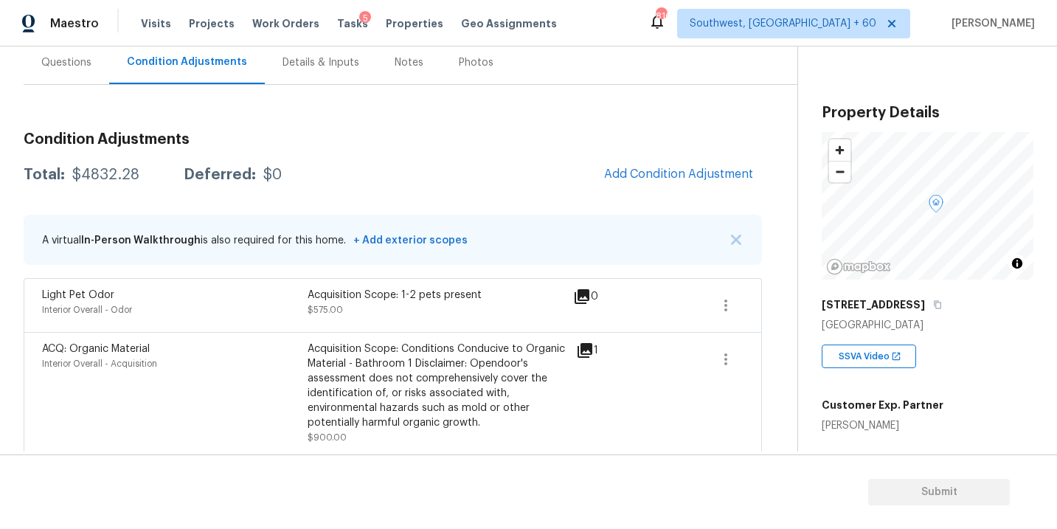
scroll to position [212, 0]
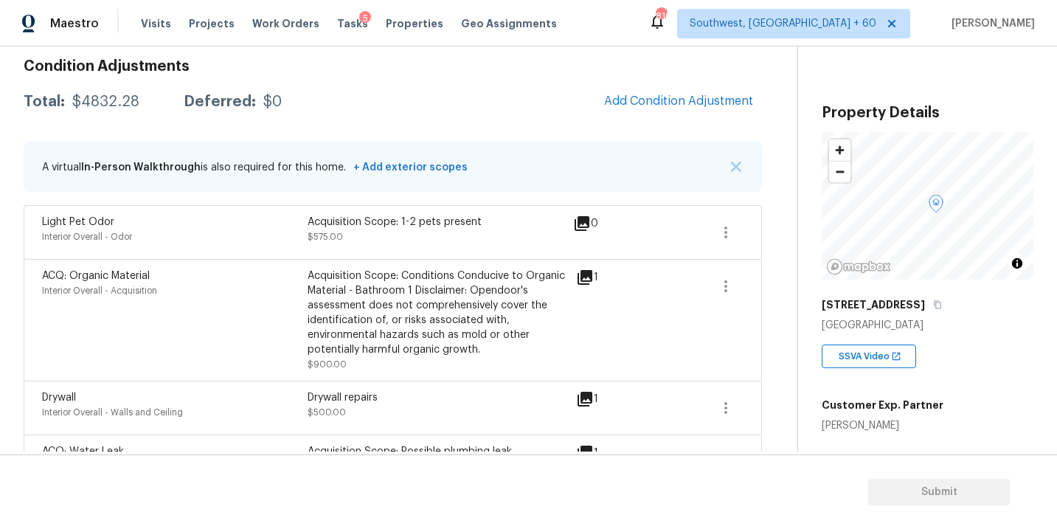
click at [462, 281] on div "Acquisition Scope: Conditions Conducive to Organic Material - Bathroom 1 Discla…" at bounding box center [440, 312] width 265 height 88
click at [726, 284] on icon "button" at bounding box center [726, 286] width 18 height 18
click at [770, 285] on div "Edit" at bounding box center [809, 283] width 115 height 15
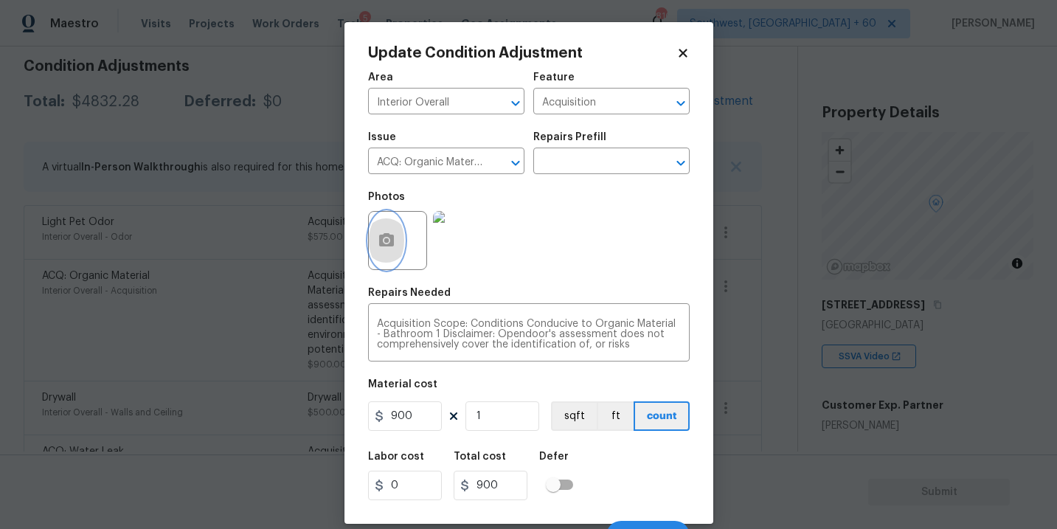
click at [387, 245] on icon "button" at bounding box center [386, 239] width 15 height 13
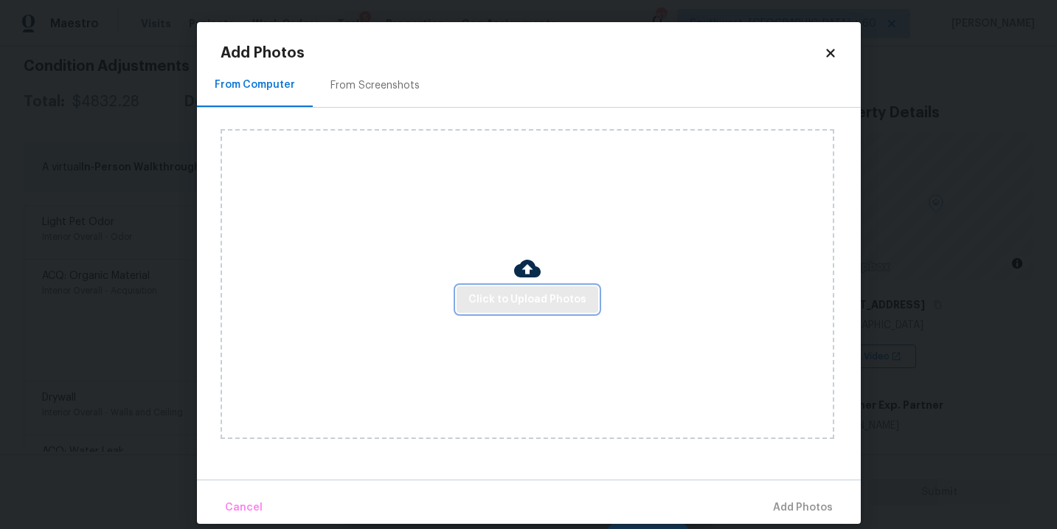
click at [500, 302] on span "Click to Upload Photos" at bounding box center [527, 300] width 118 height 18
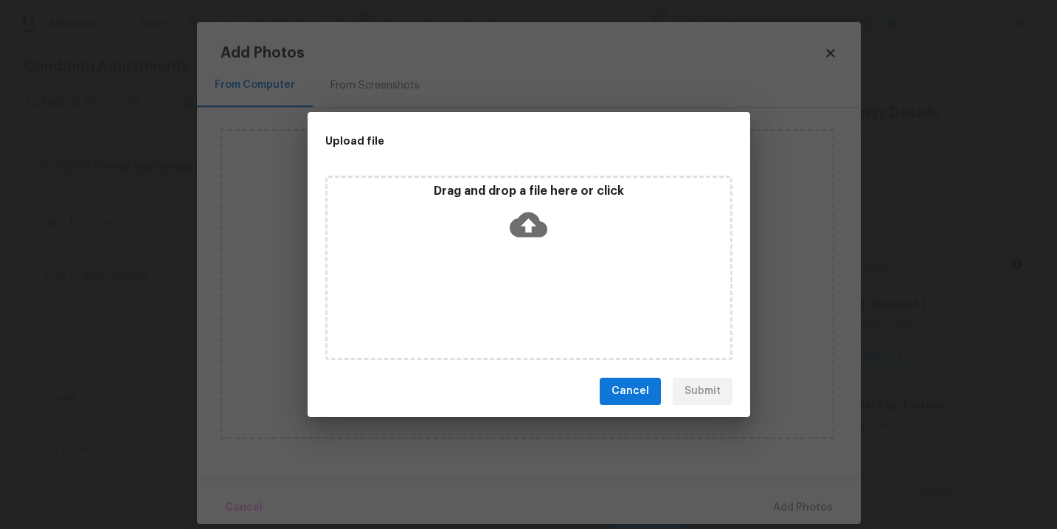
click at [536, 251] on div "Drag and drop a file here or click" at bounding box center [528, 268] width 407 height 184
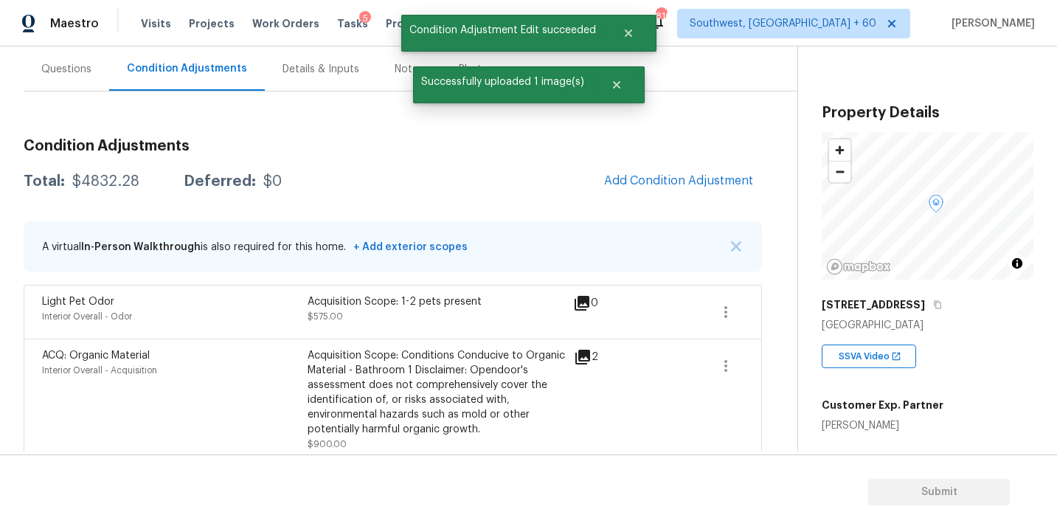
scroll to position [104, 0]
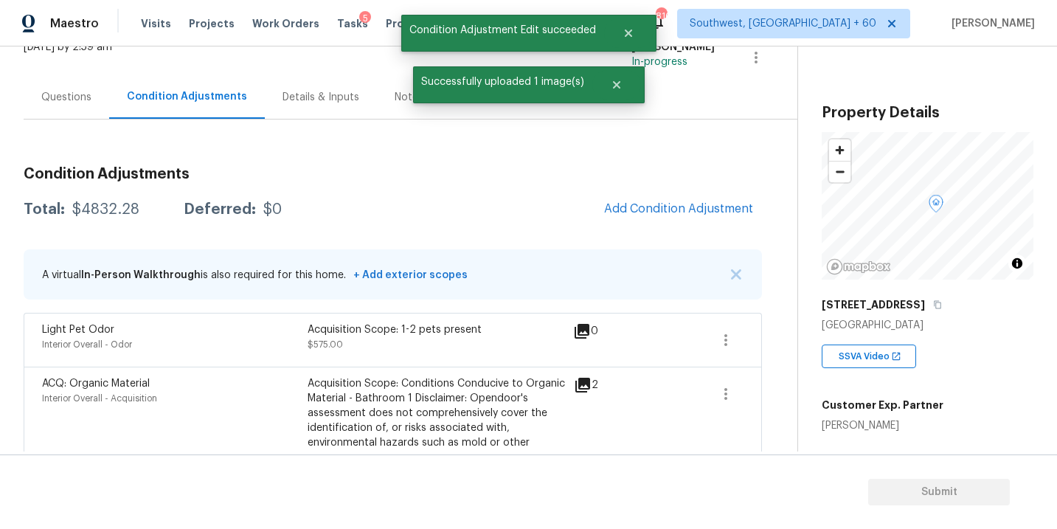
click at [79, 97] on div "Questions" at bounding box center [66, 97] width 50 height 15
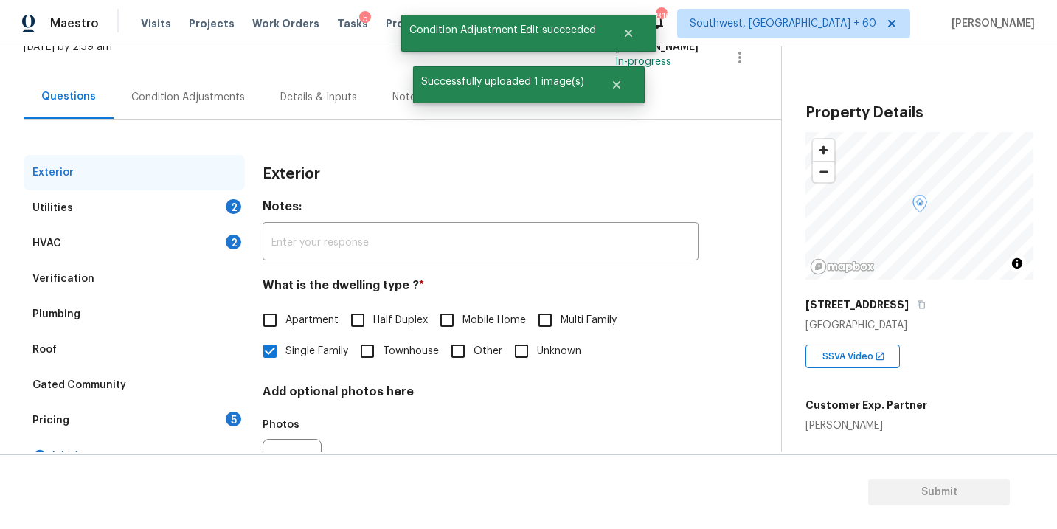
click at [111, 285] on div "Verification" at bounding box center [134, 278] width 221 height 35
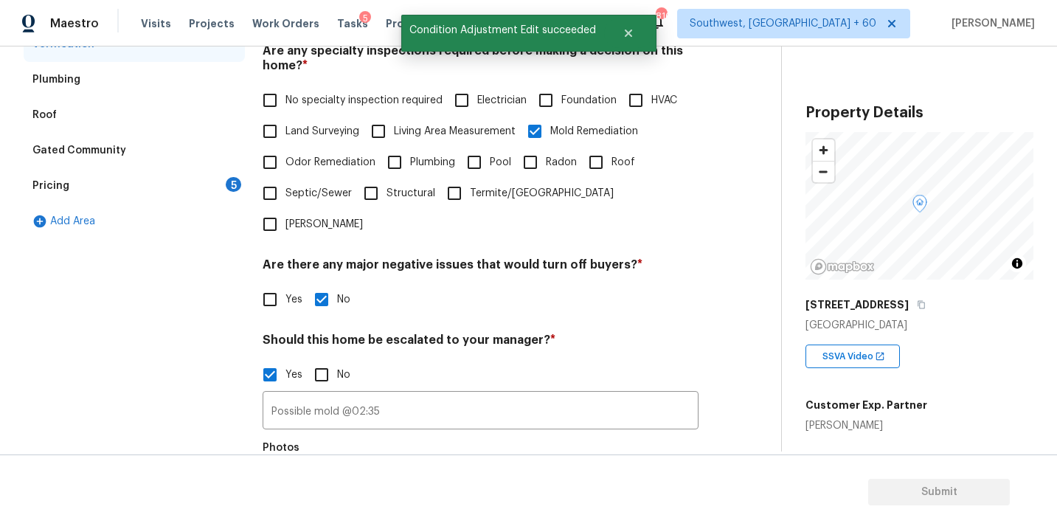
scroll to position [420, 0]
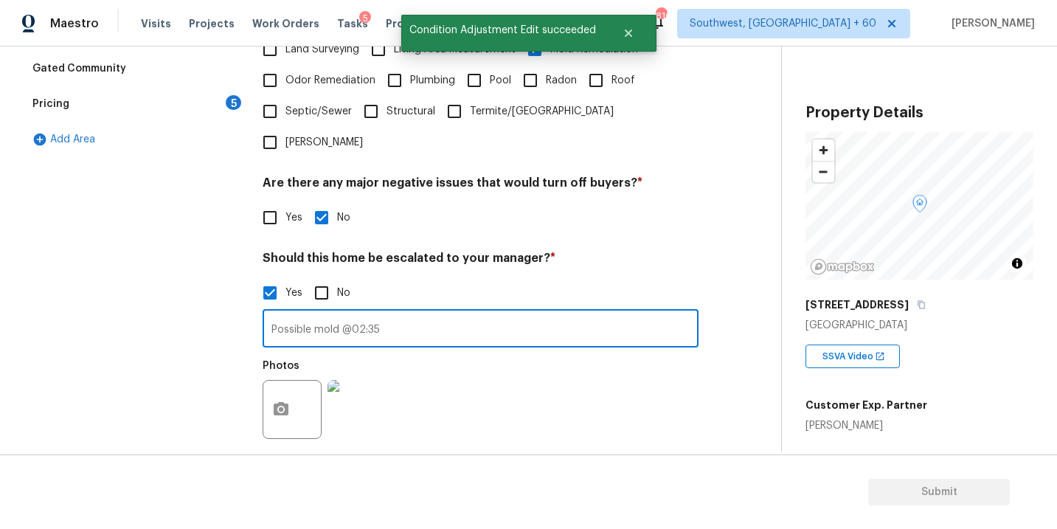
click at [437, 313] on input "Possible mold @02:35" at bounding box center [481, 330] width 436 height 35
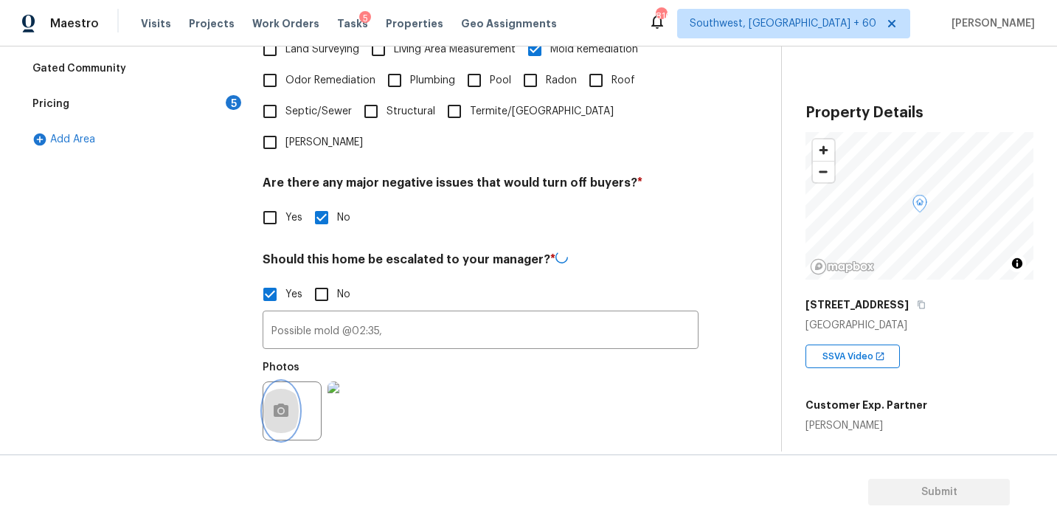
click at [289, 402] on icon "button" at bounding box center [281, 411] width 18 height 18
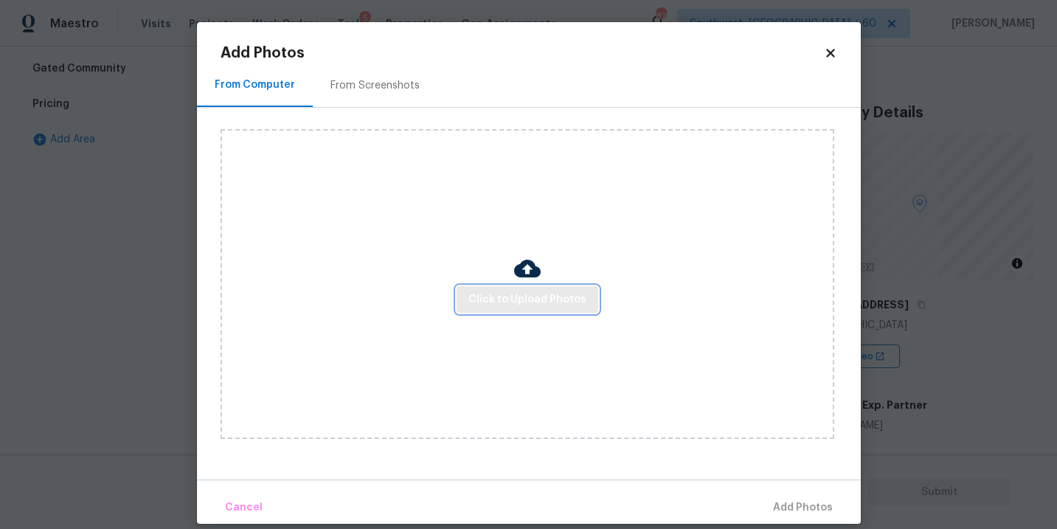
click at [525, 307] on span "Click to Upload Photos" at bounding box center [527, 300] width 118 height 18
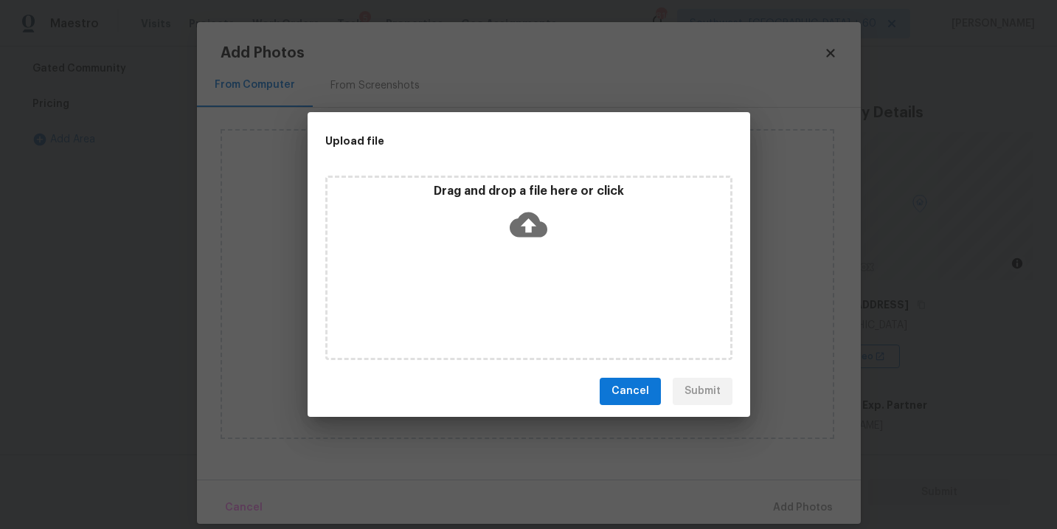
click at [535, 226] on icon at bounding box center [529, 224] width 38 height 25
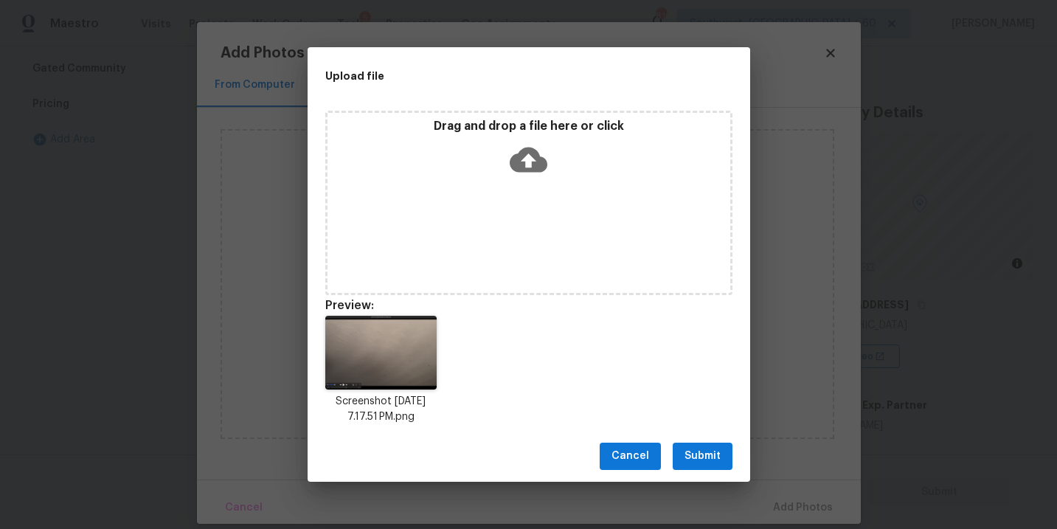
click at [695, 451] on span "Submit" at bounding box center [702, 456] width 36 height 18
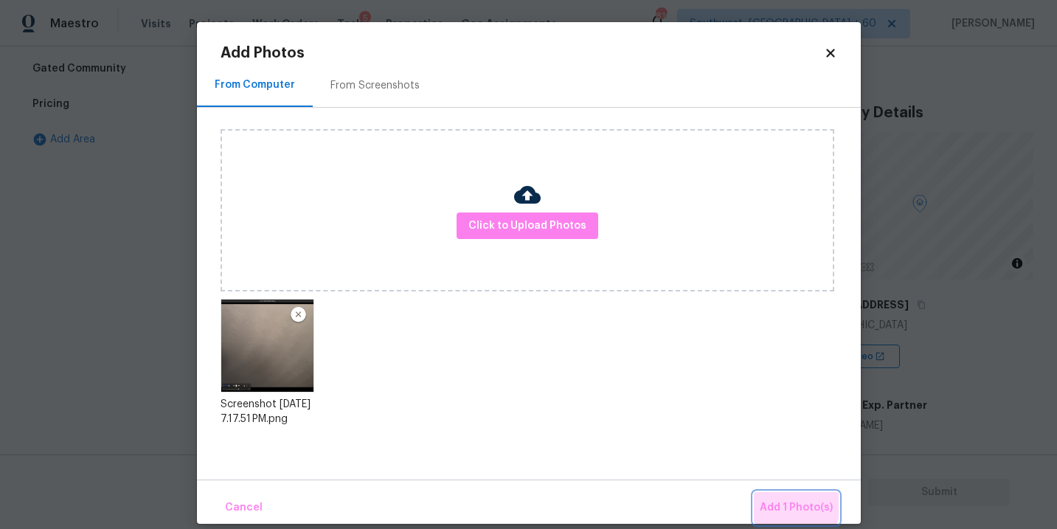
click at [789, 503] on span "Add 1 Photo(s)" at bounding box center [796, 508] width 73 height 18
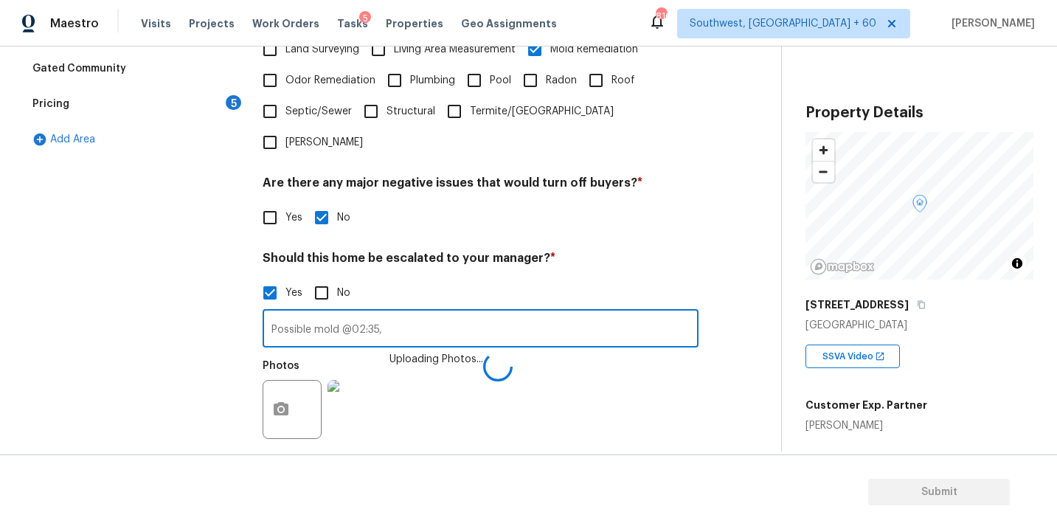
click at [510, 313] on input "Possible mold @02:35," at bounding box center [481, 330] width 436 height 35
type input "Possible mold @02:35, 03:45"
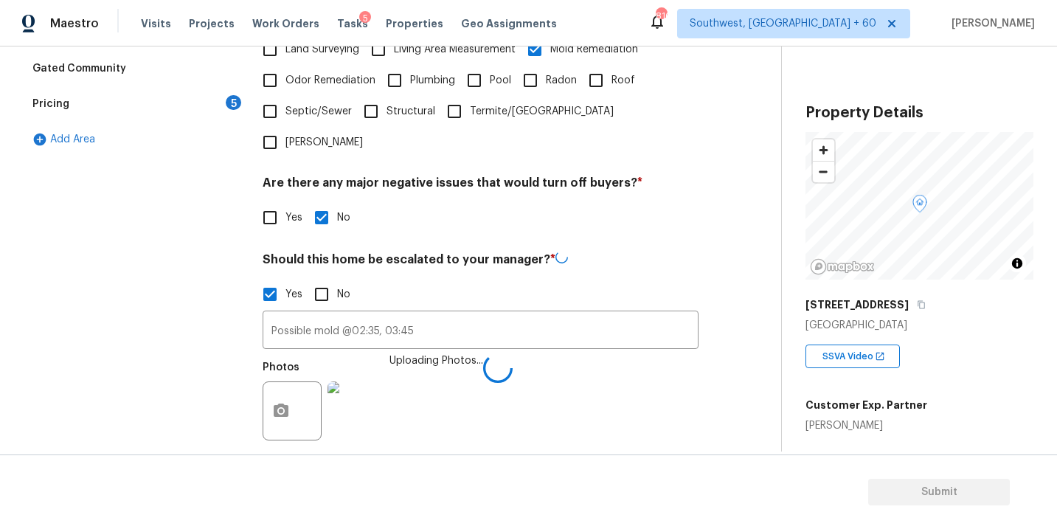
click at [583, 353] on div "Photos Uploading Photos..." at bounding box center [481, 401] width 436 height 96
click at [591, 367] on div "Photos" at bounding box center [481, 400] width 436 height 96
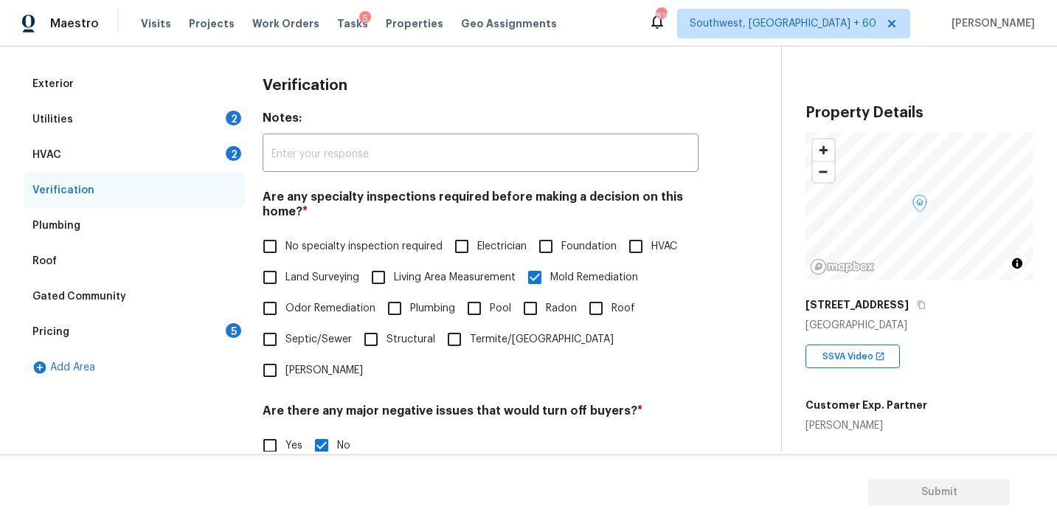
scroll to position [86, 0]
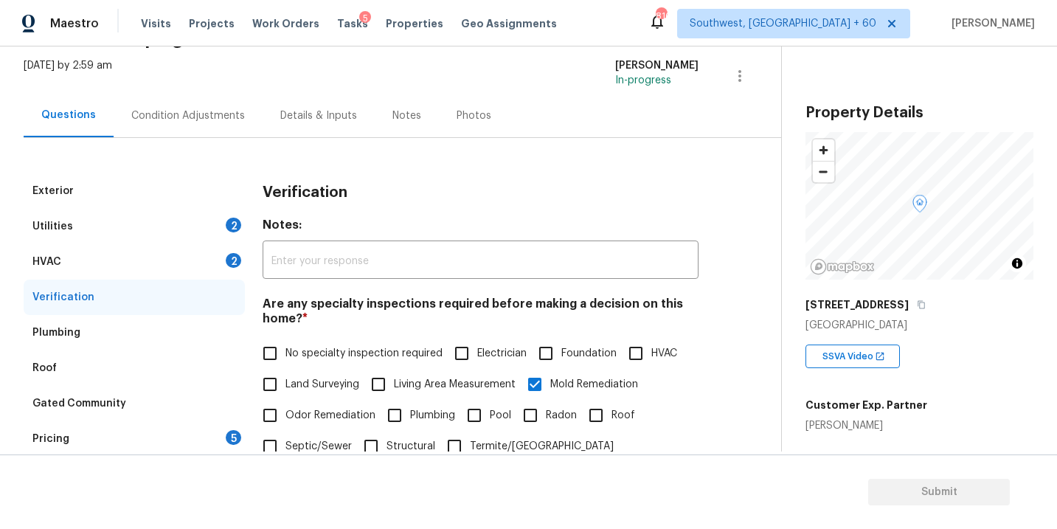
click at [209, 125] on div "Condition Adjustments" at bounding box center [188, 116] width 149 height 44
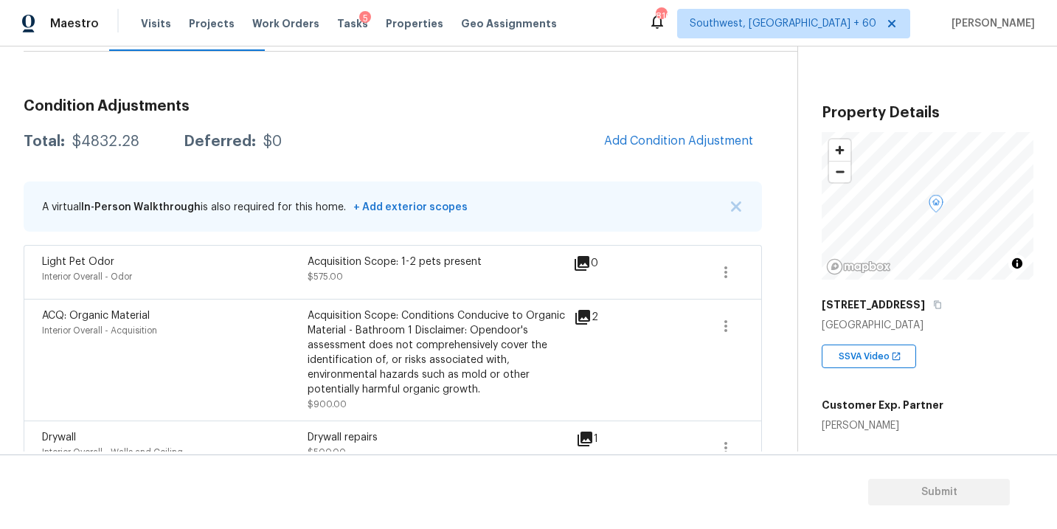
scroll to position [235, 0]
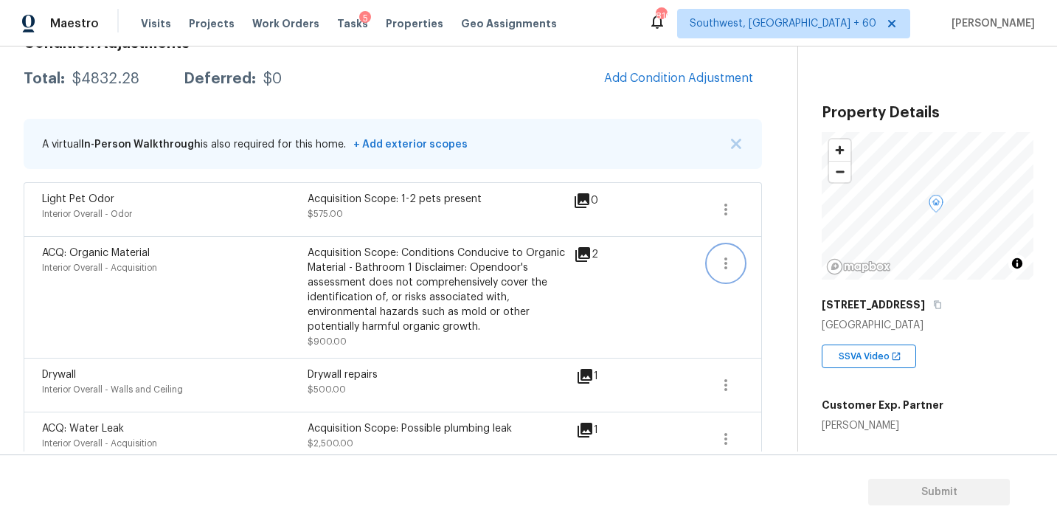
click at [731, 265] on icon "button" at bounding box center [726, 263] width 18 height 18
click at [786, 265] on div "Edit" at bounding box center [809, 260] width 115 height 15
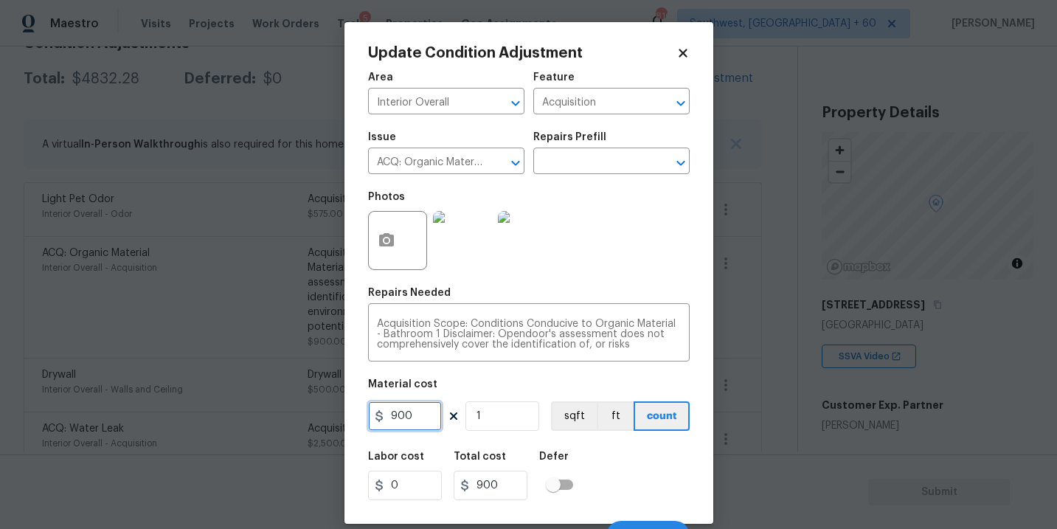
drag, startPoint x: 429, startPoint y: 420, endPoint x: 303, endPoint y: 420, distance: 126.1
click at [308, 420] on div "Update Condition Adjustment Area Interior Overall ​ Feature Acquisition ​ Issue…" at bounding box center [528, 264] width 1057 height 529
type input "1"
click at [693, 454] on div "Update Condition Adjustment Area Interior Overall ​ Feature Acquisition ​ Issue…" at bounding box center [528, 272] width 369 height 501
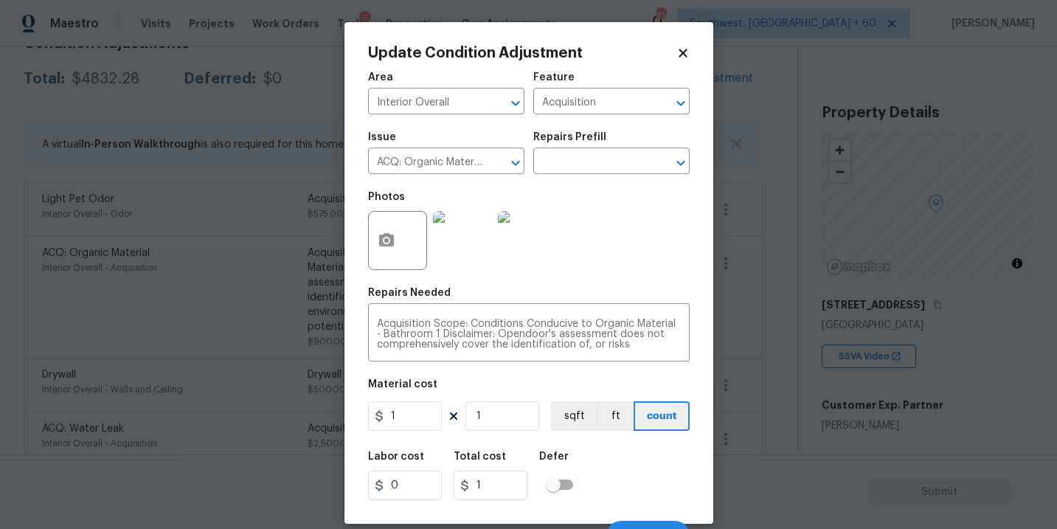
scroll to position [22, 0]
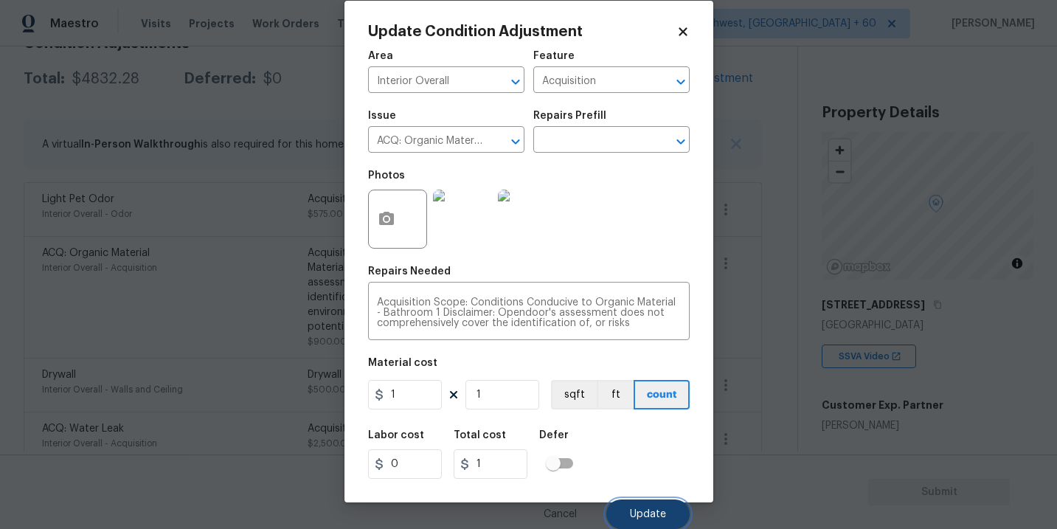
click at [664, 505] on button "Update" at bounding box center [647, 513] width 83 height 29
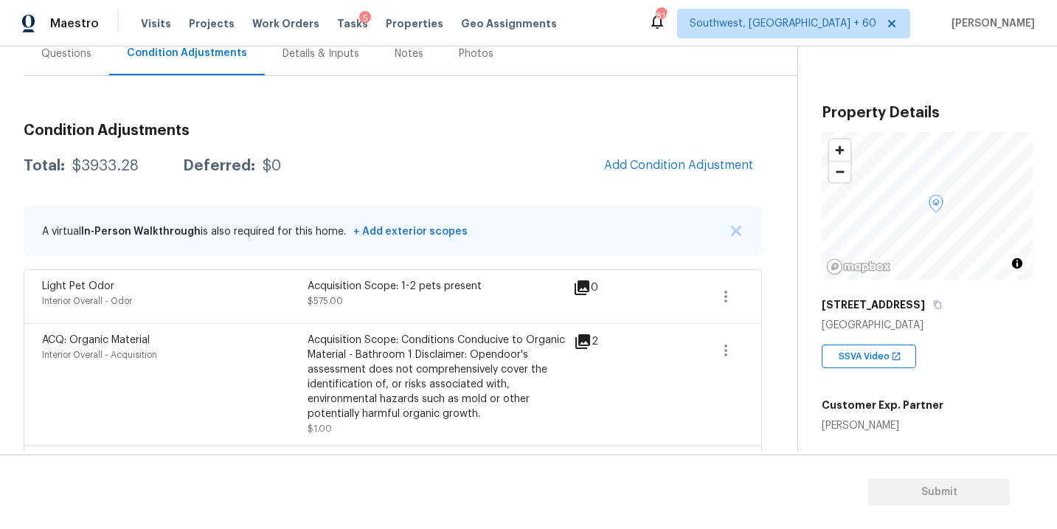
scroll to position [126, 0]
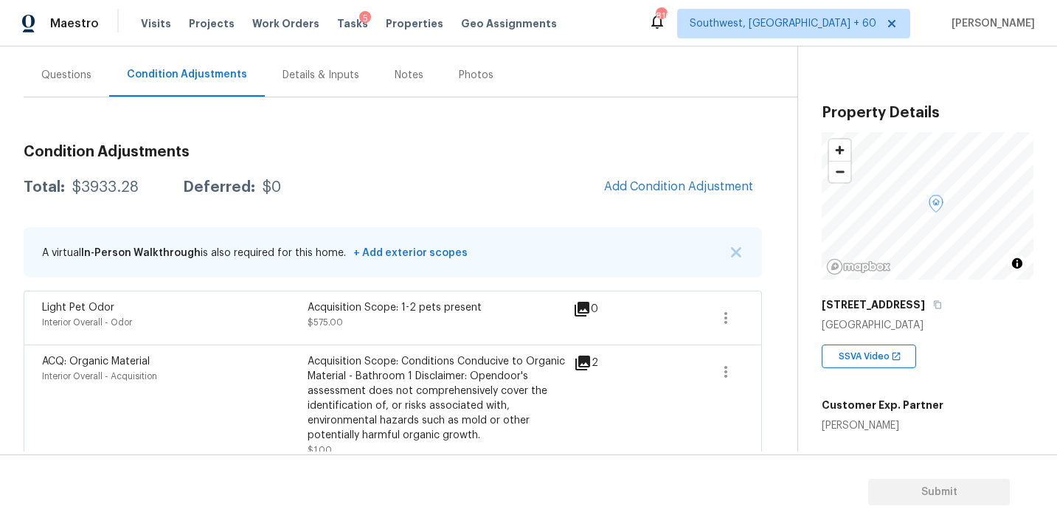
click at [70, 77] on div "Questions" at bounding box center [66, 75] width 50 height 15
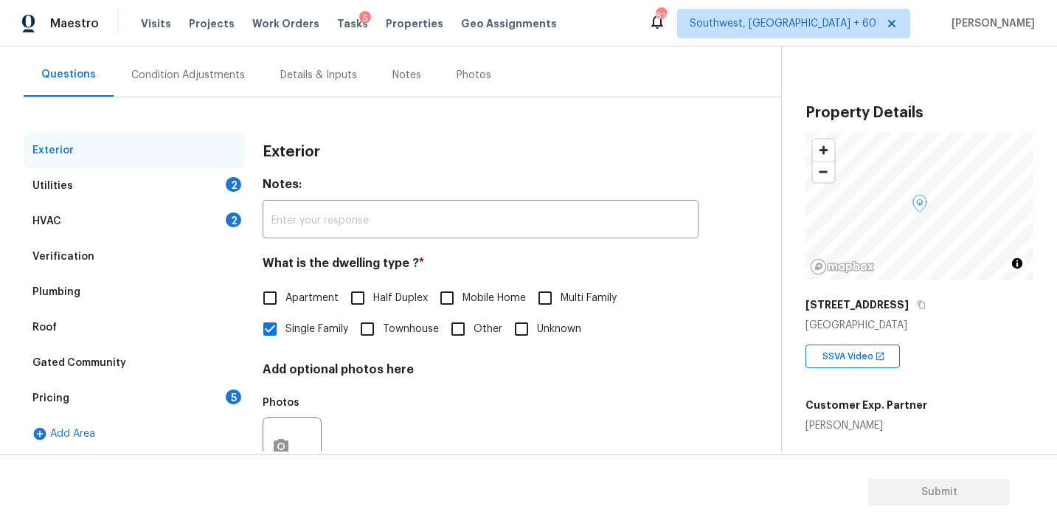
click at [139, 252] on div "Verification" at bounding box center [134, 256] width 221 height 35
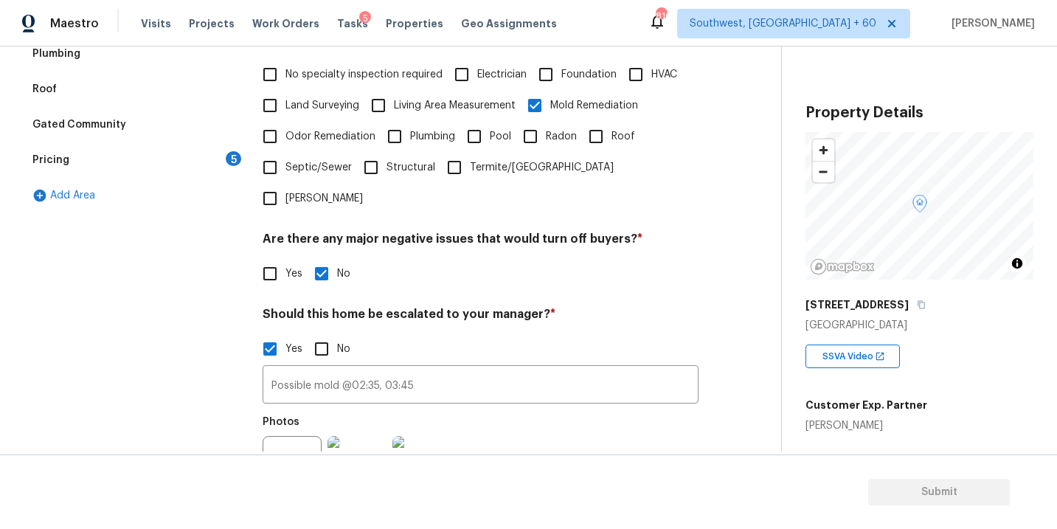
scroll to position [453, 0]
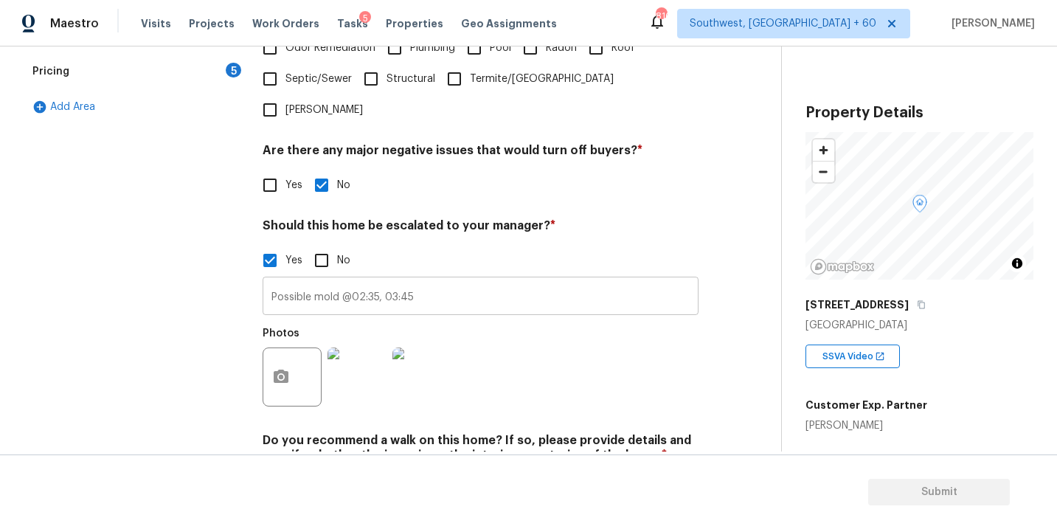
click at [490, 284] on input "Possible mold @02:35, 03:45" at bounding box center [481, 297] width 436 height 35
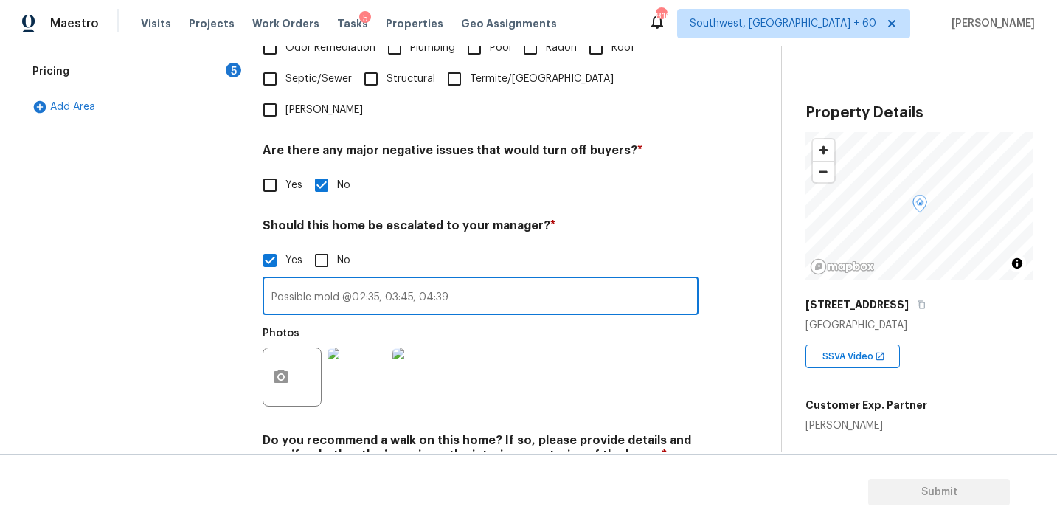
type input "Possible mold @02:35, 03:45, 04:39"
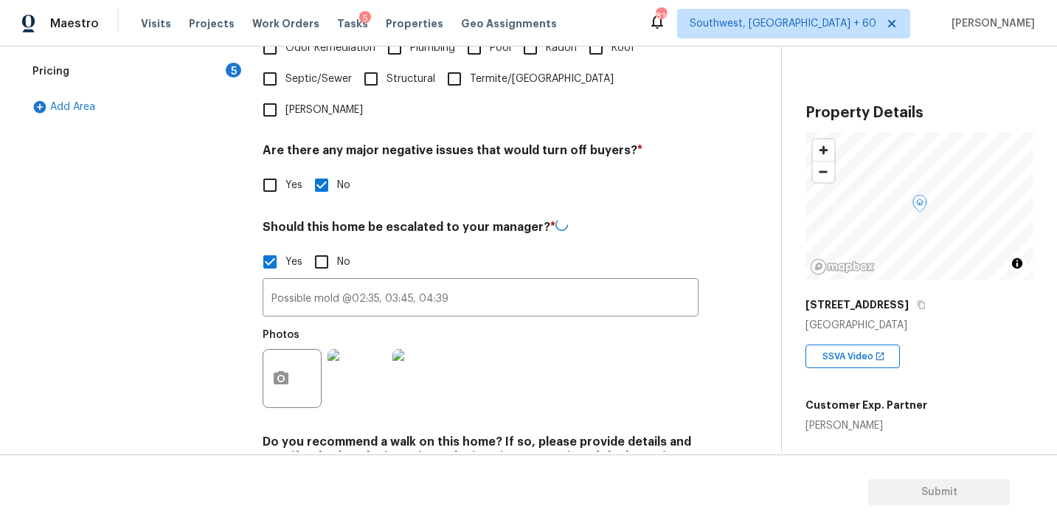
click at [535, 328] on div "Photos" at bounding box center [481, 369] width 436 height 96
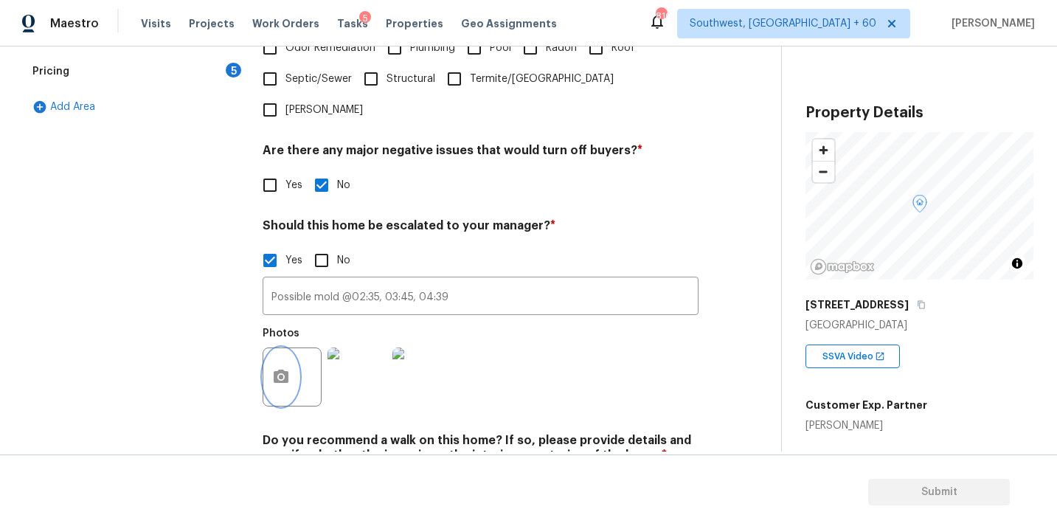
click at [282, 368] on icon "button" at bounding box center [281, 377] width 18 height 18
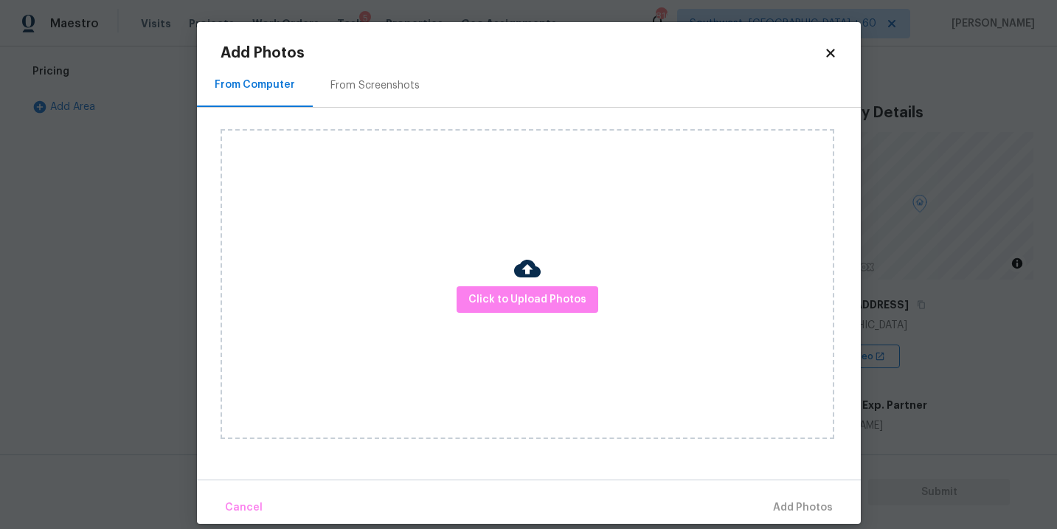
click at [454, 325] on div "Click to Upload Photos" at bounding box center [527, 284] width 614 height 310
click at [482, 301] on span "Click to Upload Photos" at bounding box center [527, 300] width 118 height 18
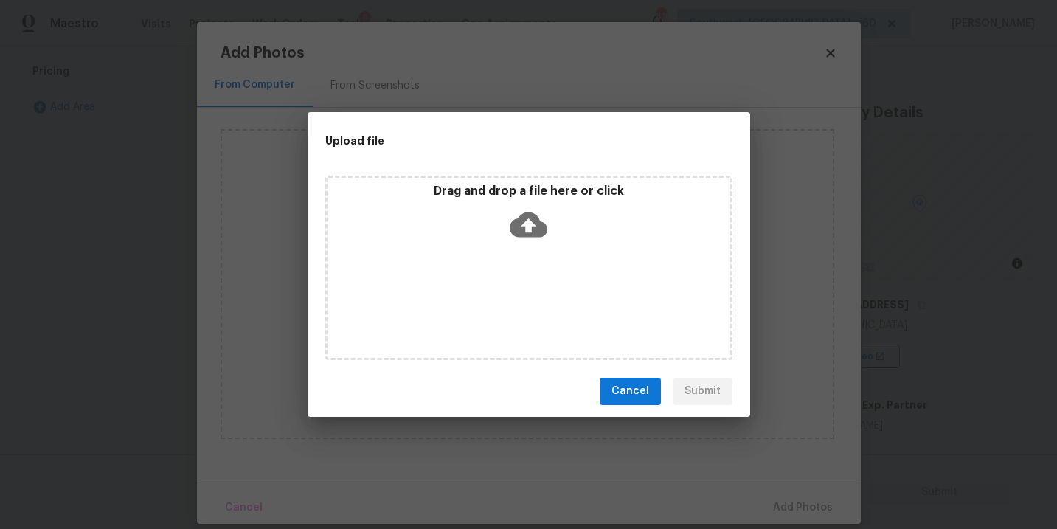
click at [527, 245] on div "Drag and drop a file here or click" at bounding box center [528, 215] width 403 height 63
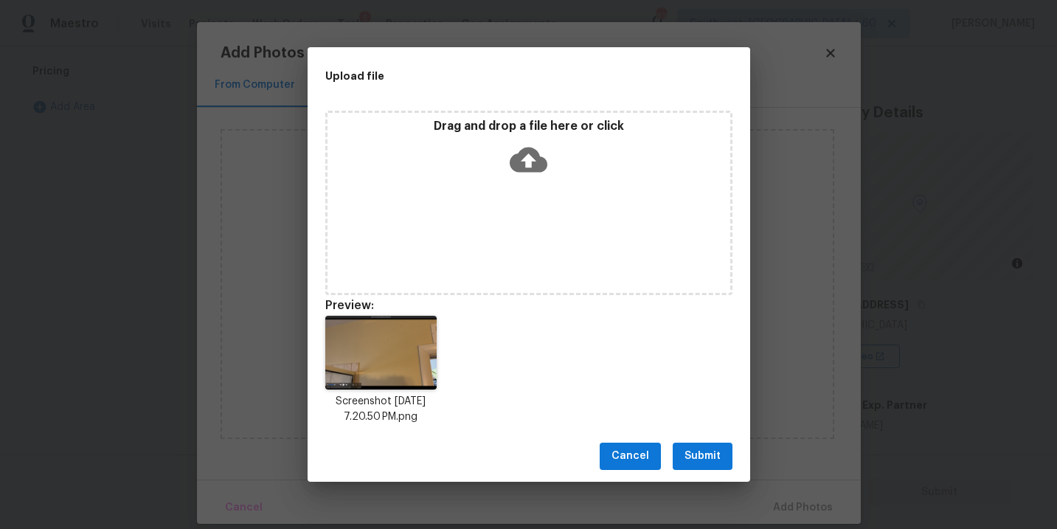
click at [717, 457] on span "Submit" at bounding box center [702, 456] width 36 height 18
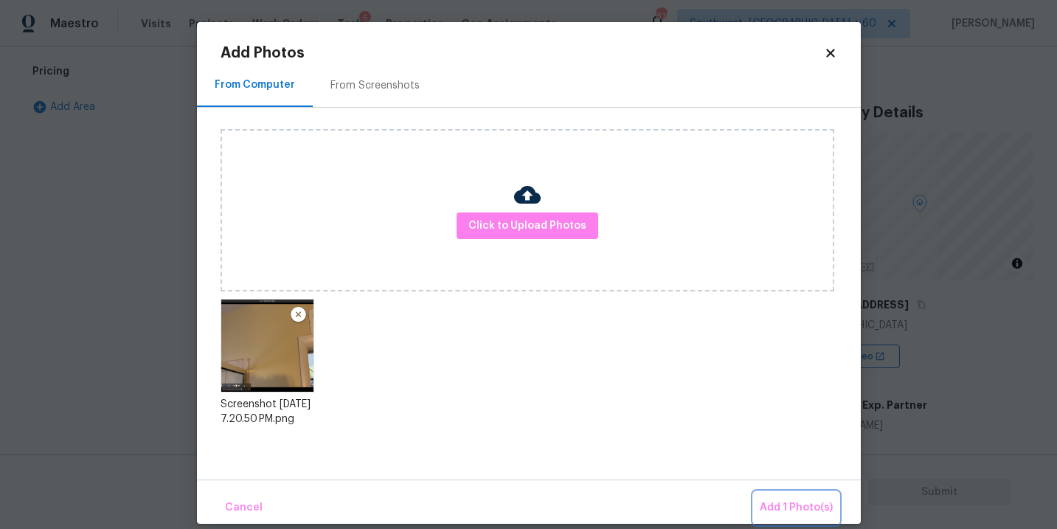
click at [766, 492] on button "Add 1 Photo(s)" at bounding box center [796, 508] width 85 height 32
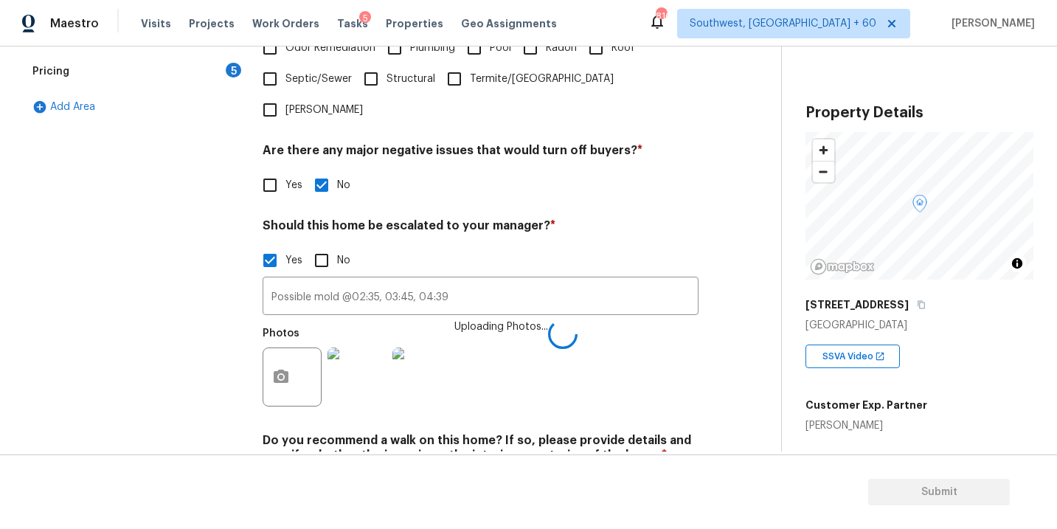
click at [642, 347] on div "Photos Uploading Photos..." at bounding box center [481, 367] width 436 height 96
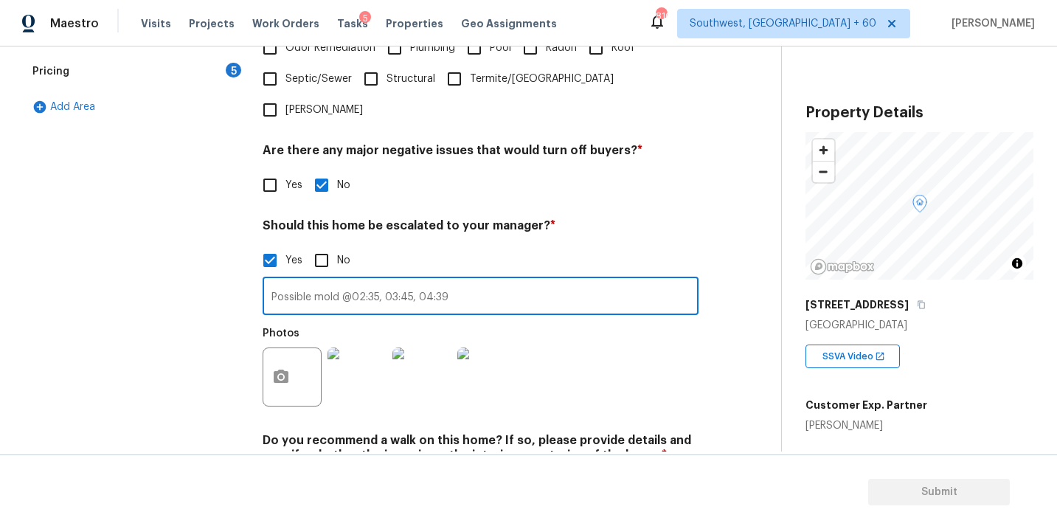
click at [482, 280] on input "Possible mold @02:35, 03:45, 04:39" at bounding box center [481, 297] width 436 height 35
click at [286, 369] on icon "button" at bounding box center [281, 375] width 15 height 13
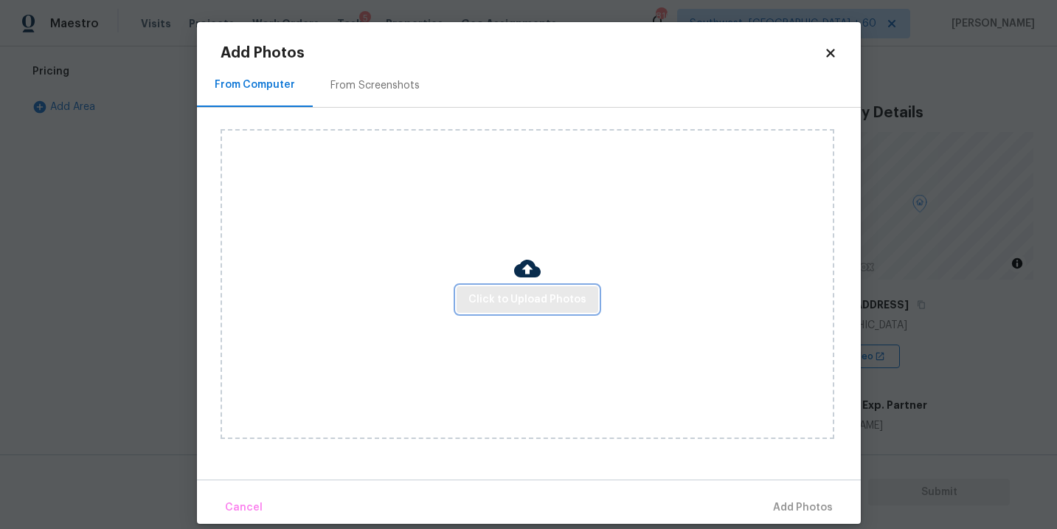
click at [534, 298] on span "Click to Upload Photos" at bounding box center [527, 300] width 118 height 18
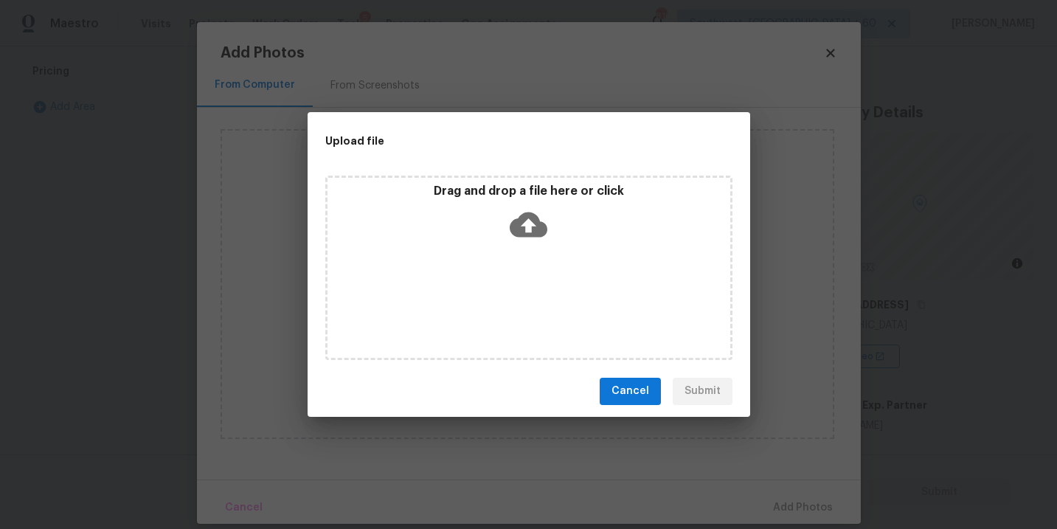
click at [530, 220] on icon at bounding box center [529, 225] width 38 height 38
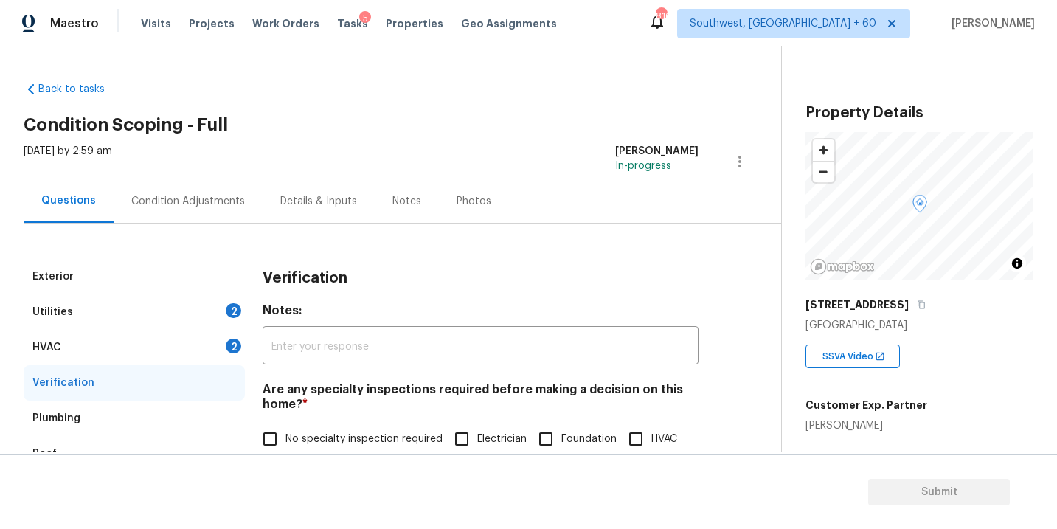
scroll to position [453, 0]
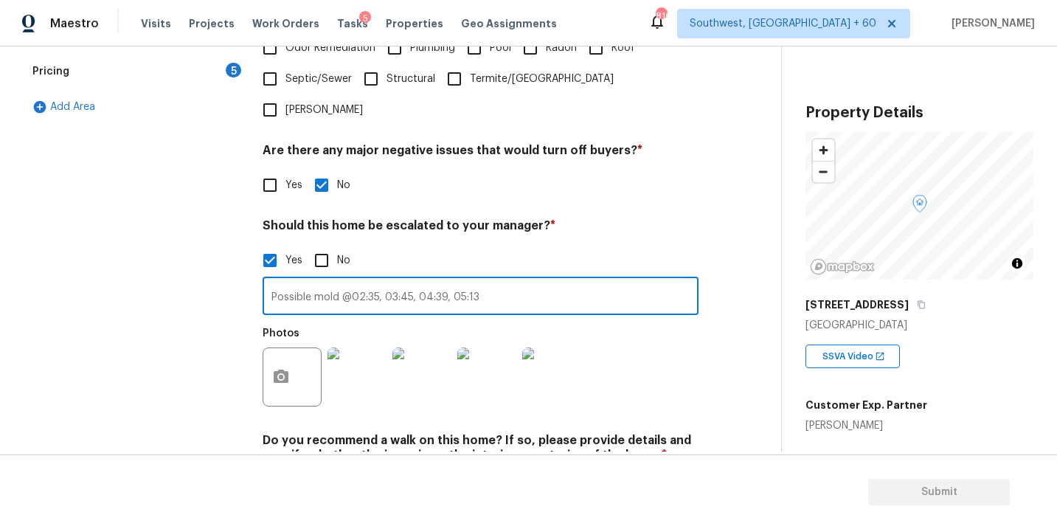
type input "Possible mold @02:35, 03:45, 04:39, 05:13"
click at [620, 170] on div "Yes No" at bounding box center [481, 185] width 436 height 31
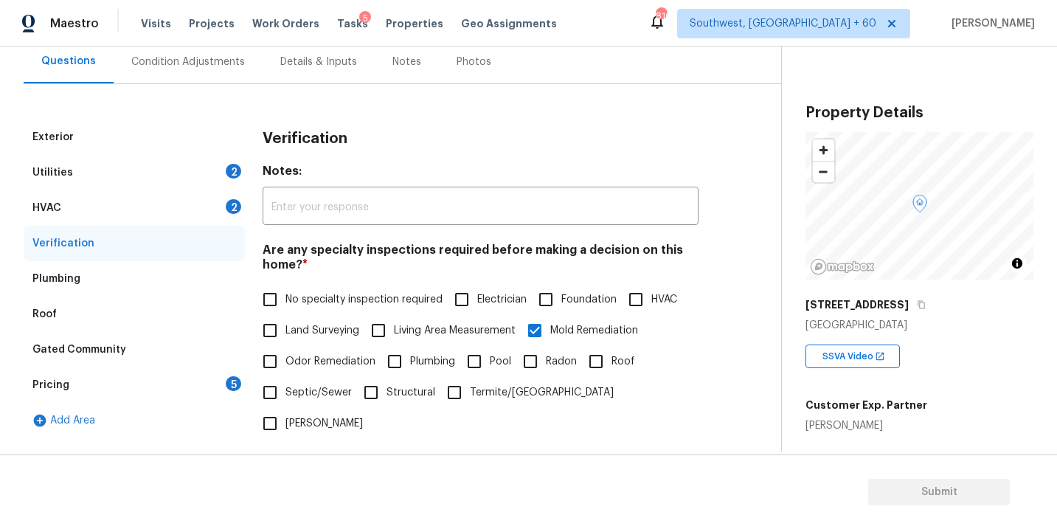
scroll to position [0, 0]
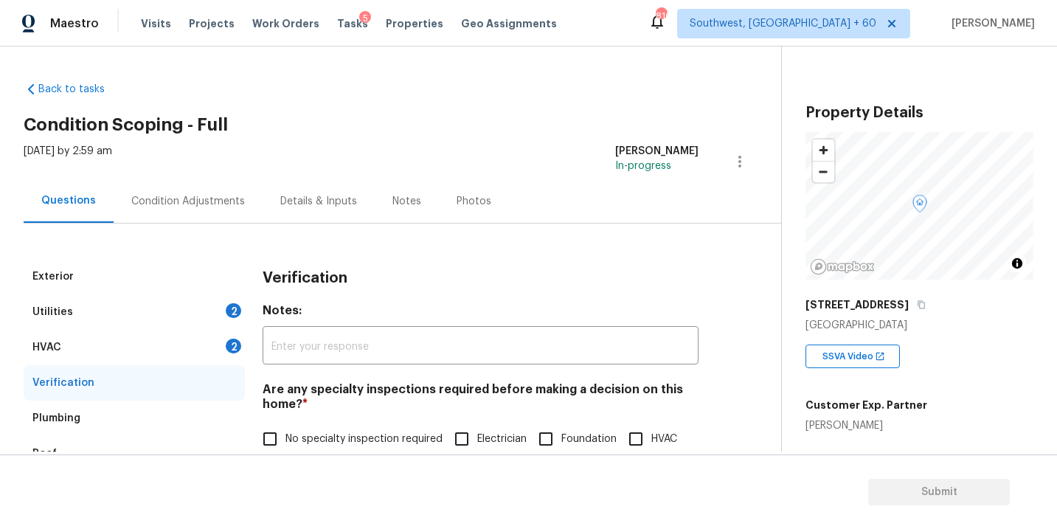
click at [225, 199] on div "Condition Adjustments" at bounding box center [188, 201] width 114 height 15
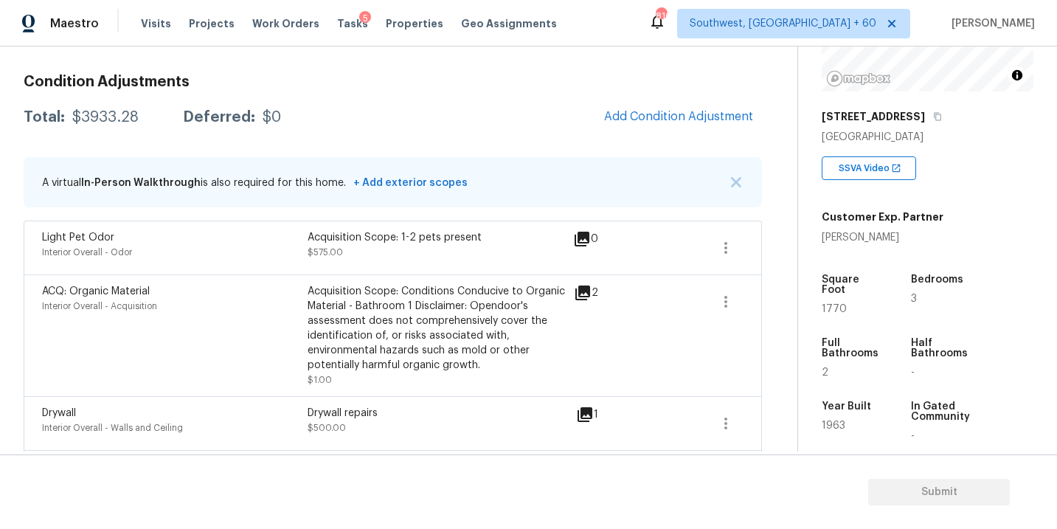
scroll to position [190, 0]
click at [678, 119] on span "Add Condition Adjustment" at bounding box center [678, 116] width 149 height 13
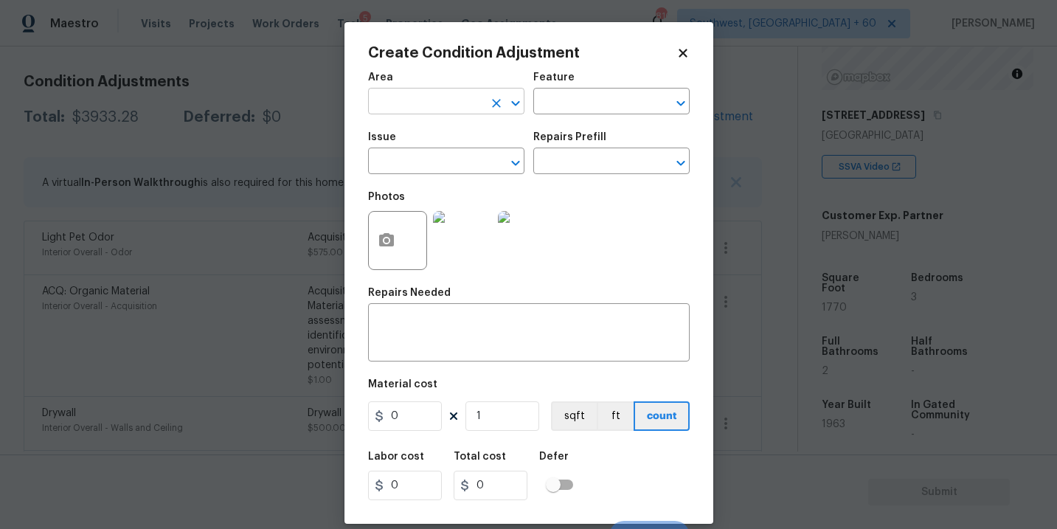
click at [434, 111] on input "text" at bounding box center [425, 102] width 115 height 23
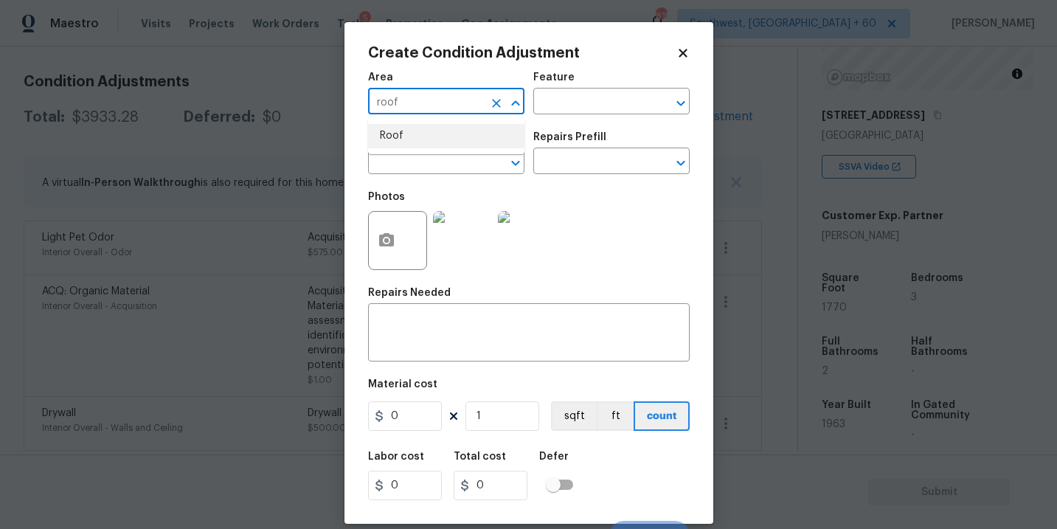
click at [432, 131] on li "Roof" at bounding box center [446, 136] width 156 height 24
type input "Roof"
click at [594, 85] on div "Feature" at bounding box center [611, 81] width 156 height 19
click at [577, 100] on input "text" at bounding box center [590, 102] width 115 height 23
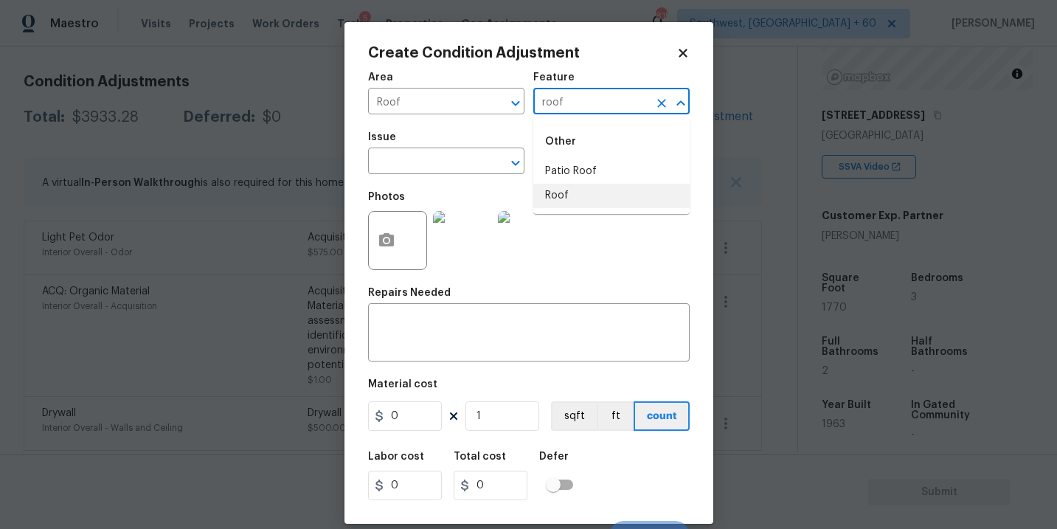
click at [572, 199] on li "Roof" at bounding box center [611, 196] width 156 height 24
type input "Roof"
click at [460, 153] on input "text" at bounding box center [425, 162] width 115 height 23
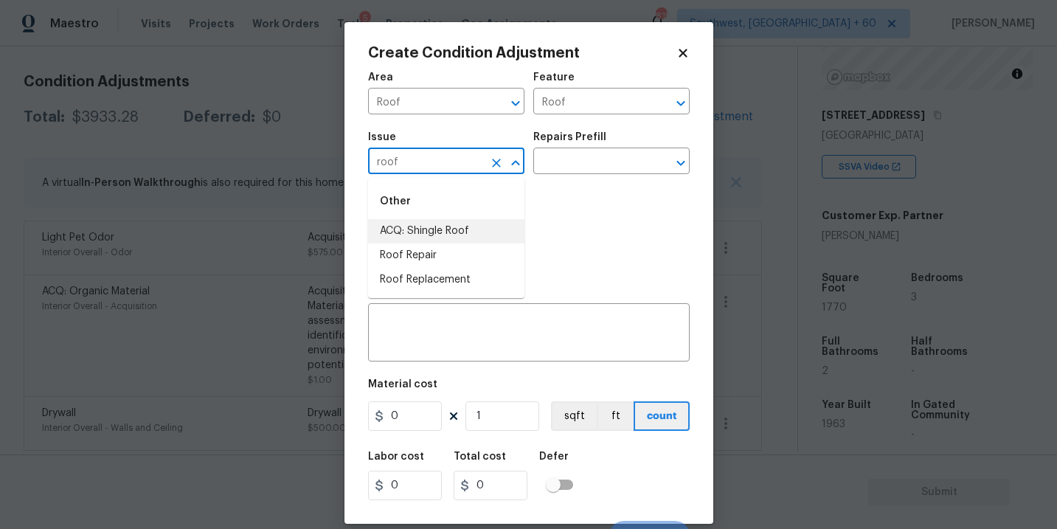
click at [453, 230] on li "ACQ: Shingle Roof" at bounding box center [446, 231] width 156 height 24
type input "ACQ: Shingle Roof"
click at [608, 149] on div "Repairs Prefill" at bounding box center [611, 141] width 156 height 19
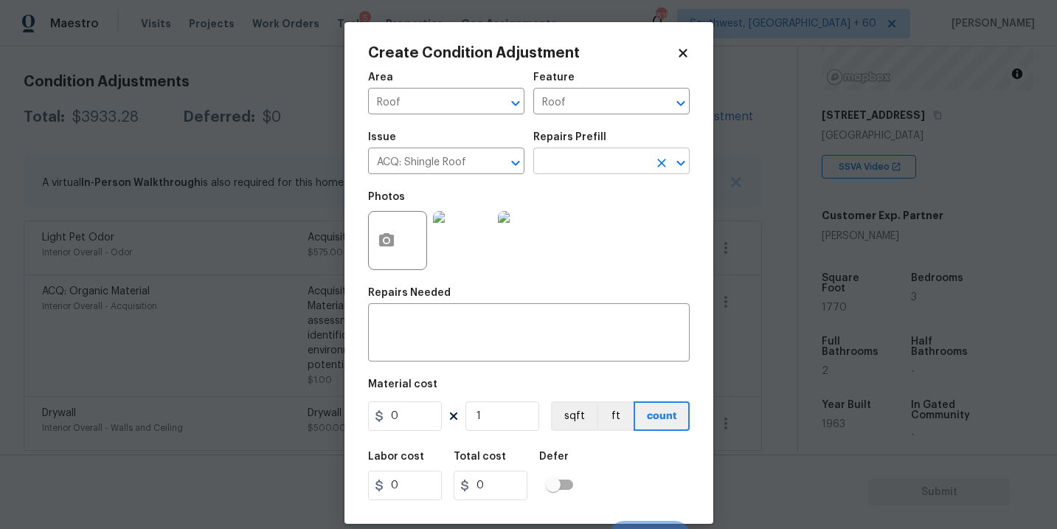
click at [606, 155] on input "text" at bounding box center [590, 162] width 115 height 23
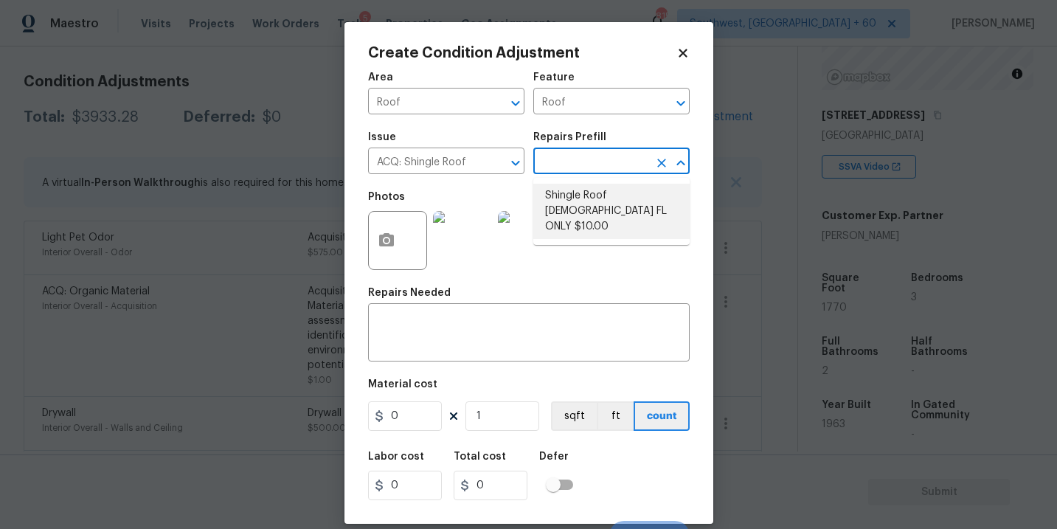
click at [603, 211] on li "Shingle Roof 15+ Years Old FL ONLY $10.00" at bounding box center [611, 211] width 156 height 55
type input "Acquisition"
type textarea "Acquisition Scope (Florida Only): Shingle Roof 15+ years in age maintenance."
type input "10"
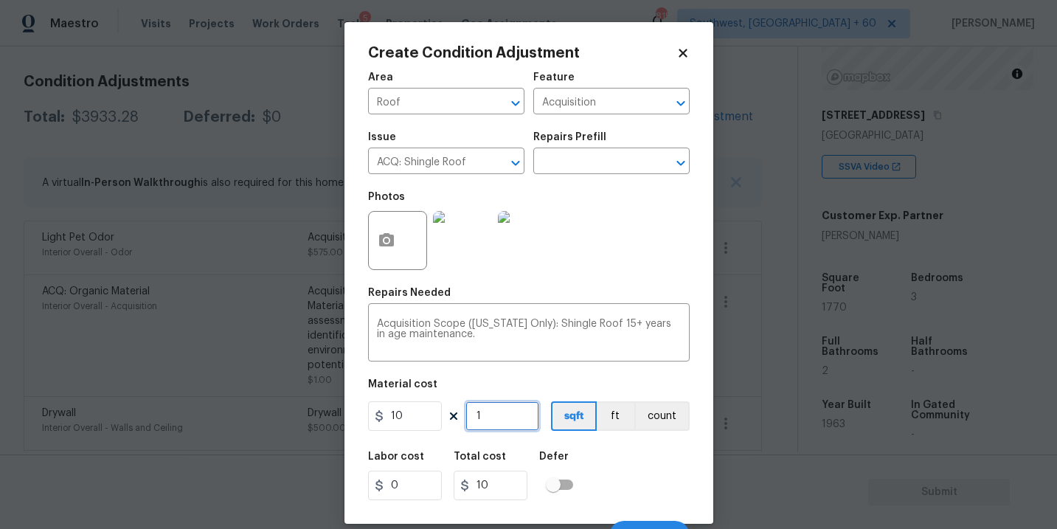
click at [501, 426] on input "1" at bounding box center [502, 415] width 74 height 29
type input "17"
type input "170"
type input "177"
type input "1770"
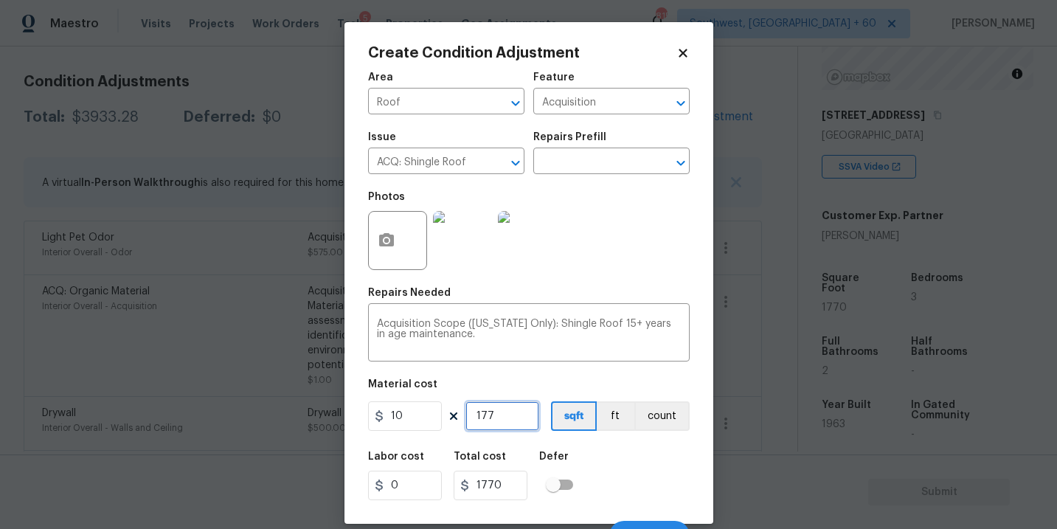
type input "1770"
type input "17700"
type input "1770"
click at [608, 461] on div "Labor cost 0 Total cost 17700 Defer" at bounding box center [529, 475] width 322 height 66
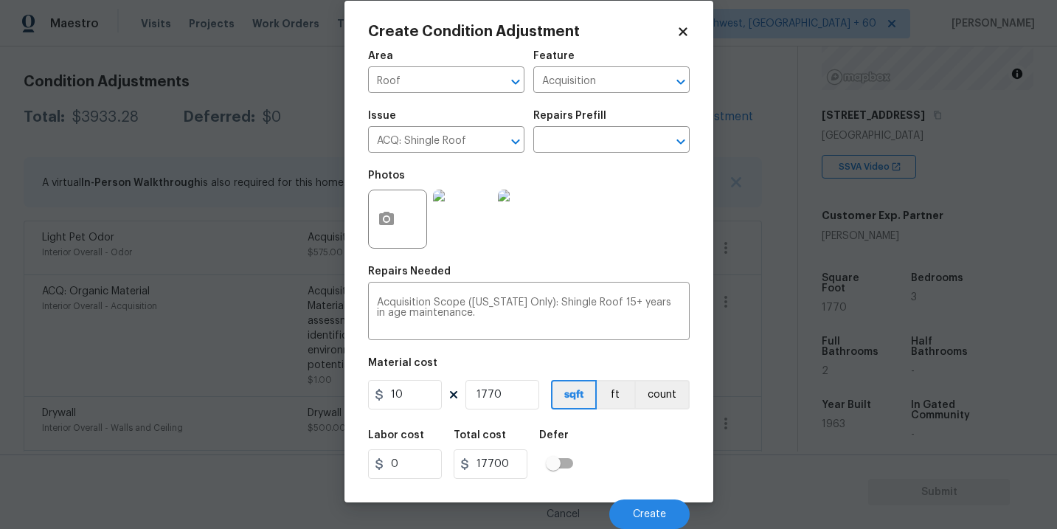
click at [638, 496] on div "Cancel Create" at bounding box center [529, 507] width 322 height 41
click at [642, 514] on span "Create" at bounding box center [649, 514] width 33 height 11
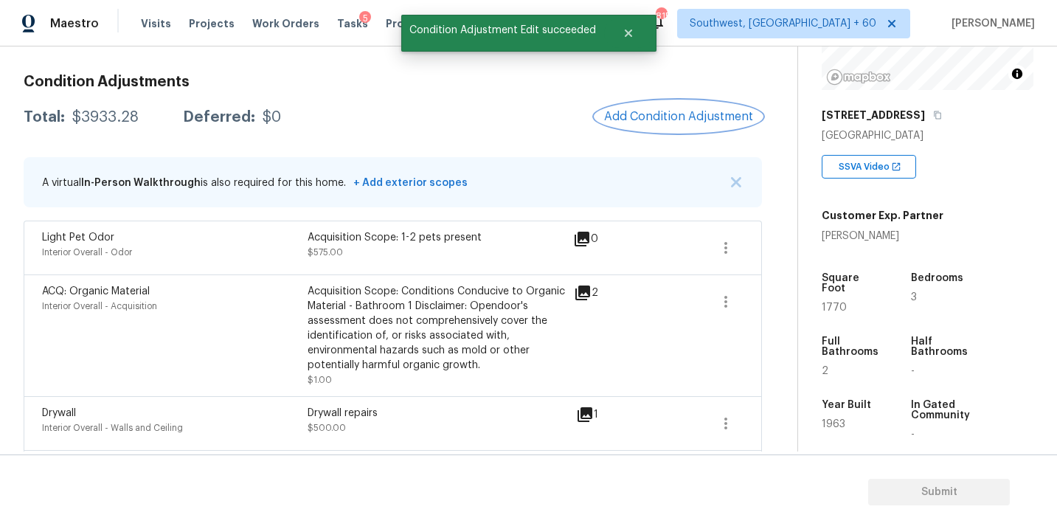
scroll to position [0, 0]
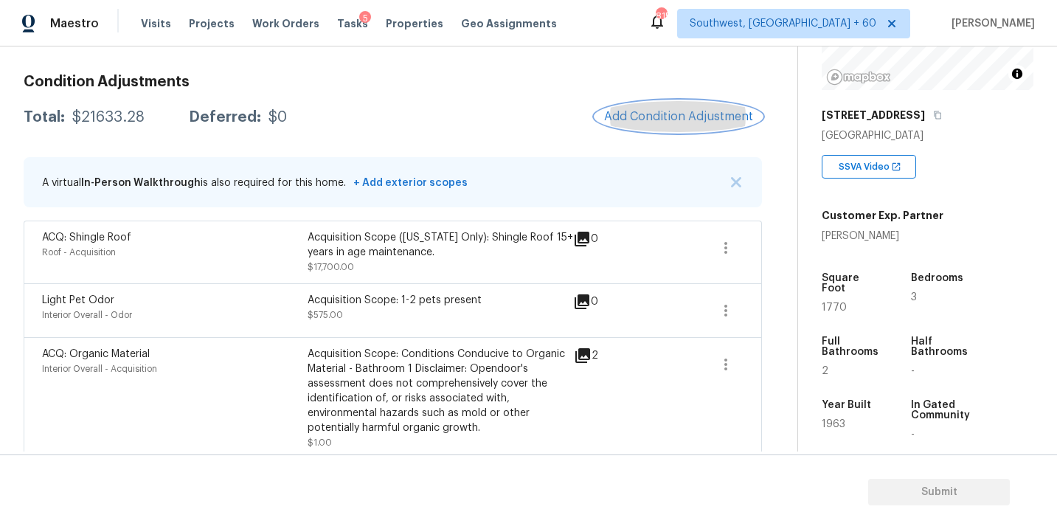
click at [661, 121] on span "Add Condition Adjustment" at bounding box center [678, 116] width 149 height 13
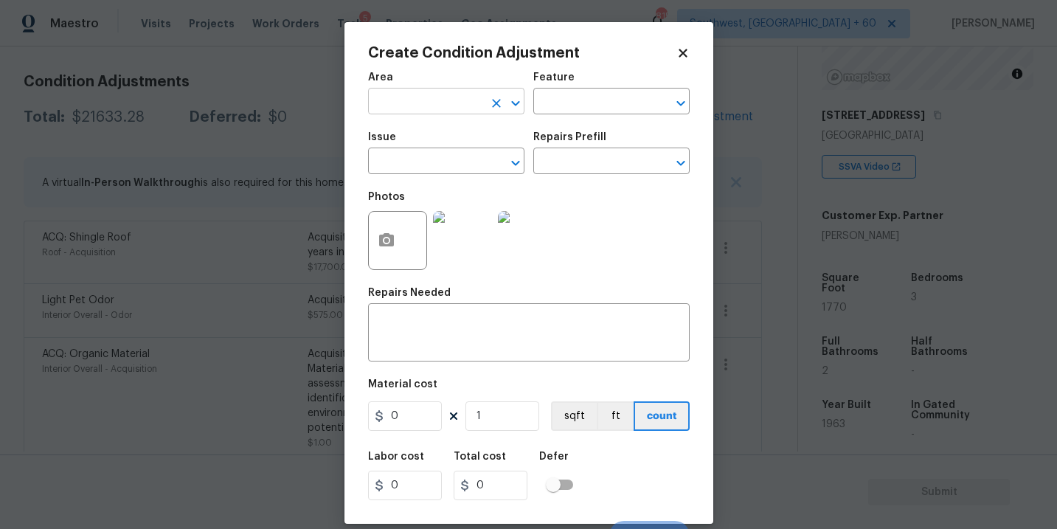
click at [433, 108] on input "text" at bounding box center [425, 102] width 115 height 23
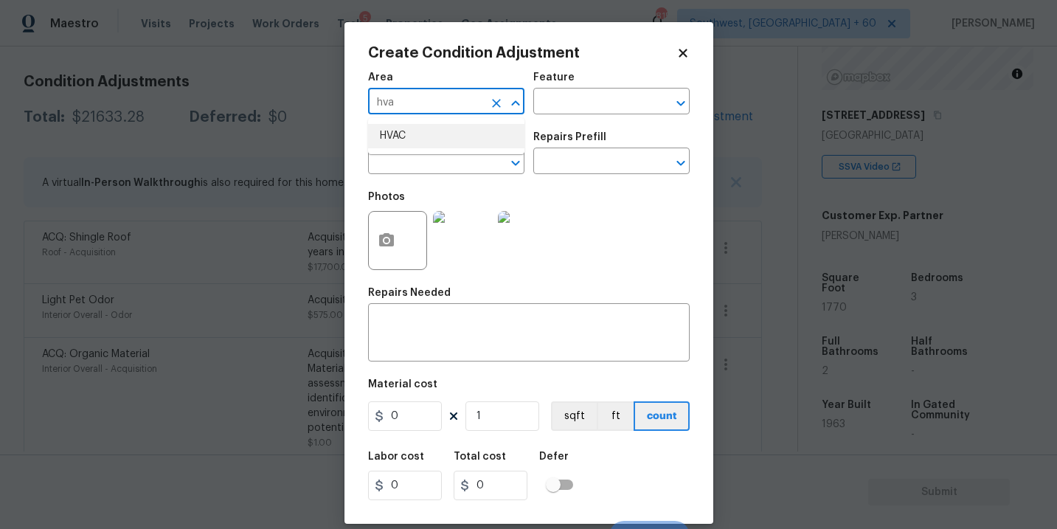
click at [445, 139] on li "HVAC" at bounding box center [446, 136] width 156 height 24
type input "HVAC"
click at [581, 112] on input "text" at bounding box center [590, 102] width 115 height 23
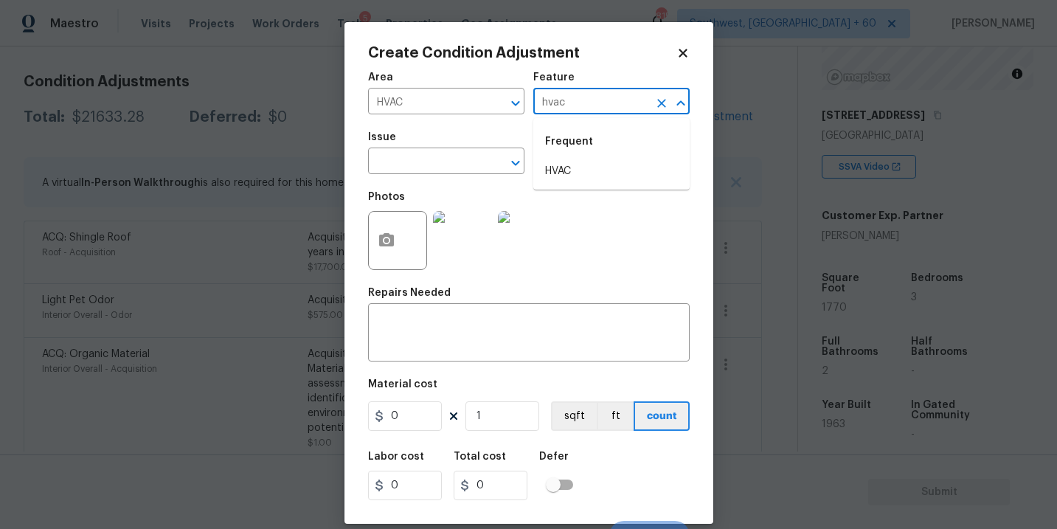
click at [579, 157] on div "Frequent" at bounding box center [611, 141] width 156 height 35
click at [499, 164] on icon "Clear" at bounding box center [496, 163] width 15 height 15
type input "hvac"
click at [578, 110] on input "text" at bounding box center [590, 102] width 115 height 23
click at [578, 167] on li "HVAC" at bounding box center [611, 171] width 156 height 24
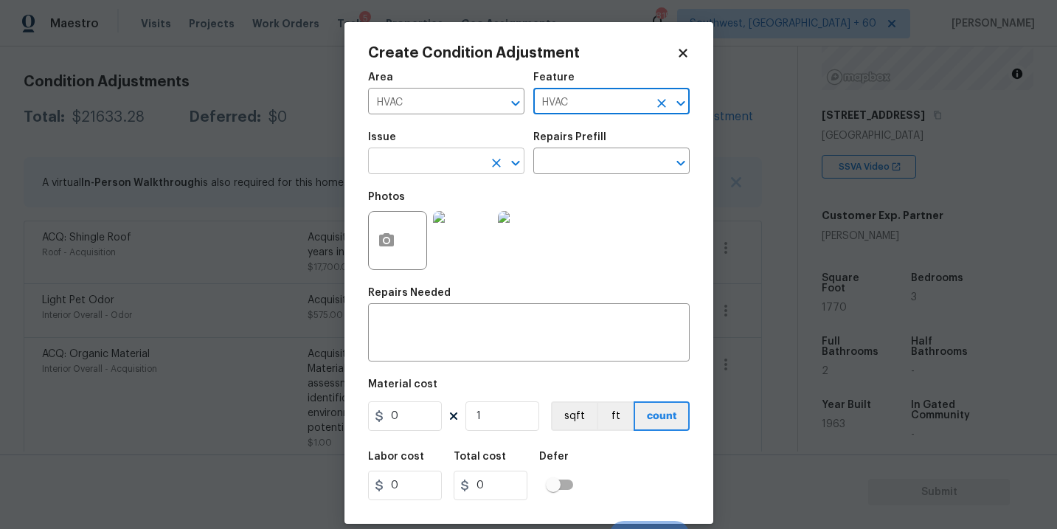
type input "HVAC"
click at [456, 167] on input "text" at bounding box center [425, 162] width 115 height 23
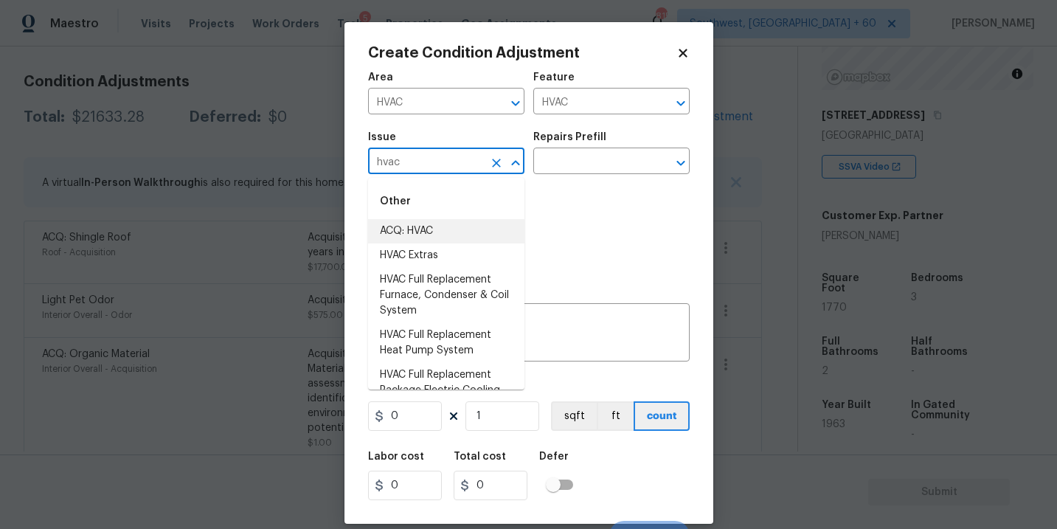
click at [442, 227] on li "ACQ: HVAC" at bounding box center [446, 231] width 156 height 24
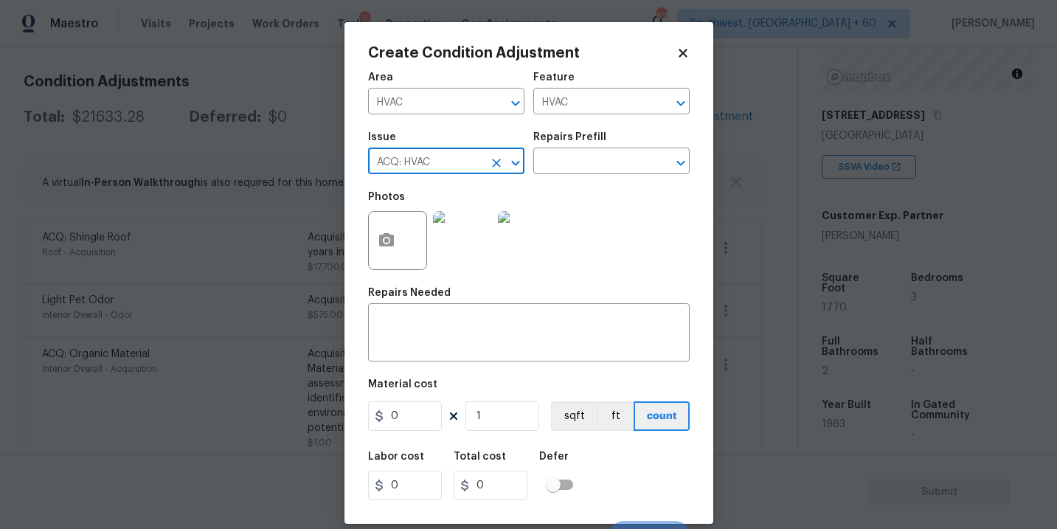
type input "ACQ: HVAC"
click at [597, 136] on h5 "Repairs Prefill" at bounding box center [569, 137] width 73 height 10
click at [597, 162] on input "text" at bounding box center [590, 162] width 115 height 23
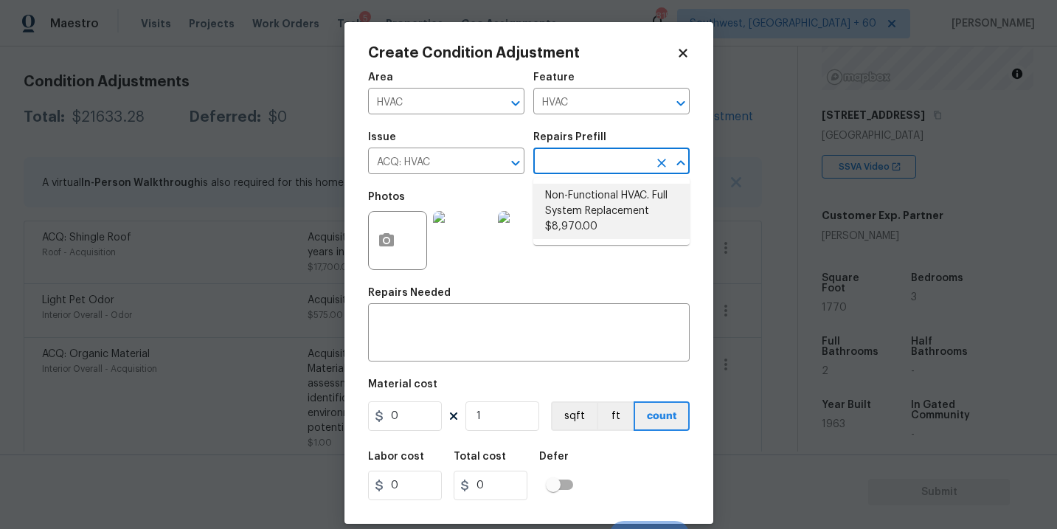
click at [604, 205] on li "Non-Functional HVAC. Full System Replacement $8,970.00" at bounding box center [611, 211] width 156 height 55
type input "Acquisition"
type textarea "Acquisition Scope: Full System Replacement"
type input "8970"
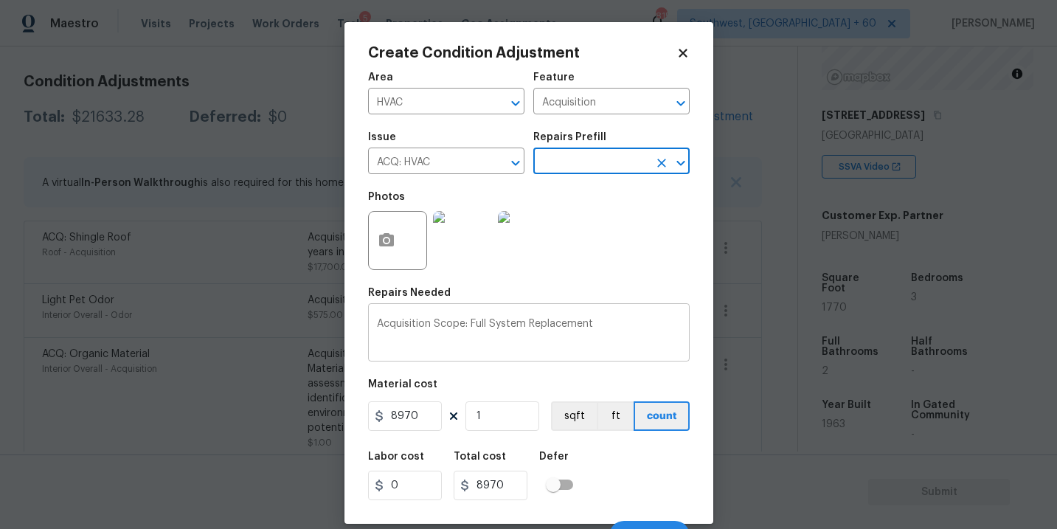
scroll to position [22, 0]
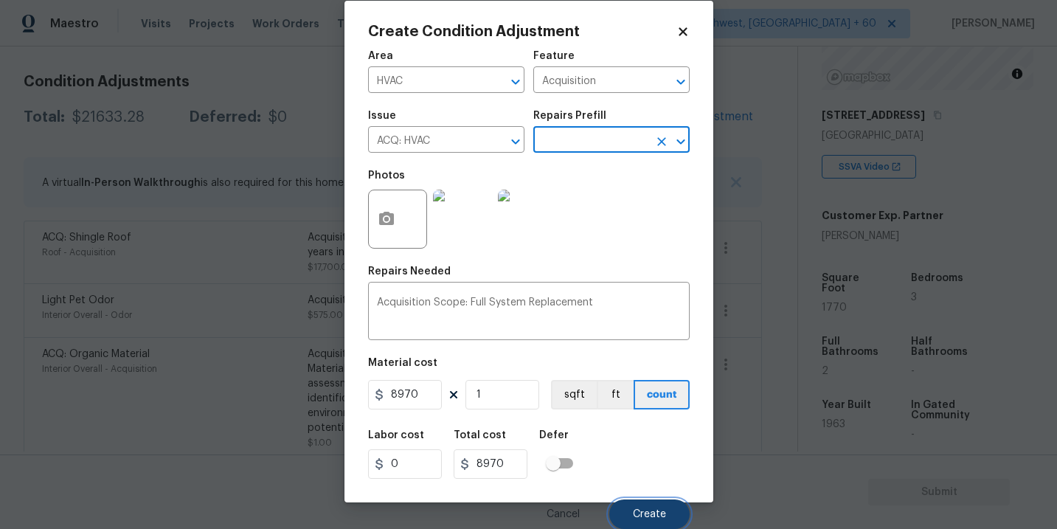
click at [666, 521] on button "Create" at bounding box center [649, 513] width 80 height 29
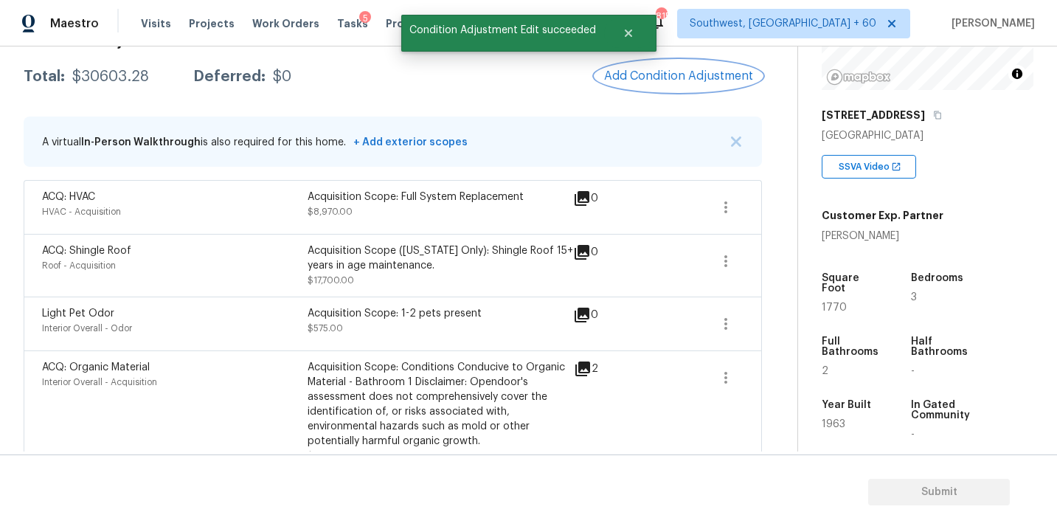
scroll to position [162, 0]
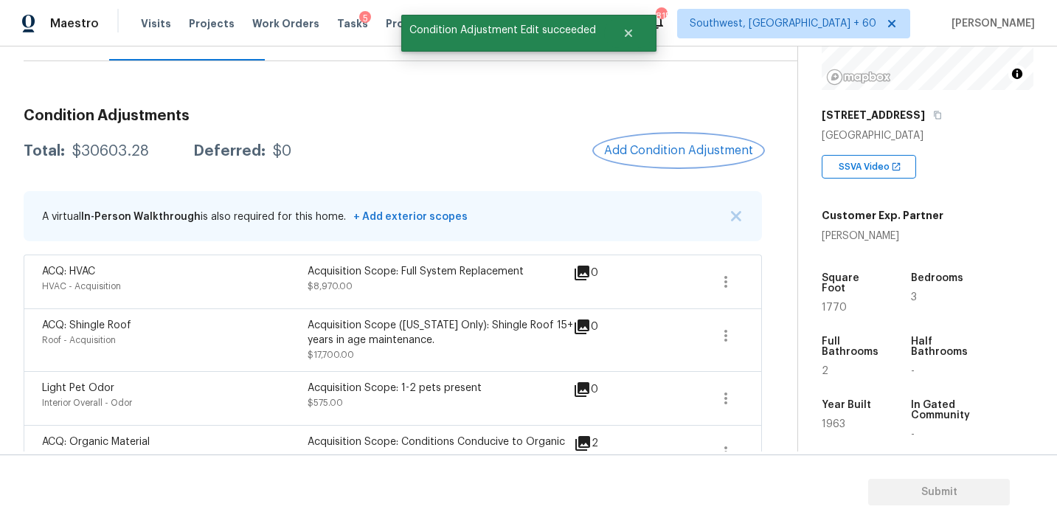
click at [629, 144] on span "Add Condition Adjustment" at bounding box center [678, 150] width 149 height 13
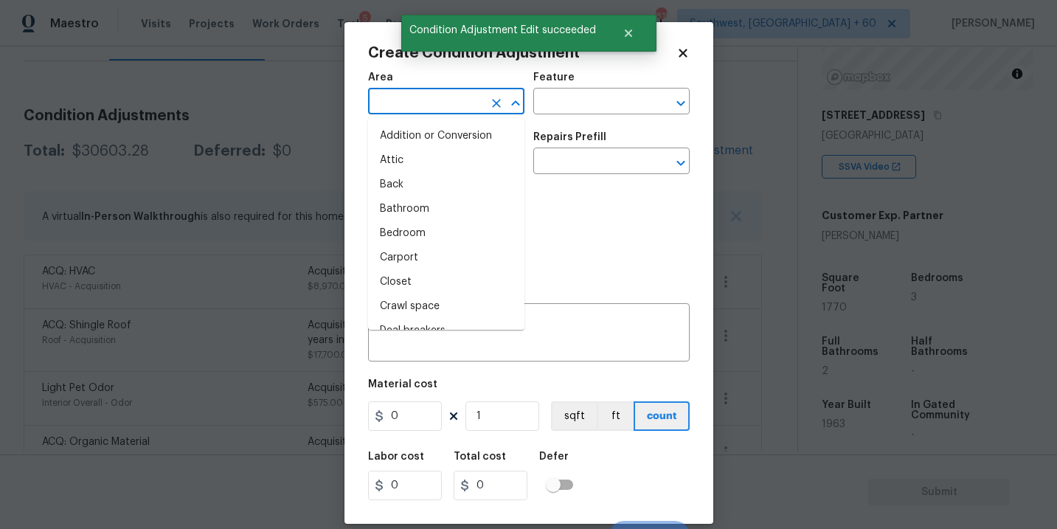
click at [387, 105] on input "text" at bounding box center [425, 102] width 115 height 23
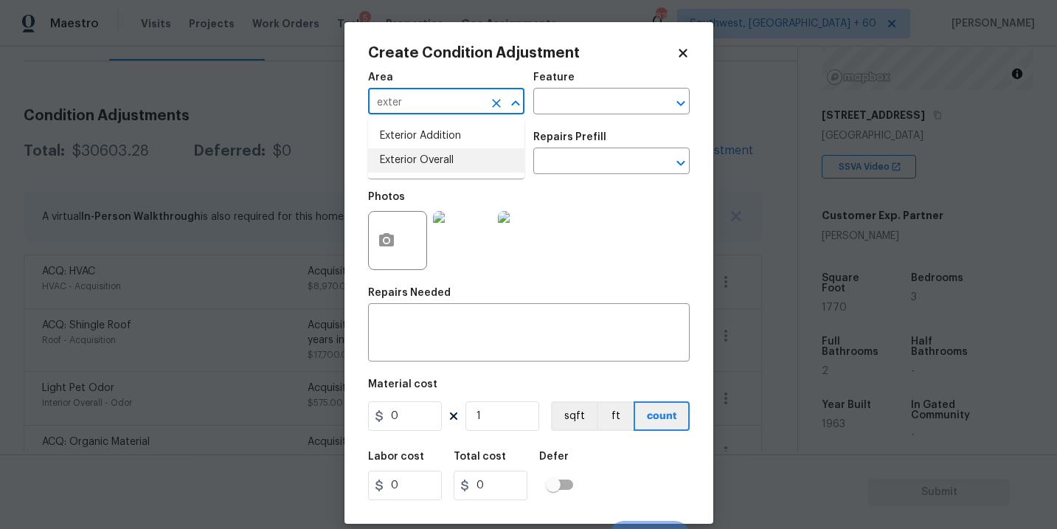
click at [440, 169] on li "Exterior Overall" at bounding box center [446, 160] width 156 height 24
type input "Exterior Overall"
click at [559, 100] on input "text" at bounding box center [590, 102] width 115 height 23
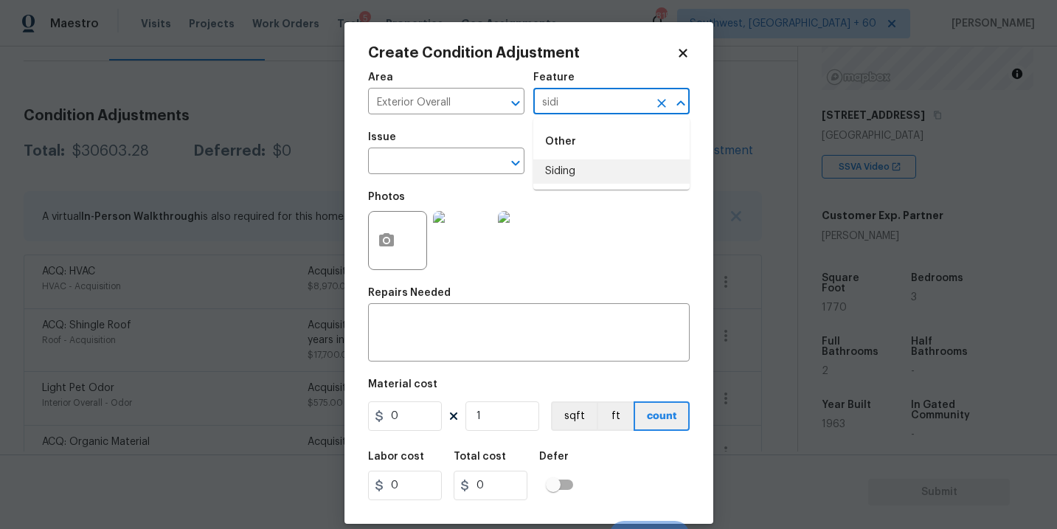
click at [579, 167] on li "Siding" at bounding box center [611, 171] width 156 height 24
type input "Siding"
click at [452, 166] on input "text" at bounding box center [425, 162] width 115 height 23
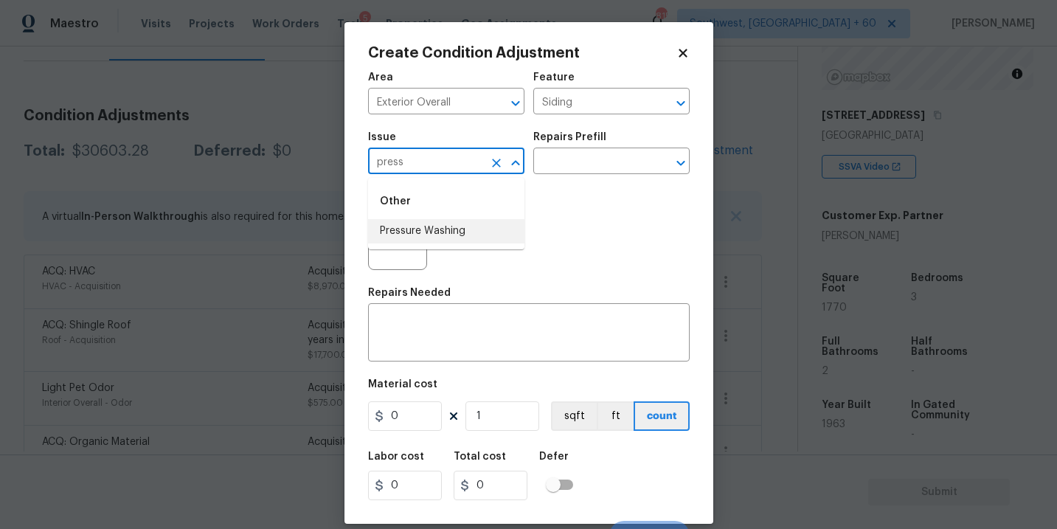
click at [445, 222] on li "Pressure Washing" at bounding box center [446, 231] width 156 height 24
type input "Pressure Washing"
click at [549, 192] on div "Photos" at bounding box center [464, 231] width 192 height 96
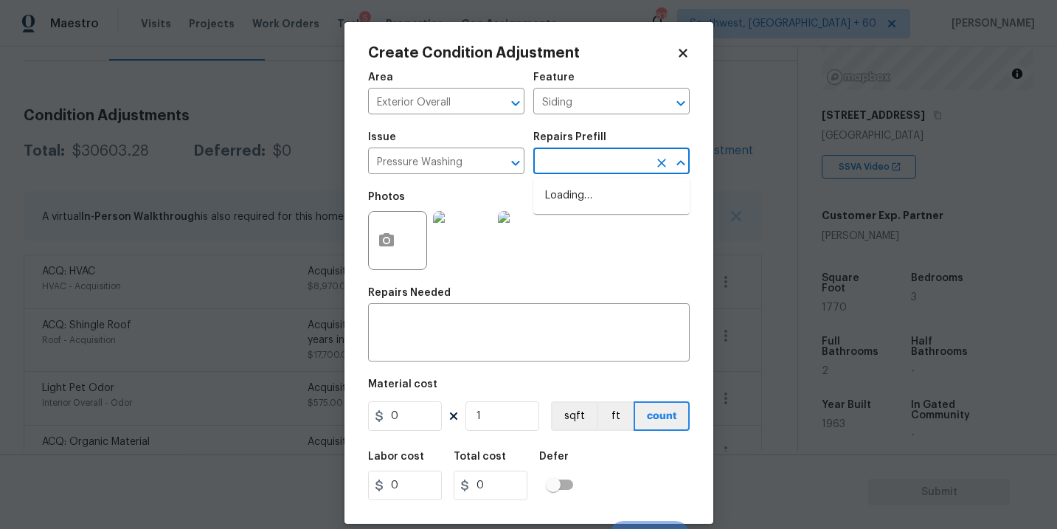
click at [580, 172] on input "text" at bounding box center [590, 162] width 115 height 23
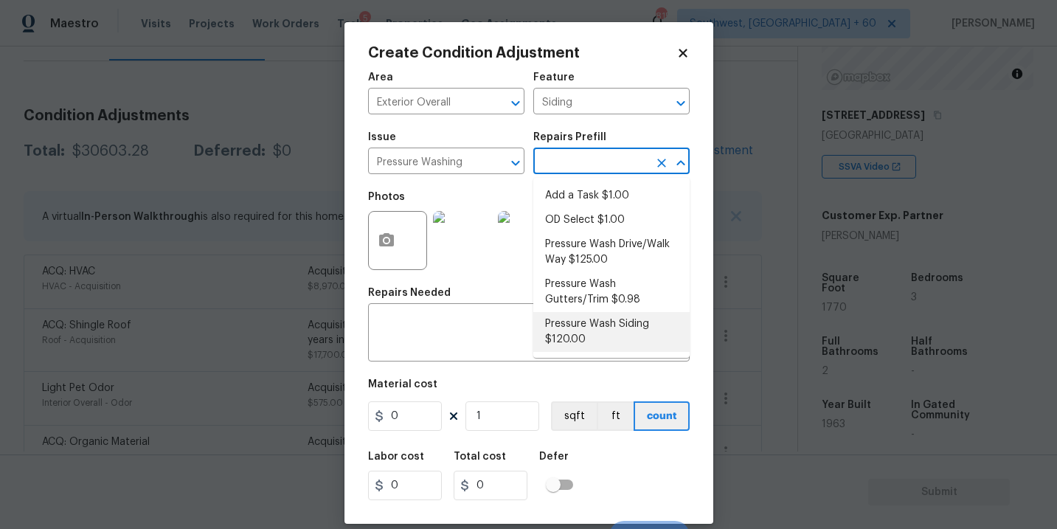
click at [591, 338] on li "Pressure Wash Siding $120.00" at bounding box center [611, 332] width 156 height 40
type textarea "Protect areas as needed for pressure washing. Pressure wash the siding on the h…"
type input "120"
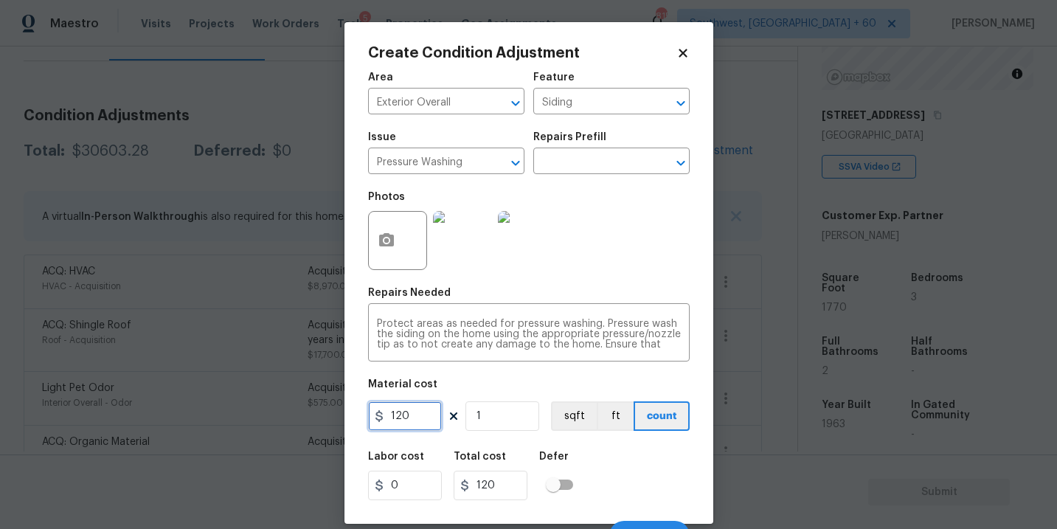
drag, startPoint x: 417, startPoint y: 420, endPoint x: 332, endPoint y: 420, distance: 84.8
click at [332, 420] on div "Create Condition Adjustment Area Exterior Overall ​ Feature Siding ​ Issue Pres…" at bounding box center [528, 264] width 1057 height 529
type input "200"
click at [393, 246] on icon "button" at bounding box center [386, 239] width 15 height 13
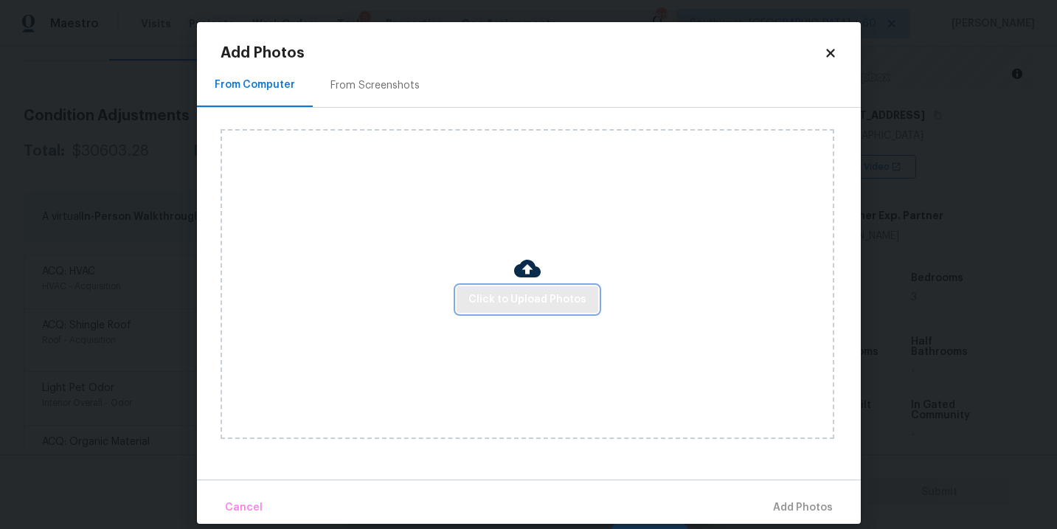
click at [501, 286] on button "Click to Upload Photos" at bounding box center [527, 299] width 142 height 27
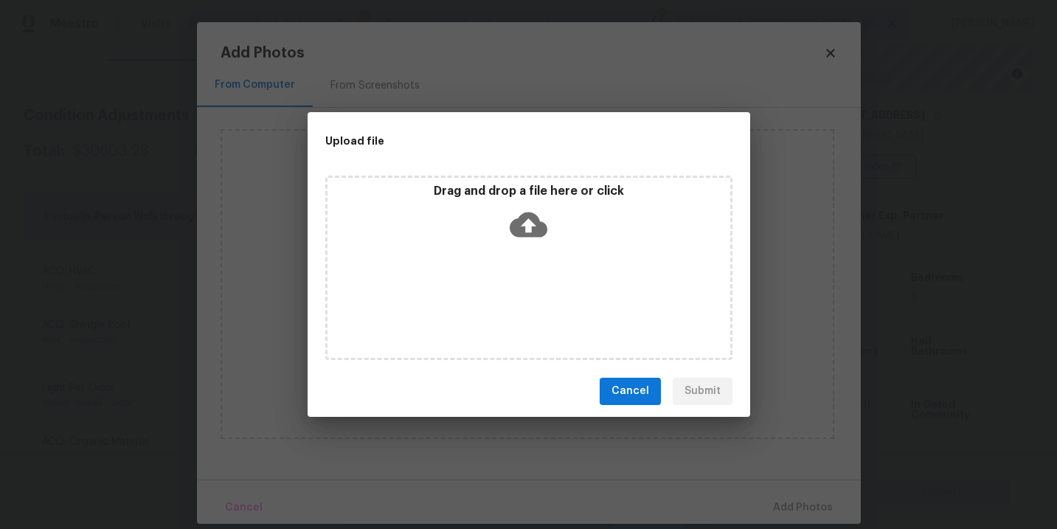
click at [535, 235] on icon at bounding box center [529, 225] width 38 height 38
